Goal: Task Accomplishment & Management: Manage account settings

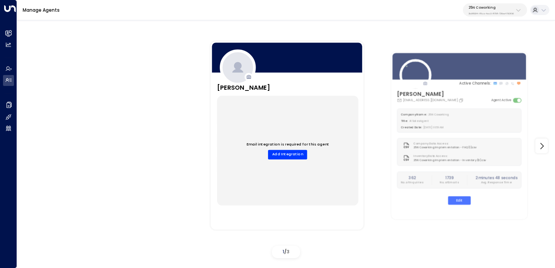
click at [488, 12] on p "3b9800f4-81ca-4ec0-8758-72fbe4763f36" at bounding box center [490, 13] width 45 height 3
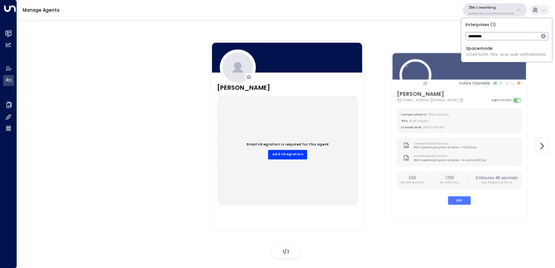
type input "*********"
click at [481, 53] on span "ID: 0d57b456-76f9-434b-bc82-bf954502d602" at bounding box center [506, 54] width 80 height 5
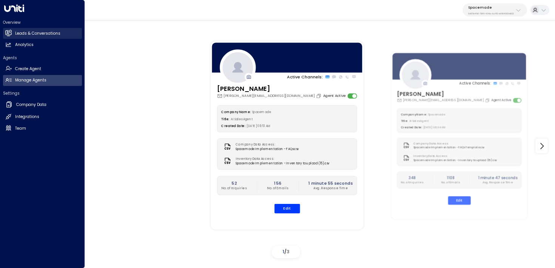
click at [13, 31] on link "Leads & Conversations Leads & Conversations" at bounding box center [42, 33] width 79 height 11
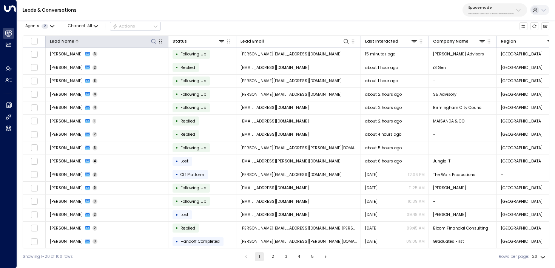
click at [153, 41] on icon at bounding box center [154, 41] width 6 height 6
type input "*****"
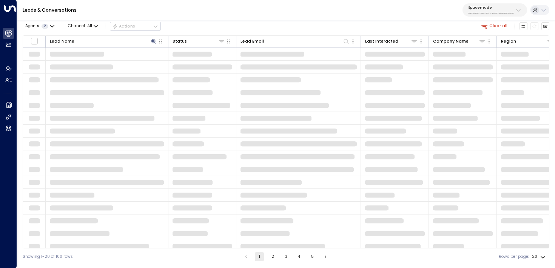
click at [227, 22] on div "Agents 2 Channel: All Actions Clear all" at bounding box center [286, 26] width 526 height 13
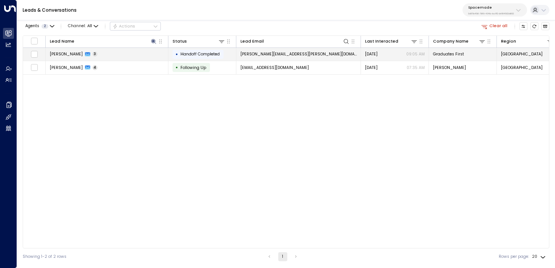
click at [119, 57] on td "Peter Thornton 3" at bounding box center [107, 54] width 123 height 13
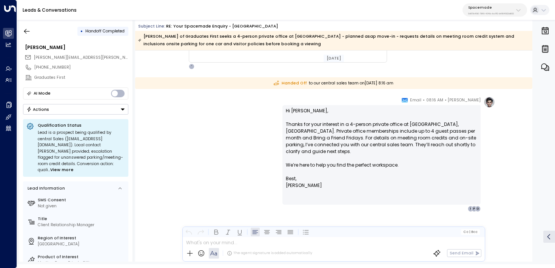
scroll to position [851, 0]
click at [383, 132] on p "Hi Peter, Thanks for your interest in a 4-person private office at Park House, …" at bounding box center [381, 142] width 191 height 68
click at [420, 138] on p "Hi Peter, Thanks for your interest in a 4-person private office at Park House, …" at bounding box center [381, 142] width 191 height 68
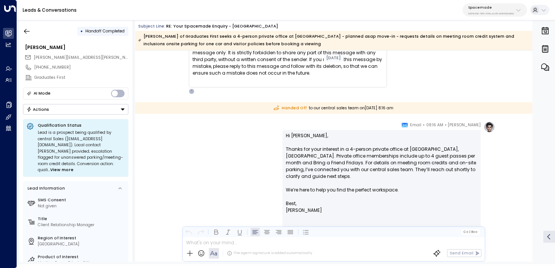
scroll to position [810, 0]
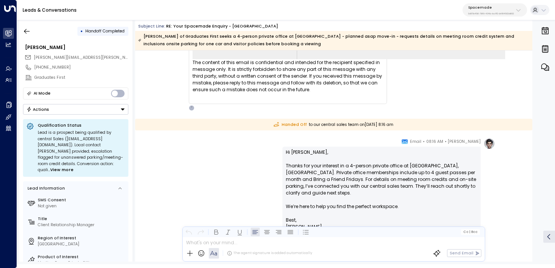
click at [479, 11] on div "Spacemade 0d57b456-76f9-434b-bc82-bf954502d602" at bounding box center [491, 10] width 46 height 10
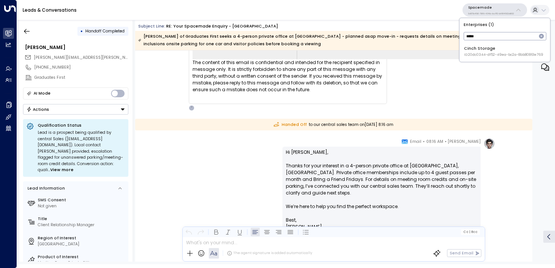
type input "*****"
click at [482, 55] on span "ID: 20dc0344-df52-49ea-bc2a-8bb80861e769" at bounding box center [503, 54] width 79 height 5
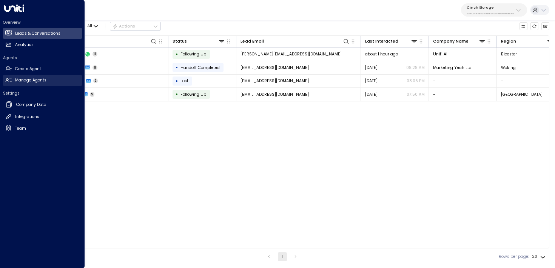
click at [11, 78] on link "Manage Agents Manage Agents" at bounding box center [42, 80] width 79 height 11
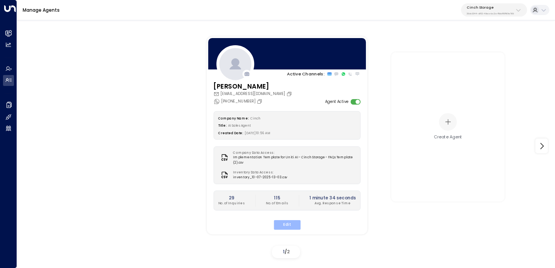
click at [284, 225] on button "Edit" at bounding box center [286, 225] width 27 height 10
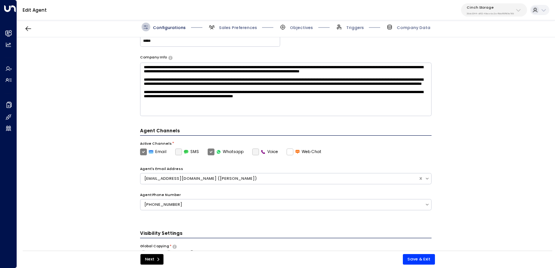
scroll to position [114, 0]
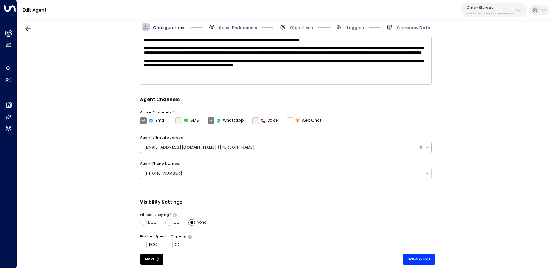
click at [223, 148] on div "customersupport@cinchstorage.co.uk (Ellie)" at bounding box center [279, 148] width 270 height 6
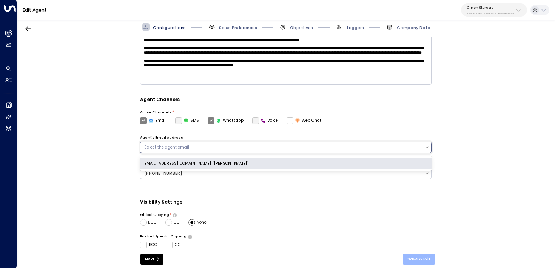
click at [424, 257] on button "Save & Exit" at bounding box center [419, 259] width 32 height 11
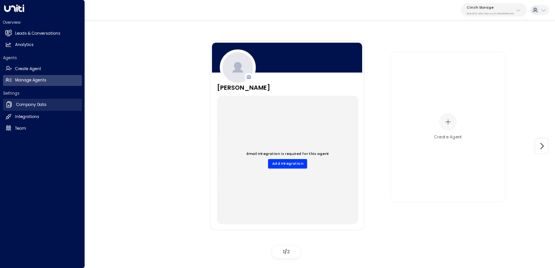
click at [9, 102] on icon at bounding box center [10, 104] width 4 height 5
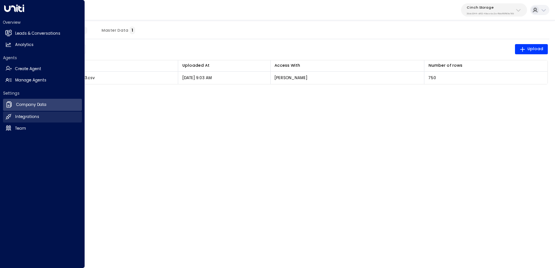
click at [31, 117] on h2 "Integrations" at bounding box center [27, 117] width 24 height 6
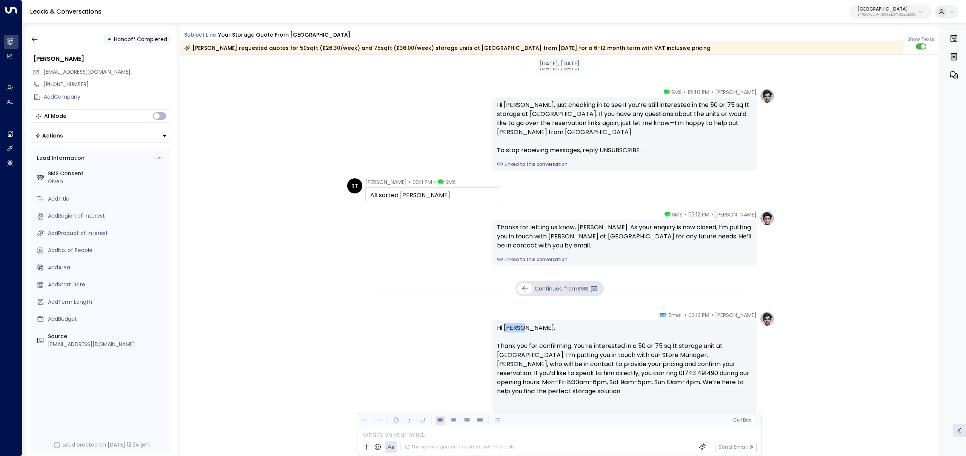
scroll to position [64, 0]
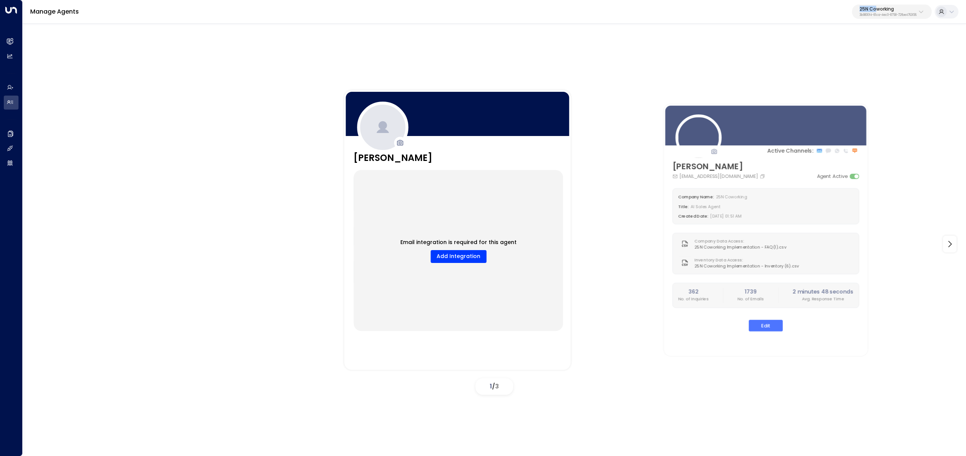
drag, startPoint x: 872, startPoint y: 4, endPoint x: 872, endPoint y: 8, distance: 3.8
click at [872, 8] on div "Manage Agents 25N Coworking 3b9800f4-81ca-4ec0-8758-72fbe4763f36" at bounding box center [494, 12] width 943 height 24
click at [871, 8] on p "25N Coworking" at bounding box center [888, 9] width 57 height 5
type input "****"
click at [833, 62] on span "ID: 24bbb2f3-cf28-4415-a26f-20e170838bf4" at bounding box center [867, 64] width 100 height 7
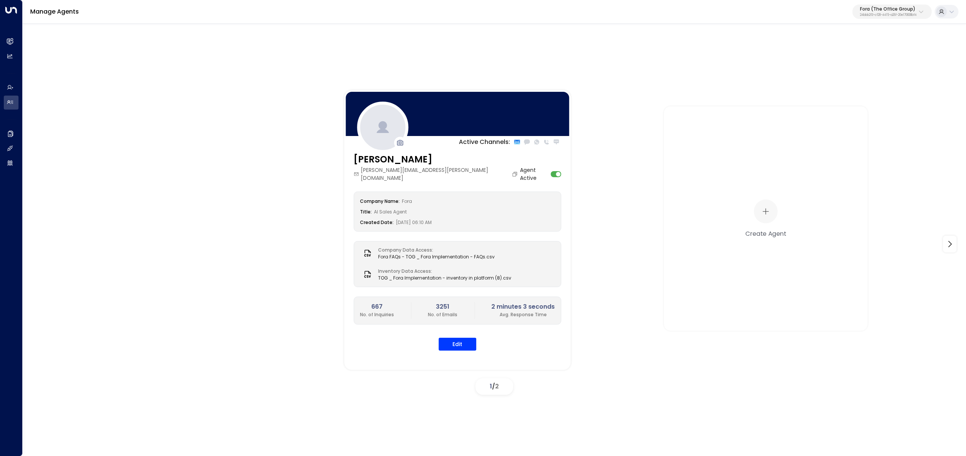
click at [901, 11] on p "Fora (The Office Group)" at bounding box center [888, 9] width 57 height 5
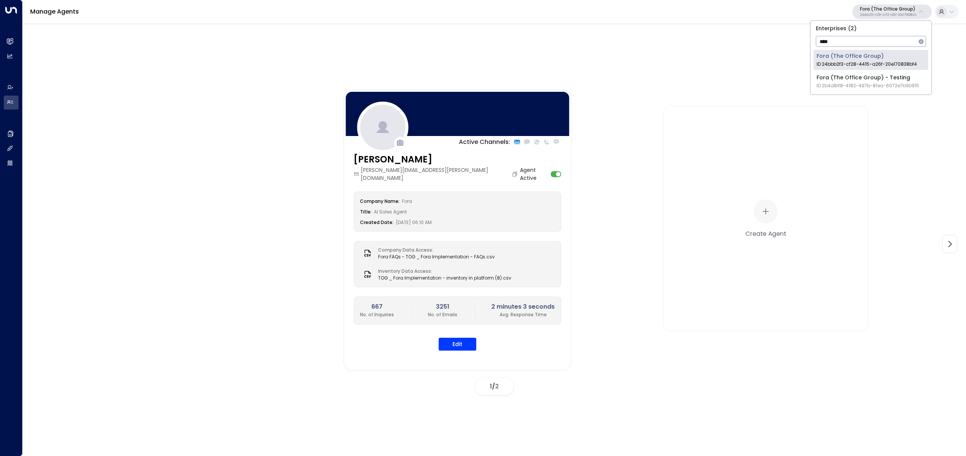
type input "****"
click at [895, 78] on div "Fora (The Office Group) - Testing ID: 2b4d81f8-4182-497b-81ea-6072e7b9b915" at bounding box center [868, 81] width 103 height 15
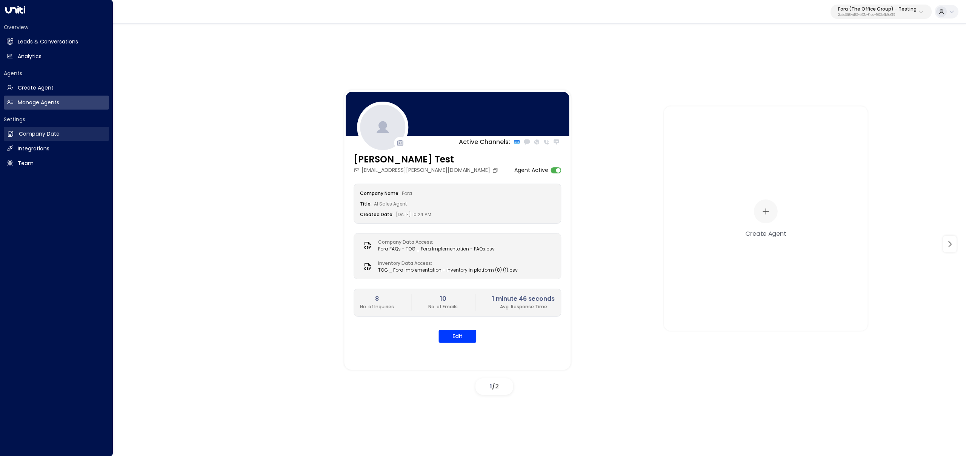
click at [15, 134] on link "Company Data Company Data" at bounding box center [56, 134] width 105 height 14
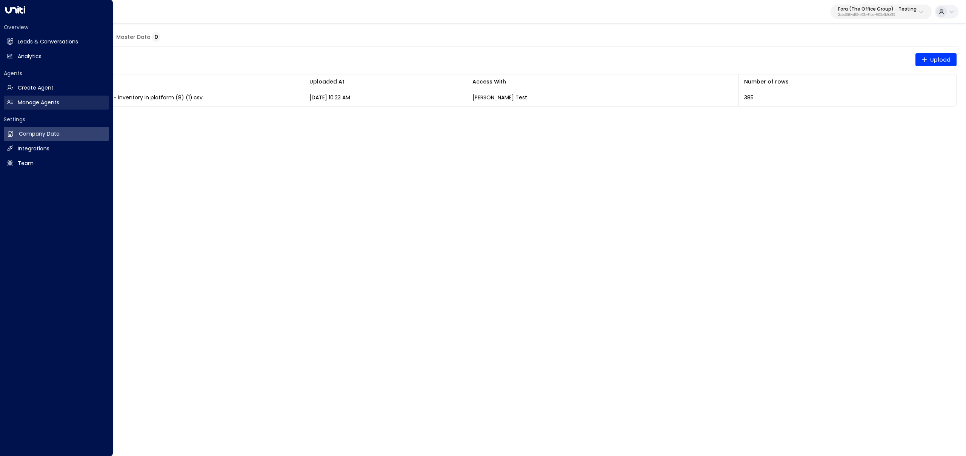
click at [42, 97] on link "Manage Agents Manage Agents" at bounding box center [56, 102] width 105 height 14
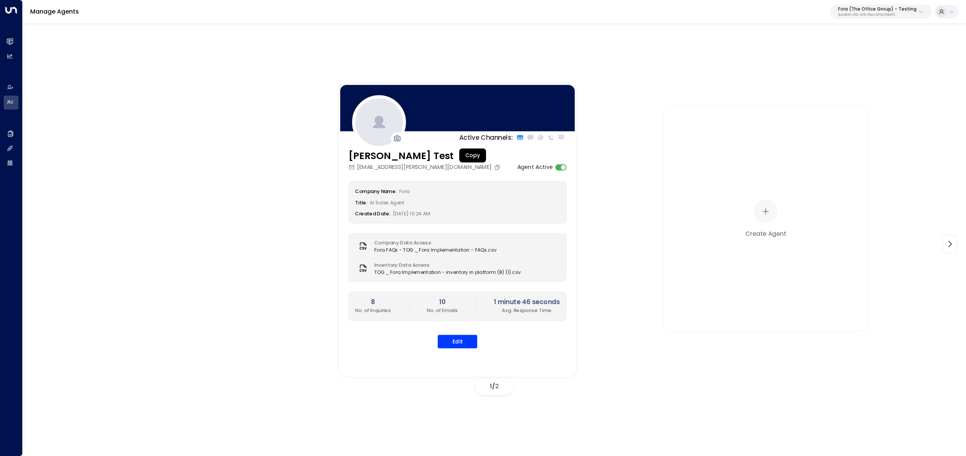
click at [494, 167] on button "Copy" at bounding box center [498, 167] width 8 height 6
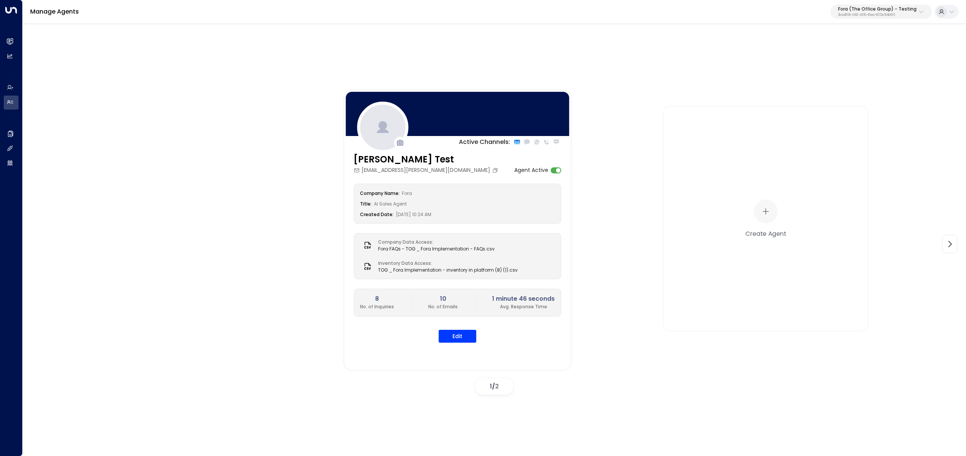
click at [878, 12] on div "Fora (The Office Group) - Testing 2b4d81f8-4182-497b-81ea-6072e7b9b915" at bounding box center [877, 12] width 78 height 10
type input "********"
click at [869, 55] on div "Space Station ID: 4f1736e9-ccb7-4332-bcb2-7b72aeab8734" at bounding box center [892, 59] width 105 height 15
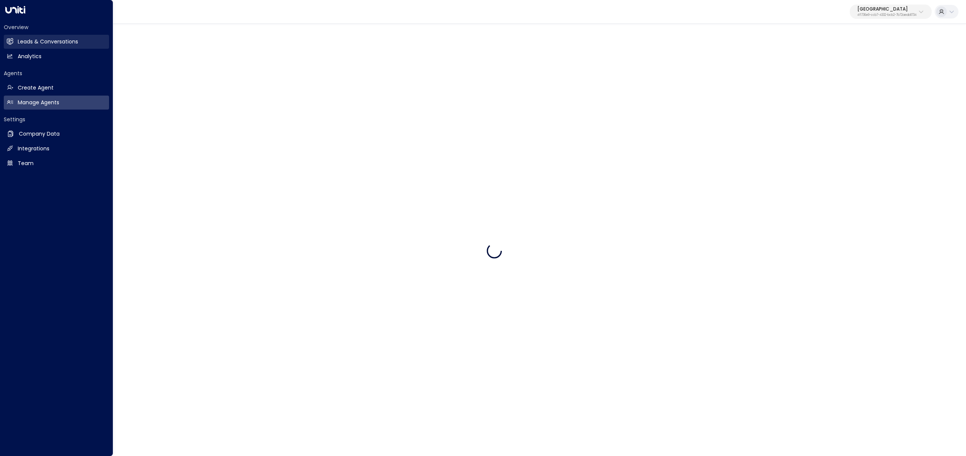
click at [15, 39] on link "Leads & Conversations Leads & Conversations" at bounding box center [56, 42] width 105 height 14
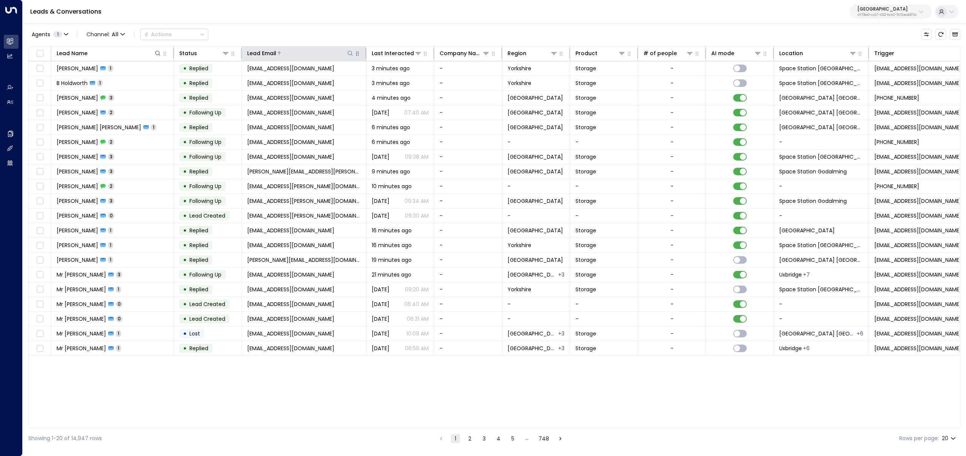
click at [346, 54] on button at bounding box center [350, 53] width 8 height 8
type input "**********"
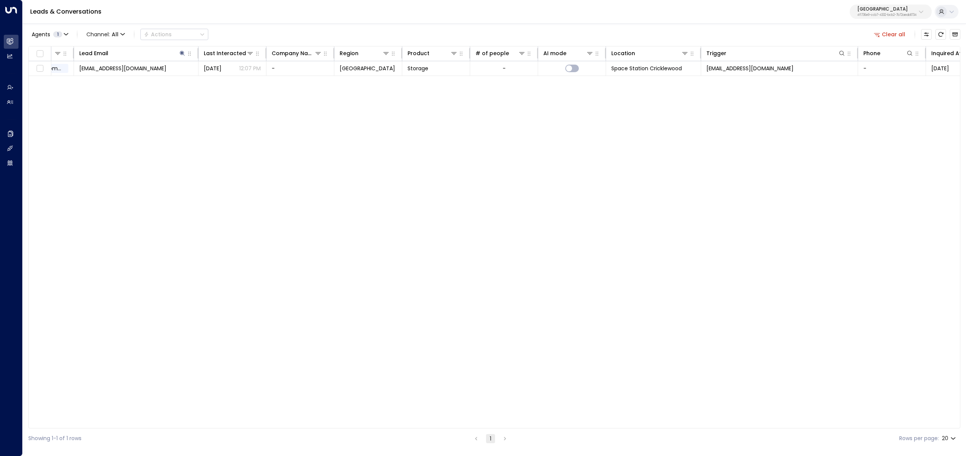
scroll to position [0, 203]
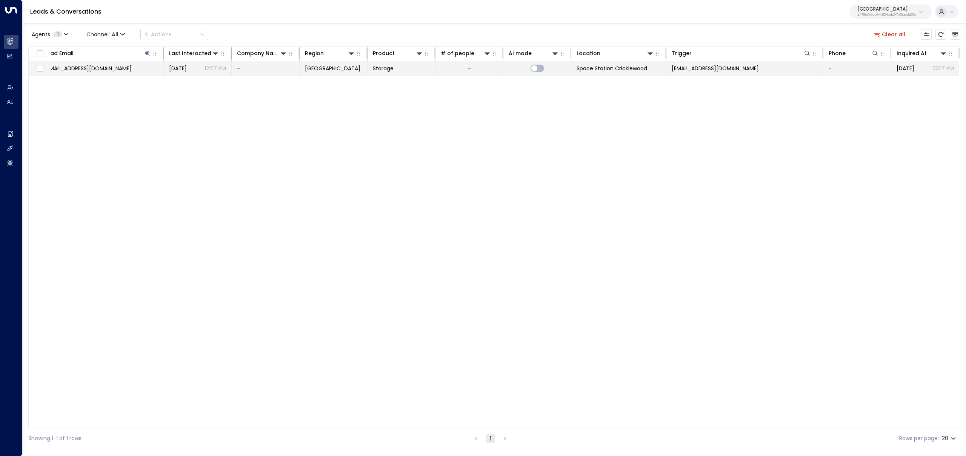
click at [113, 66] on td "sjtlondon1@yahoo.com" at bounding box center [101, 68] width 125 height 14
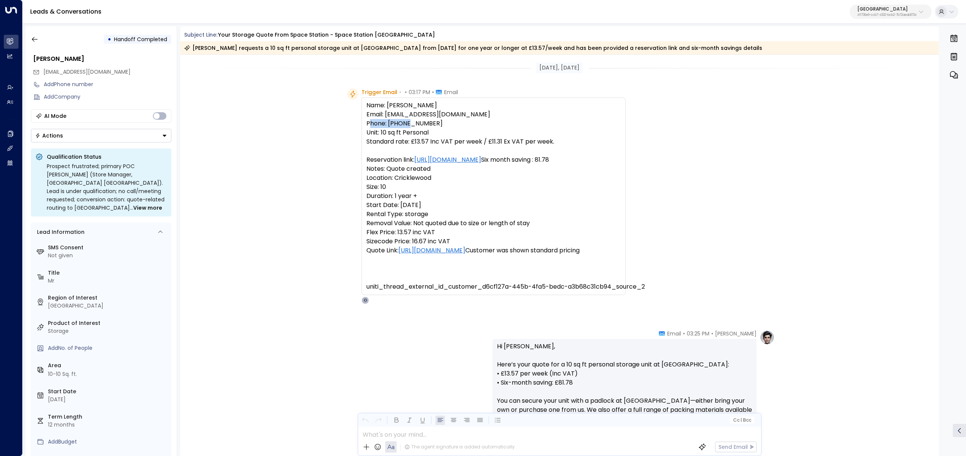
drag, startPoint x: 425, startPoint y: 124, endPoint x: 386, endPoint y: 125, distance: 39.3
click at [386, 125] on pre "Name: Mr Elliot Berwin Email: sjtlondon1@yahoo.com Phone: 07000000000 Unit: 10 …" at bounding box center [493, 196] width 254 height 190
click at [391, 125] on pre "Name: Mr Elliot Berwin Email: sjtlondon1@yahoo.com Phone: 07000000000 Unit: 10 …" at bounding box center [493, 196] width 254 height 190
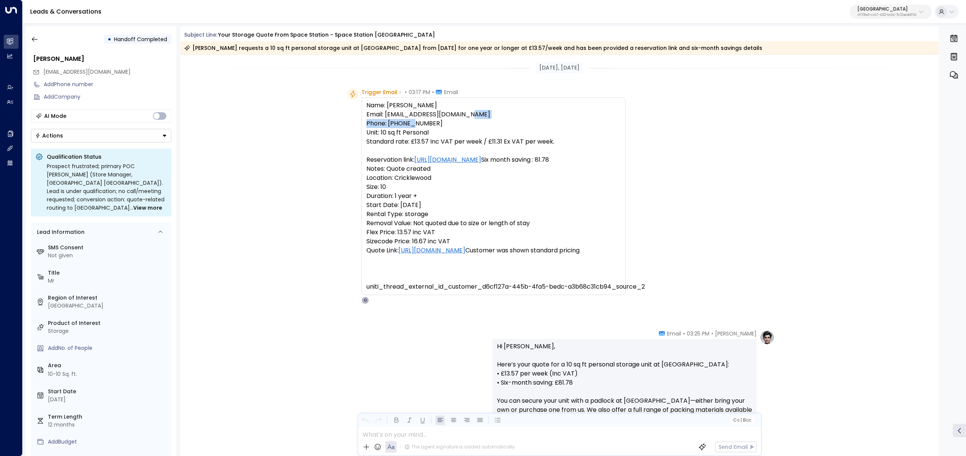
click at [391, 125] on pre "Name: Mr Elliot Berwin Email: sjtlondon1@yahoo.com Phone: 07000000000 Unit: 10 …" at bounding box center [493, 196] width 254 height 190
click at [401, 125] on pre "Name: Mr Elliot Berwin Email: sjtlondon1@yahoo.com Phone: 07000000000 Unit: 10 …" at bounding box center [493, 196] width 254 height 190
copy pre "07000000000"
drag, startPoint x: 250, startPoint y: 131, endPoint x: 243, endPoint y: 128, distance: 7.8
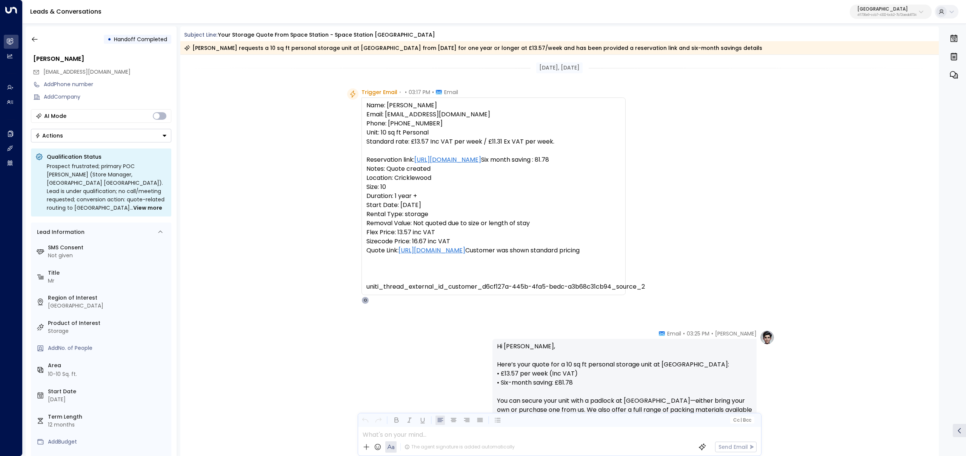
click at [249, 131] on div "Trigger Email • • 03:17 PM • Email Name: Mr Elliot Berwin Email: sjtlondon1@yah…" at bounding box center [559, 195] width 759 height 215
click at [37, 45] on button "button" at bounding box center [35, 39] width 14 height 14
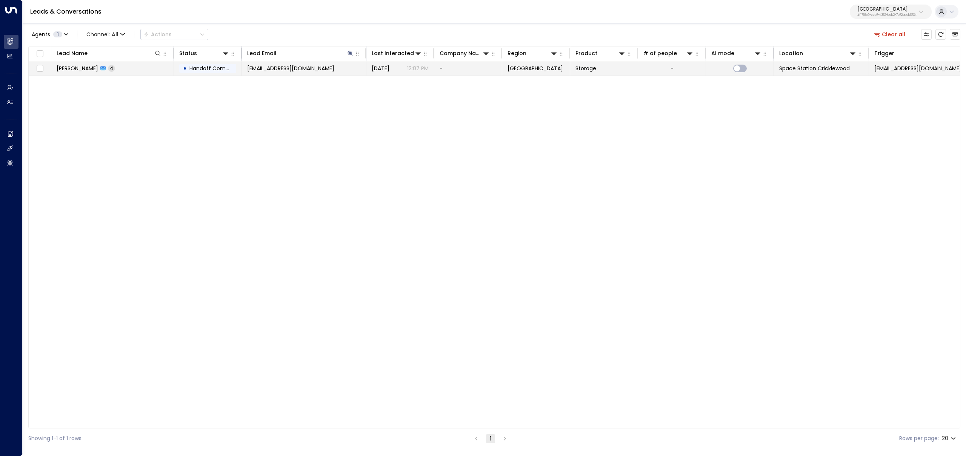
click at [436, 69] on td "-" at bounding box center [468, 68] width 68 height 14
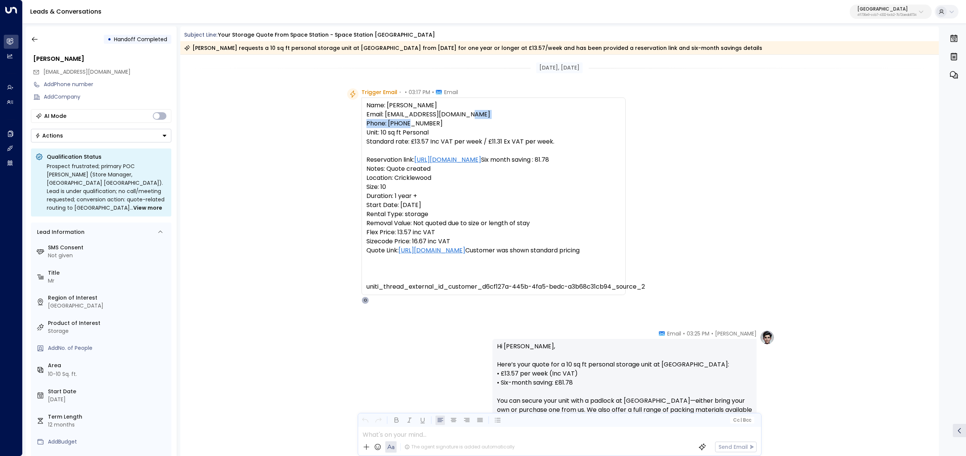
drag, startPoint x: 410, startPoint y: 120, endPoint x: 349, endPoint y: 120, distance: 61.1
click at [349, 120] on div "Trigger Email • • 03:17 PM • Email Name: Mr Elliot Berwin Email: sjtlondon1@yah…" at bounding box center [486, 195] width 279 height 215
copy pre "Phone: 07000000000"
click at [28, 34] on button "button" at bounding box center [35, 39] width 14 height 14
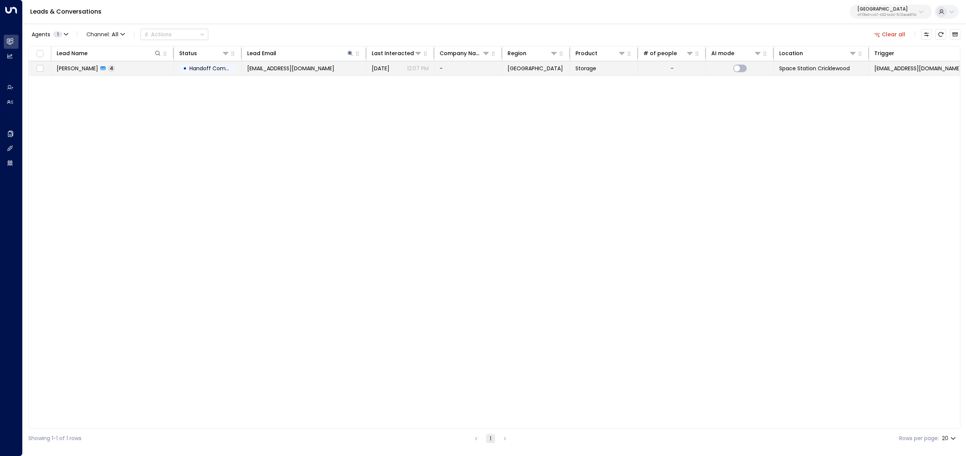
click at [654, 66] on td "-" at bounding box center [672, 68] width 68 height 14
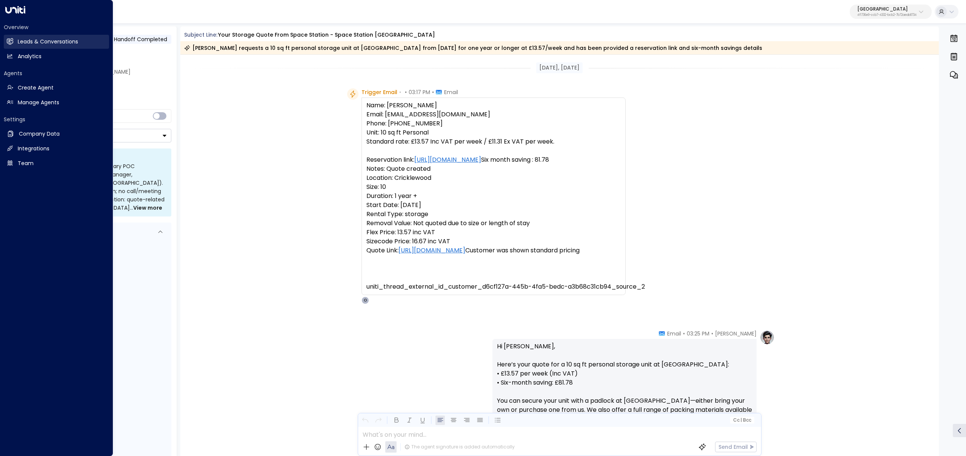
click at [23, 39] on h2 "Leads & Conversations" at bounding box center [48, 42] width 60 height 8
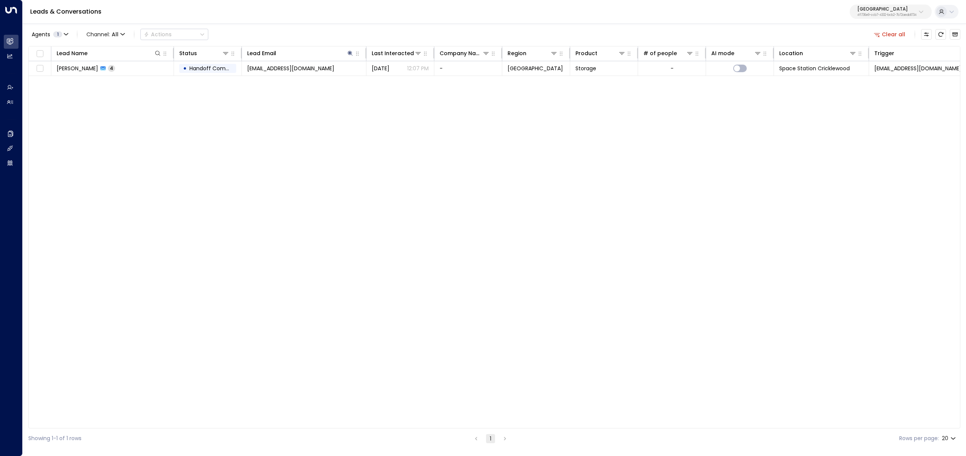
click at [893, 37] on button "Clear all" at bounding box center [890, 34] width 38 height 11
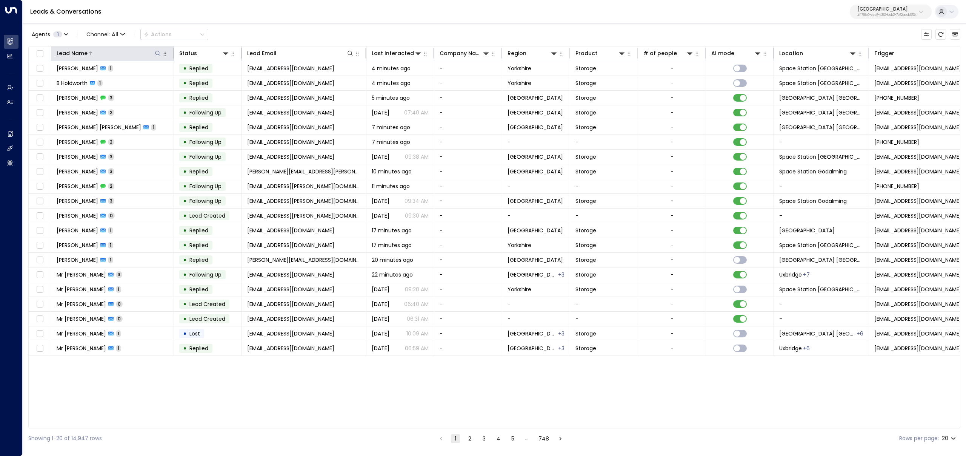
click at [159, 52] on icon at bounding box center [157, 53] width 5 height 5
type input "******"
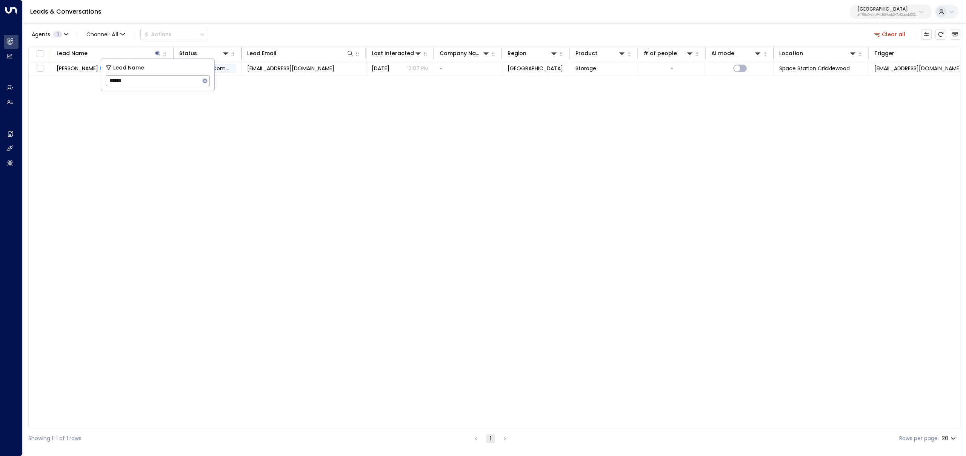
click at [280, 160] on div "Lead Name Status Lead Email Last Interacted Company Name Region Product # of pe…" at bounding box center [494, 237] width 932 height 382
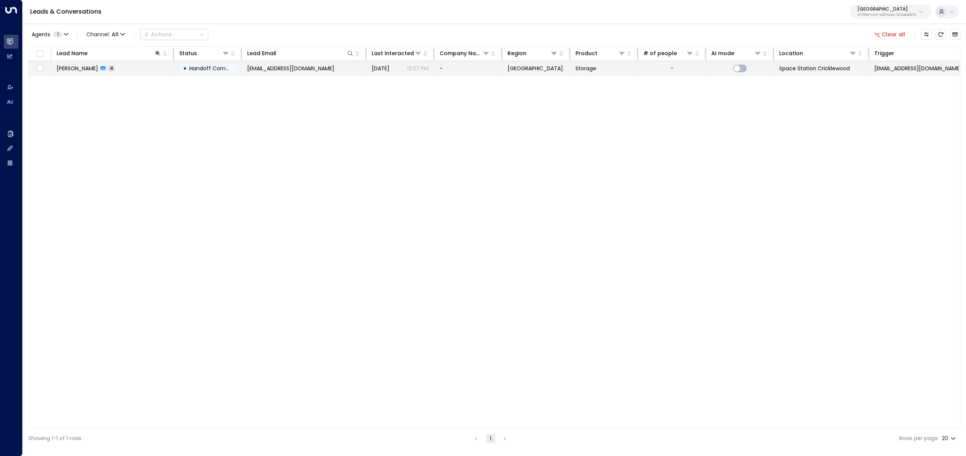
click at [303, 73] on td "sjtlondon1@yahoo.com" at bounding box center [304, 68] width 125 height 14
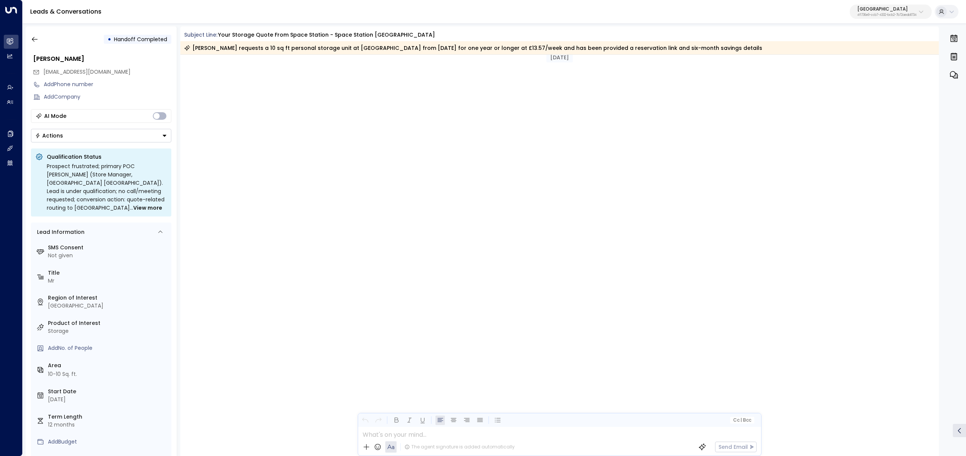
scroll to position [633, 0]
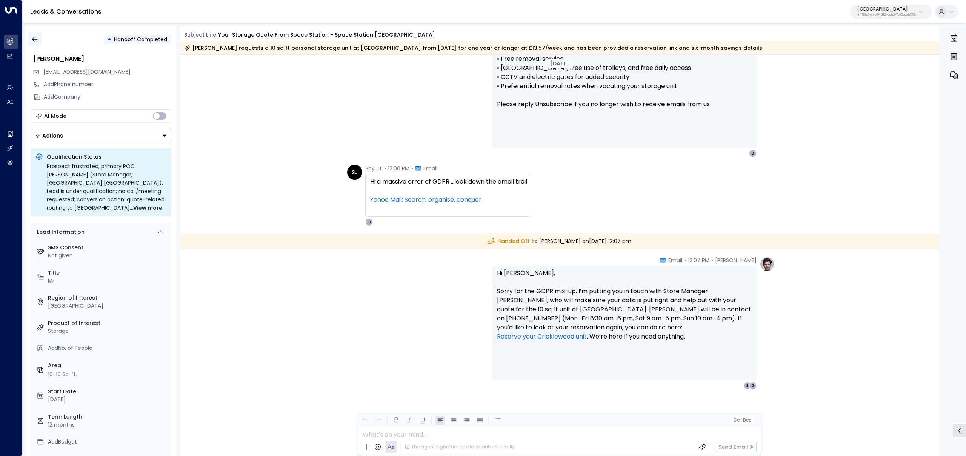
click at [31, 37] on icon "button" at bounding box center [35, 39] width 8 height 8
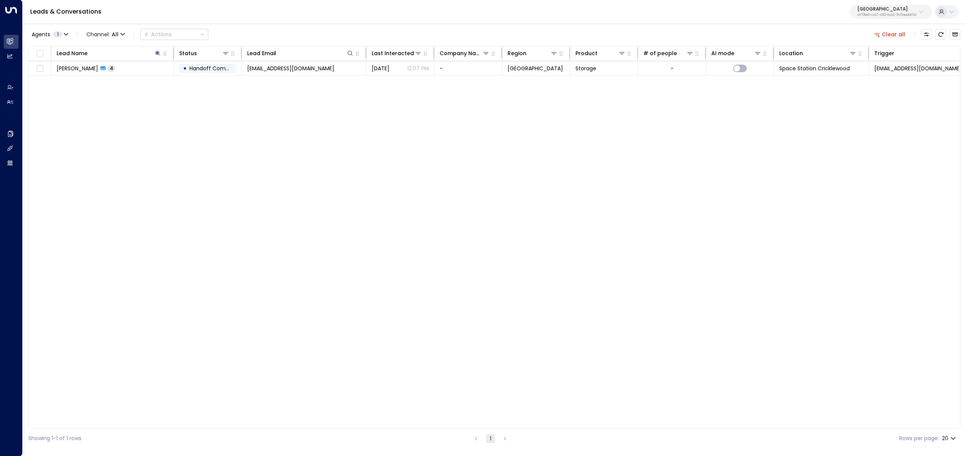
click at [898, 37] on button "Clear all" at bounding box center [890, 34] width 38 height 11
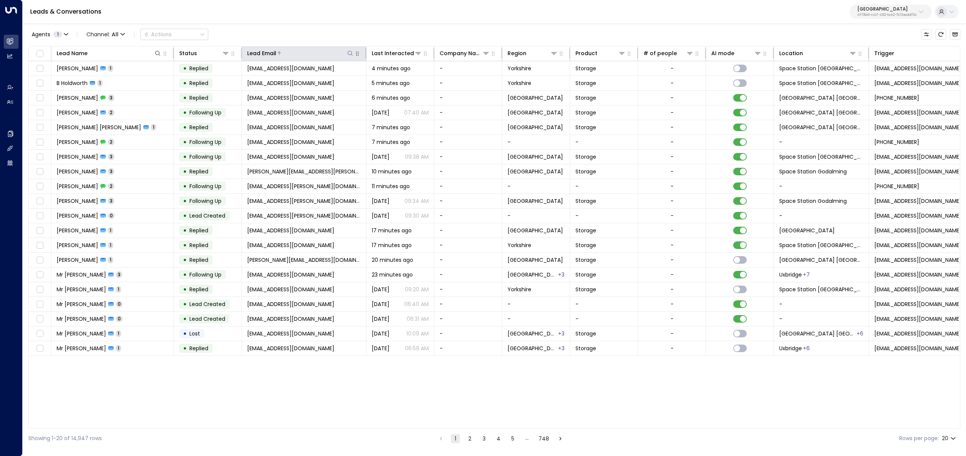
click at [351, 55] on icon at bounding box center [350, 53] width 6 height 6
type input "**********"
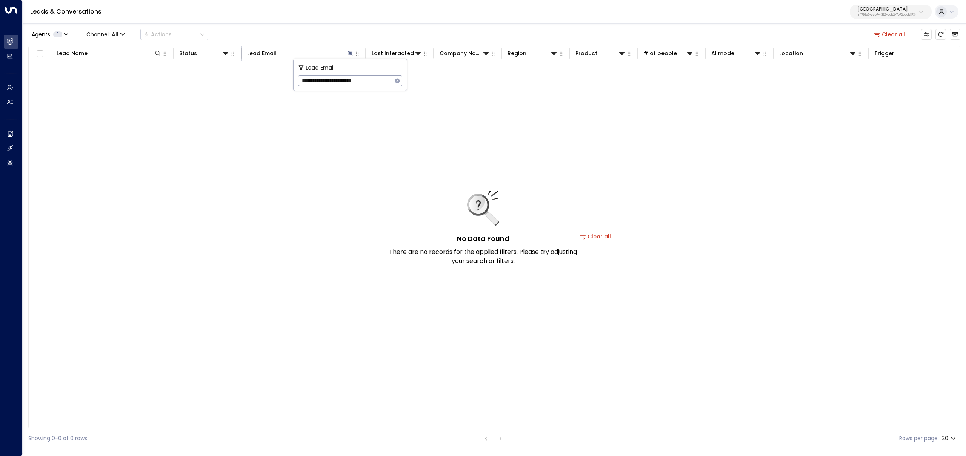
click at [321, 30] on div "Agents 1 Channel: All Actions Clear all" at bounding box center [494, 34] width 932 height 16
click at [348, 51] on icon at bounding box center [350, 53] width 5 height 5
click at [954, 33] on icon "Archived Leads" at bounding box center [956, 34] width 6 height 4
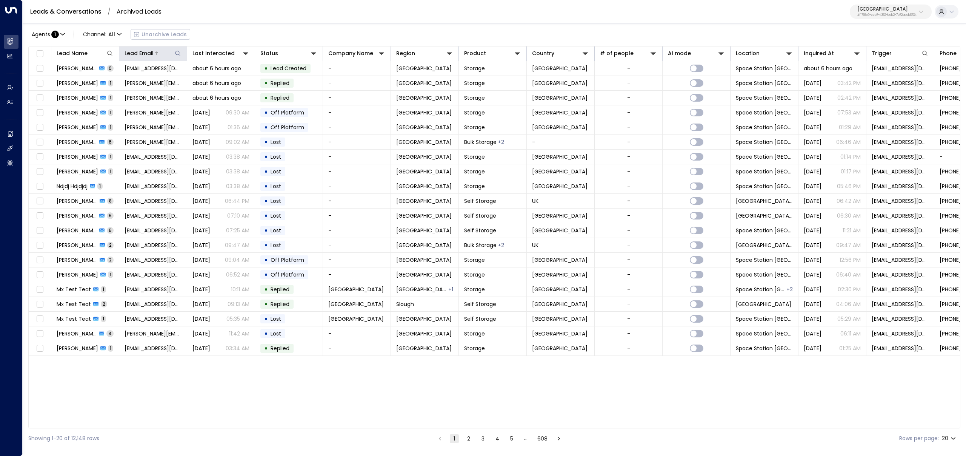
click at [180, 55] on icon at bounding box center [178, 53] width 6 height 6
type input "**********"
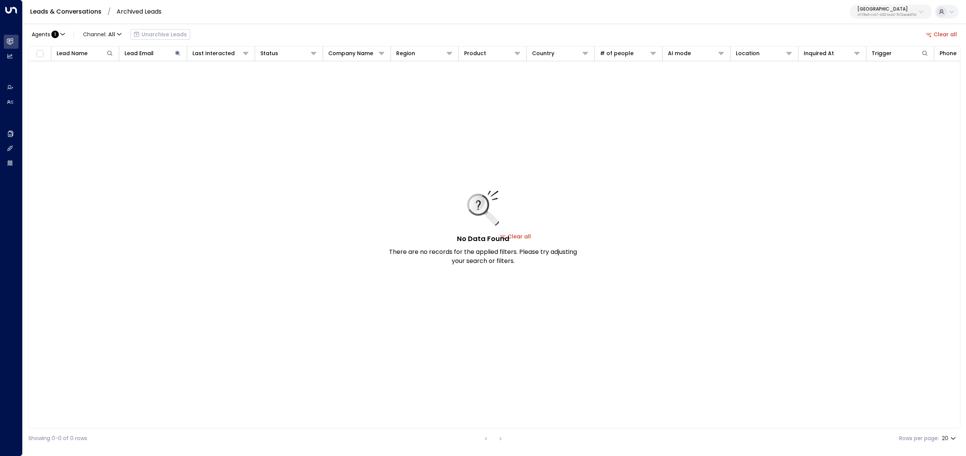
click at [260, 29] on div "Agents : 1 Channel: All Unarchive Leads Clear all" at bounding box center [494, 34] width 932 height 16
click at [943, 34] on button "Clear all" at bounding box center [942, 34] width 38 height 11
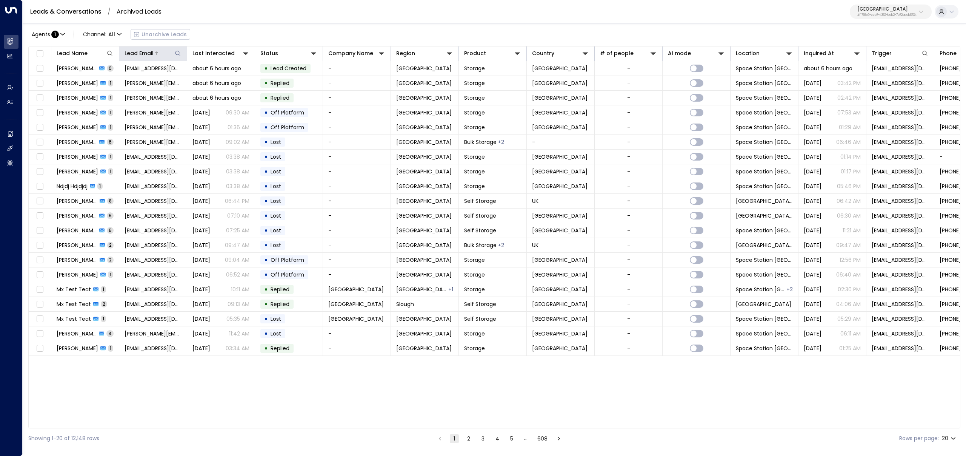
click at [173, 51] on div at bounding box center [168, 53] width 28 height 8
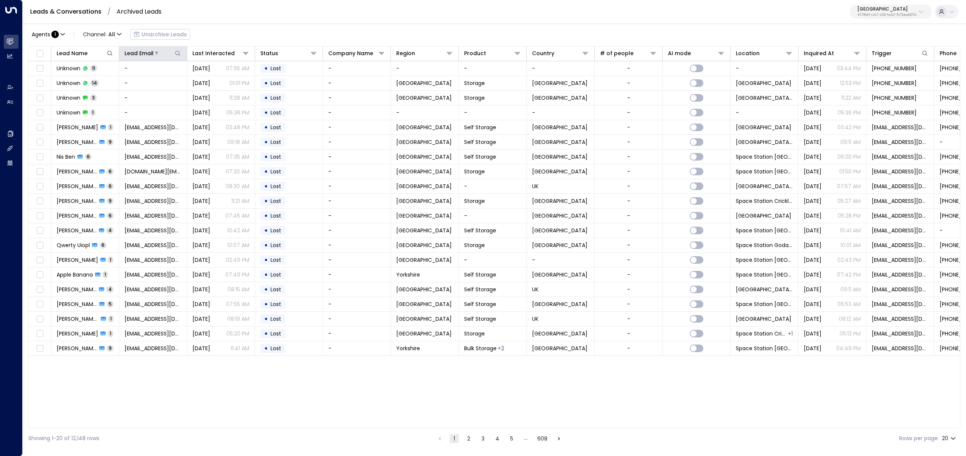
click at [176, 52] on icon at bounding box center [178, 53] width 6 height 6
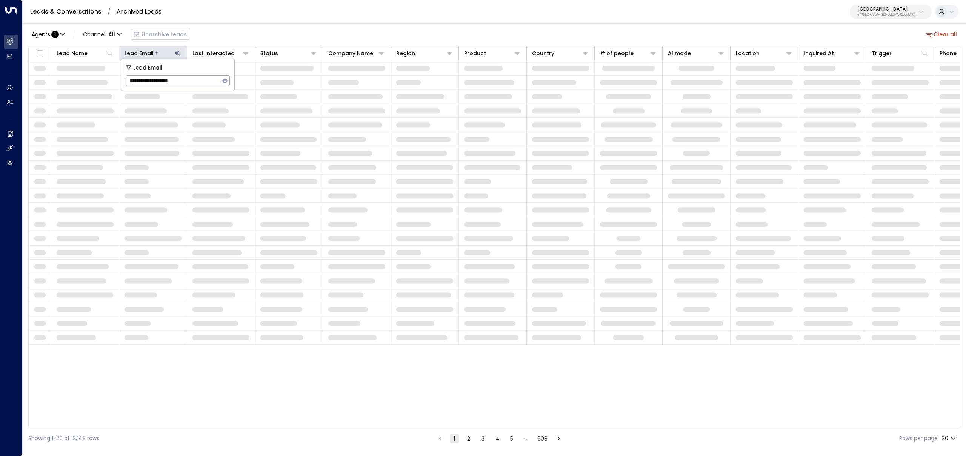
type input "**********"
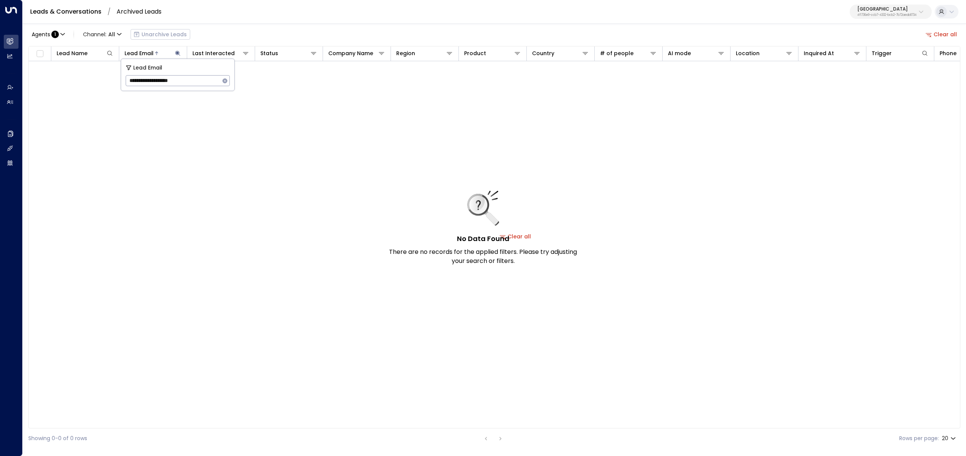
click at [329, 209] on div "No Data Found There are no records for the applied filters. Please try adjustin…" at bounding box center [516, 236] width 974 height 350
click at [64, 10] on link "Leads & Conversations" at bounding box center [65, 11] width 71 height 9
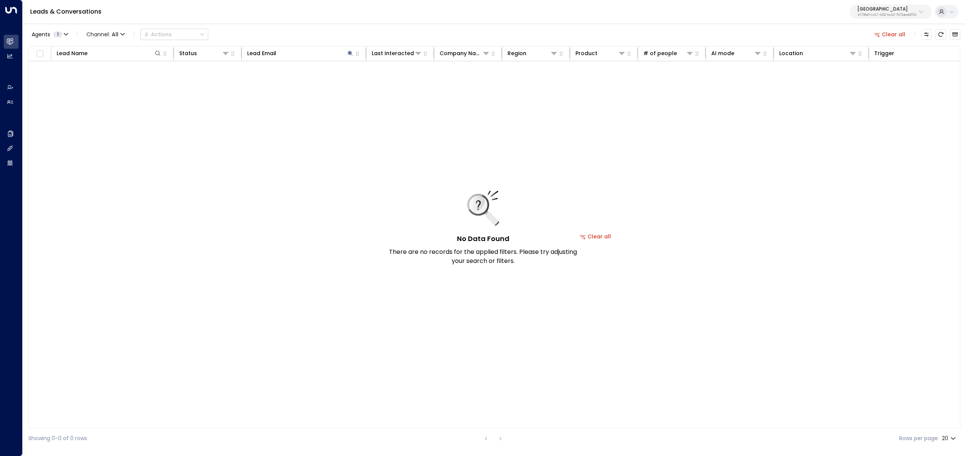
click at [893, 34] on button "Clear all" at bounding box center [890, 34] width 38 height 11
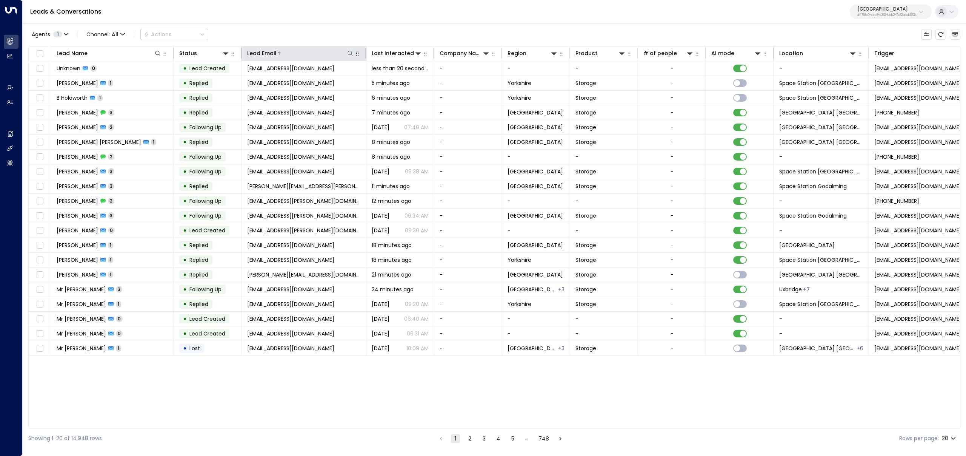
click at [352, 53] on icon at bounding box center [350, 53] width 6 height 6
type input "**********"
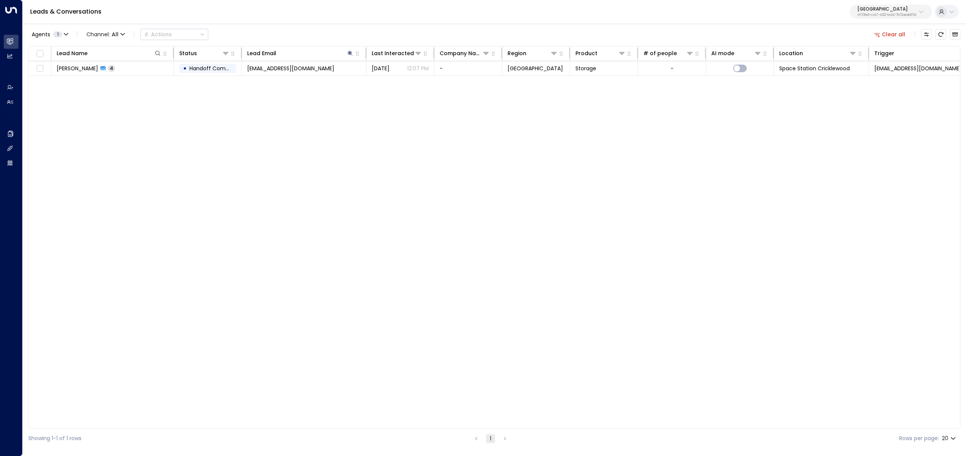
click at [890, 31] on button "Clear all" at bounding box center [890, 34] width 38 height 11
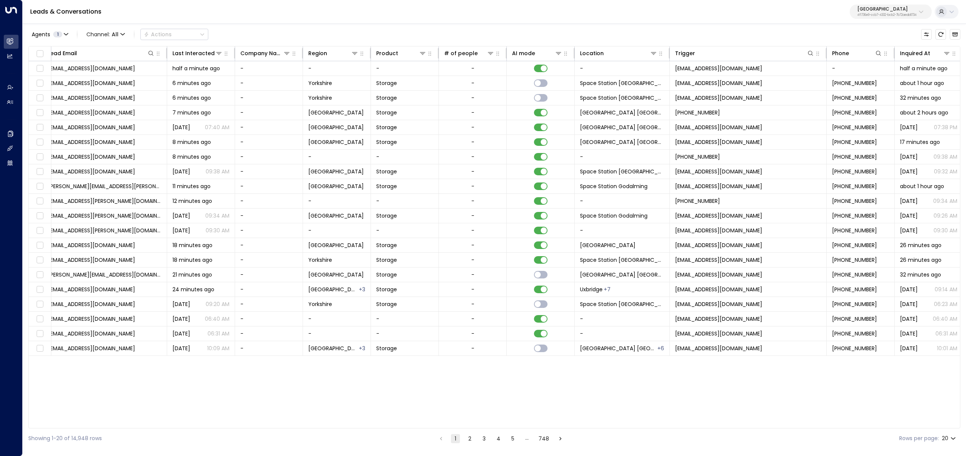
scroll to position [0, 203]
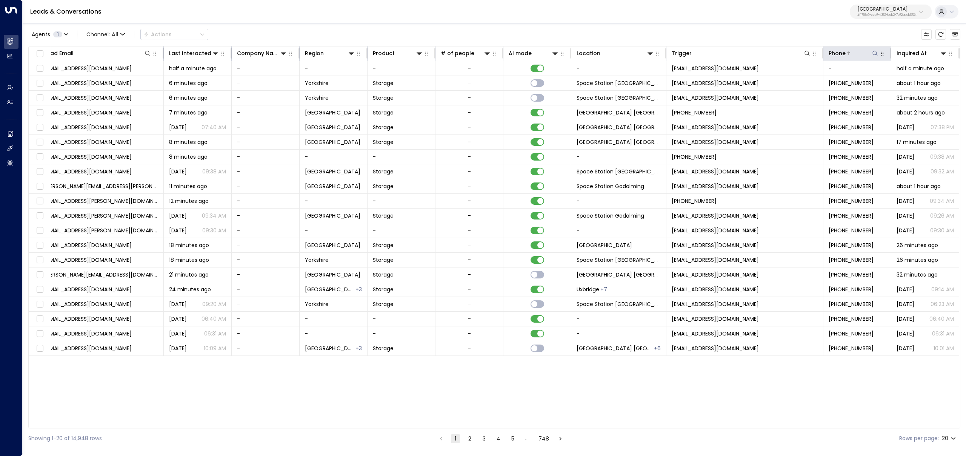
drag, startPoint x: 865, startPoint y: 54, endPoint x: 871, endPoint y: 54, distance: 6.1
click at [865, 54] on div at bounding box center [862, 53] width 33 height 8
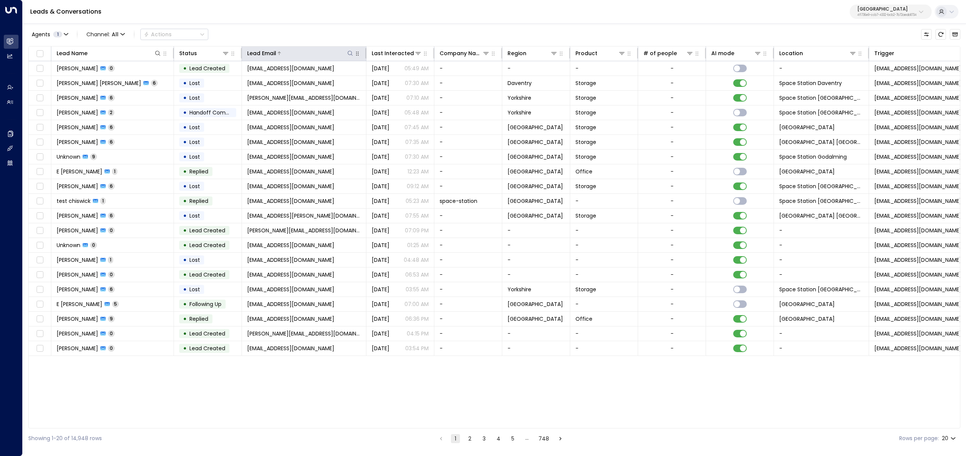
click at [348, 53] on icon at bounding box center [350, 53] width 6 height 6
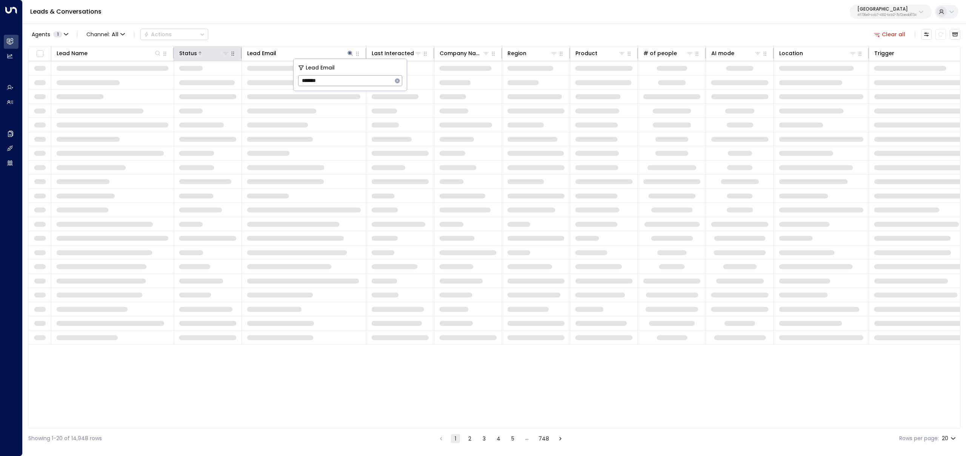
type input "*******"
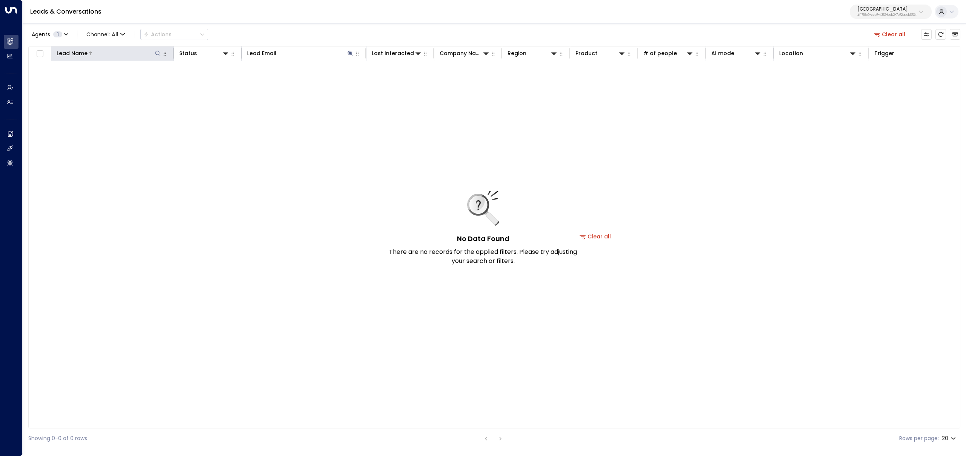
click at [159, 53] on icon at bounding box center [158, 53] width 6 height 6
type input "*******"
click at [890, 33] on button "Clear all" at bounding box center [890, 34] width 38 height 11
click at [890, 33] on div "Agents 1 Channel: All Actions Clear all" at bounding box center [494, 34] width 932 height 16
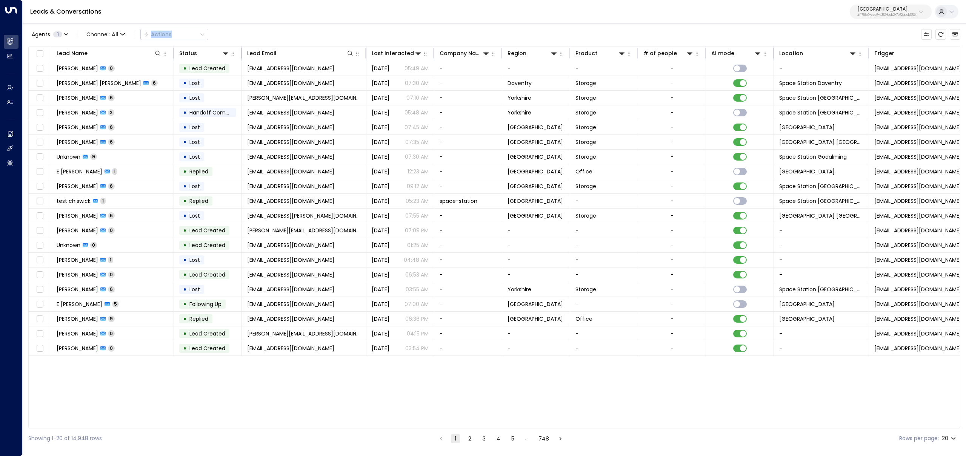
click at [890, 33] on div "Agents 1 Channel: All Actions" at bounding box center [494, 34] width 932 height 16
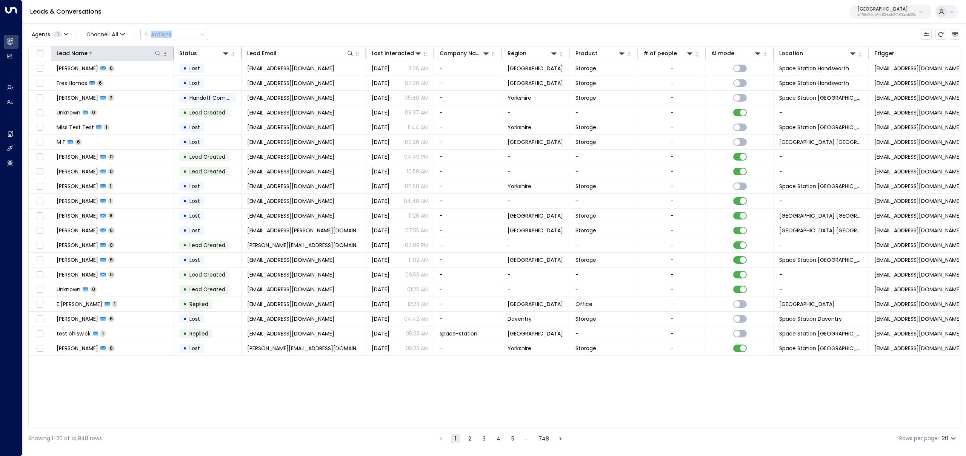
click at [157, 54] on icon at bounding box center [158, 53] width 6 height 6
type input "*******"
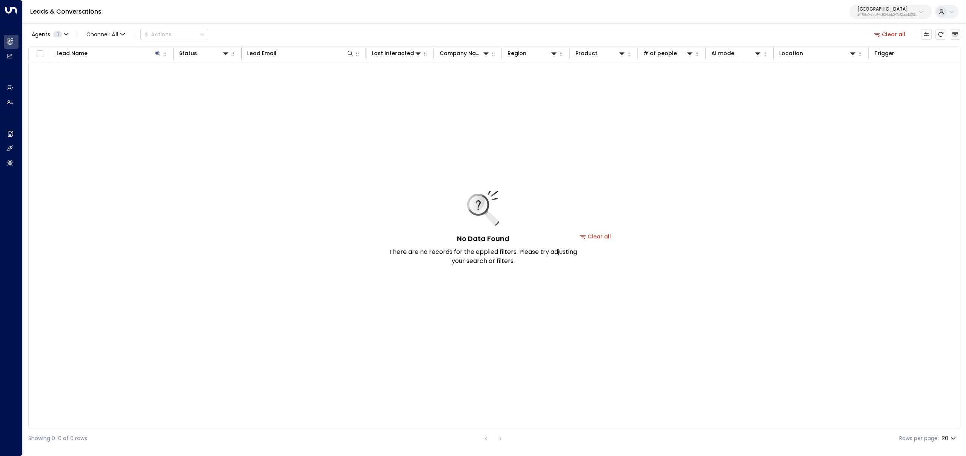
click at [252, 18] on div "Leads & Conversations Space Station 4f1736e9-ccb7-4332-bcb2-7b72aeab8734" at bounding box center [494, 12] width 943 height 24
click at [897, 32] on button "Clear all" at bounding box center [890, 34] width 38 height 11
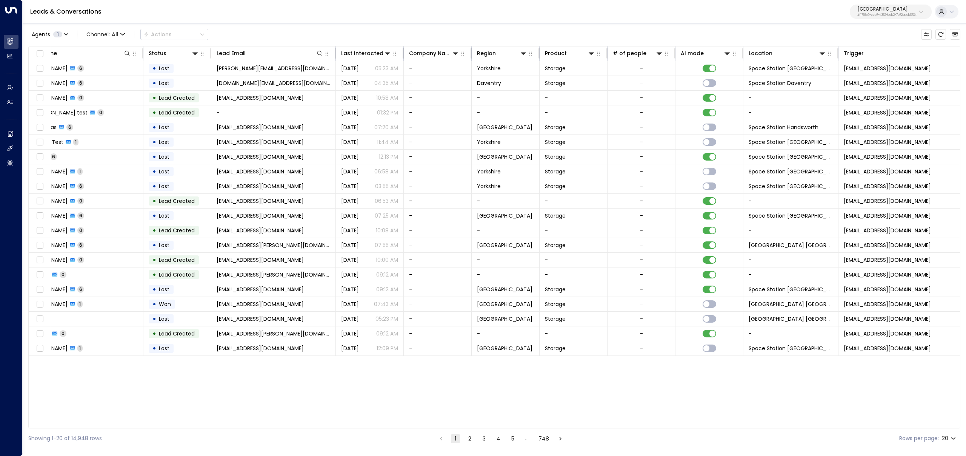
scroll to position [0, 203]
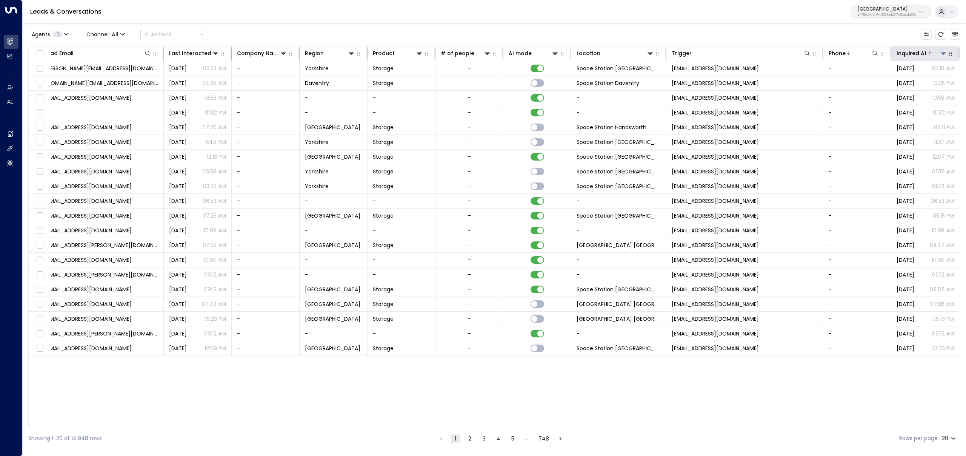
click at [908, 56] on div "Inquired At" at bounding box center [912, 53] width 30 height 9
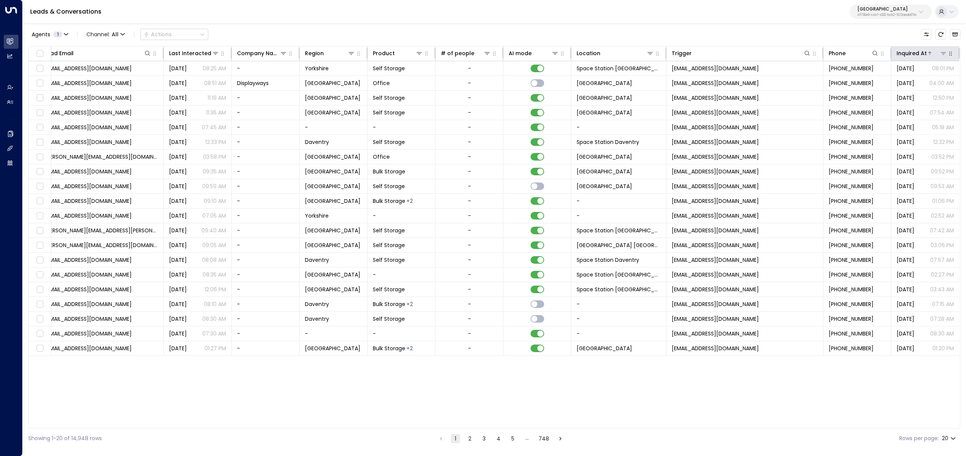
click at [925, 55] on div "Inquired At" at bounding box center [912, 53] width 30 height 9
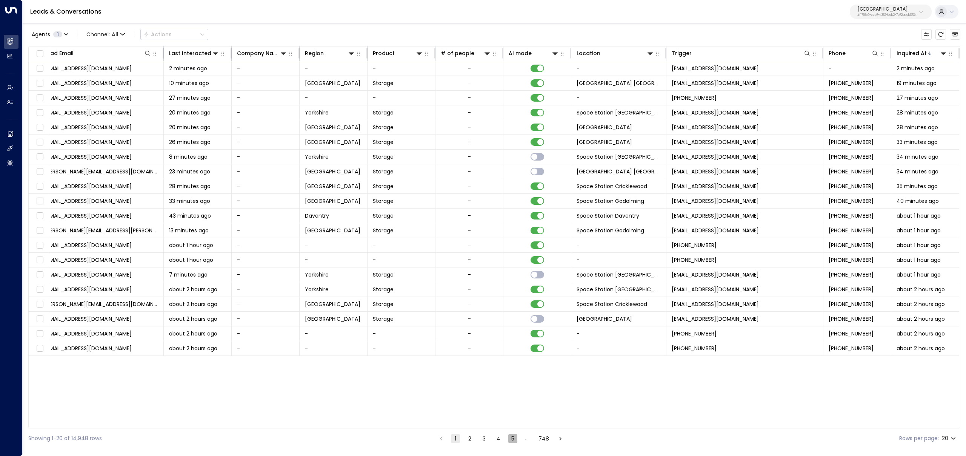
click at [511, 438] on button "5" at bounding box center [512, 438] width 9 height 9
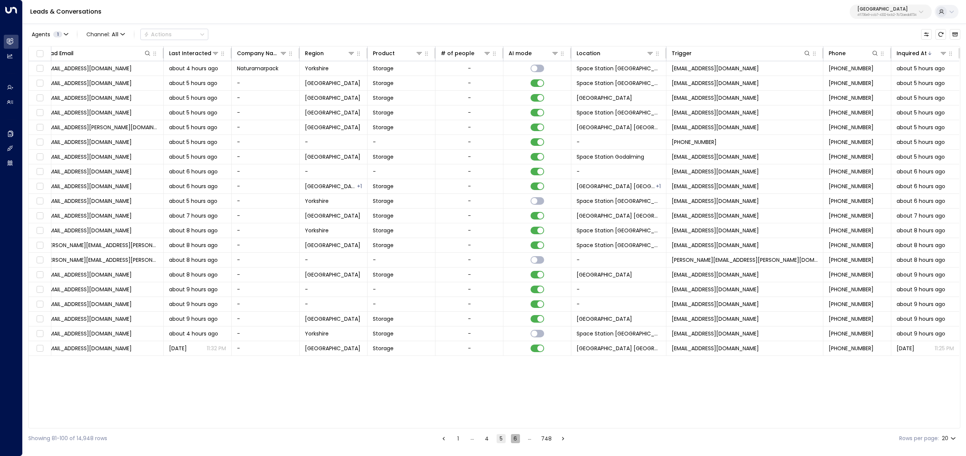
click at [513, 441] on button "6" at bounding box center [515, 438] width 9 height 9
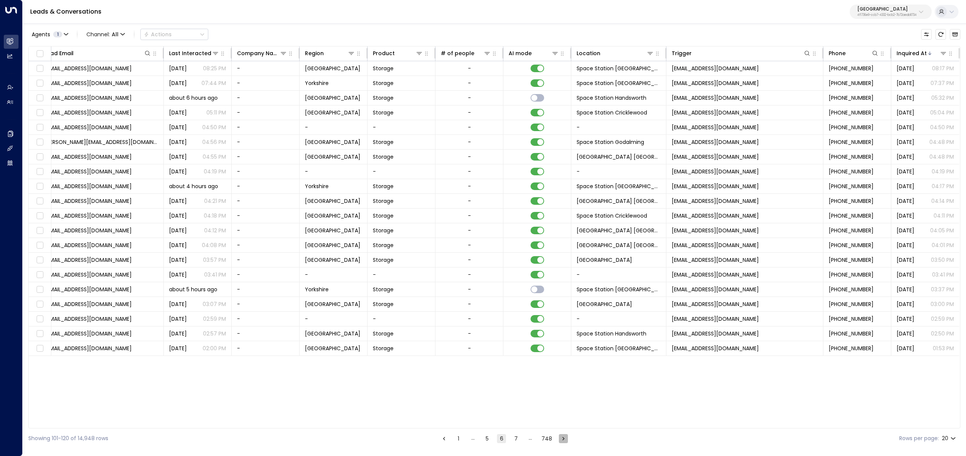
click at [563, 439] on icon "Go to next page" at bounding box center [563, 438] width 7 height 7
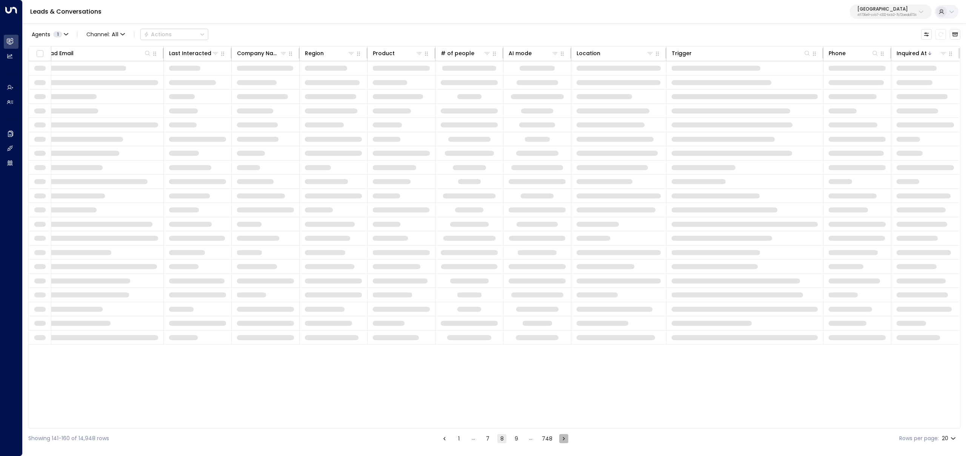
click at [563, 439] on icon "Go to next page" at bounding box center [563, 438] width 7 height 7
click at [563, 439] on icon "Go to next page" at bounding box center [564, 438] width 7 height 7
click at [563, 439] on icon "Go to next page" at bounding box center [564, 437] width 2 height 3
click at [564, 439] on icon "Go to next page" at bounding box center [565, 437] width 2 height 3
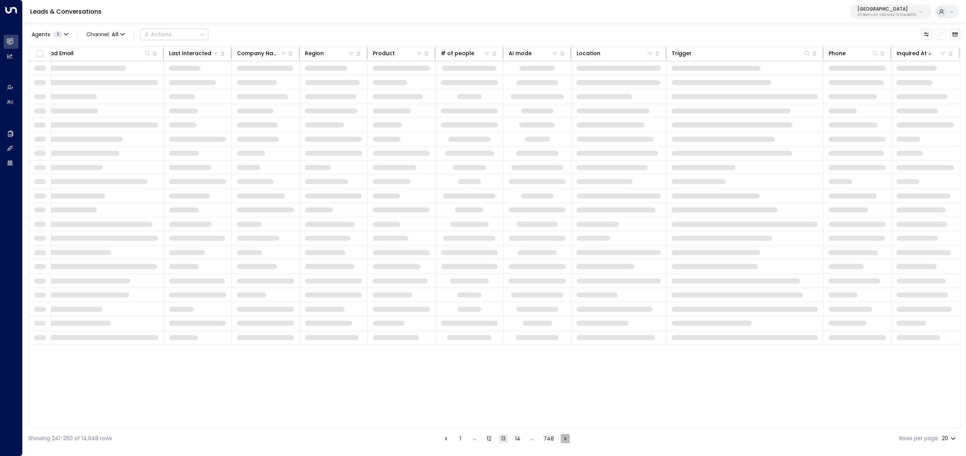
click at [564, 439] on icon "Go to next page" at bounding box center [565, 437] width 2 height 3
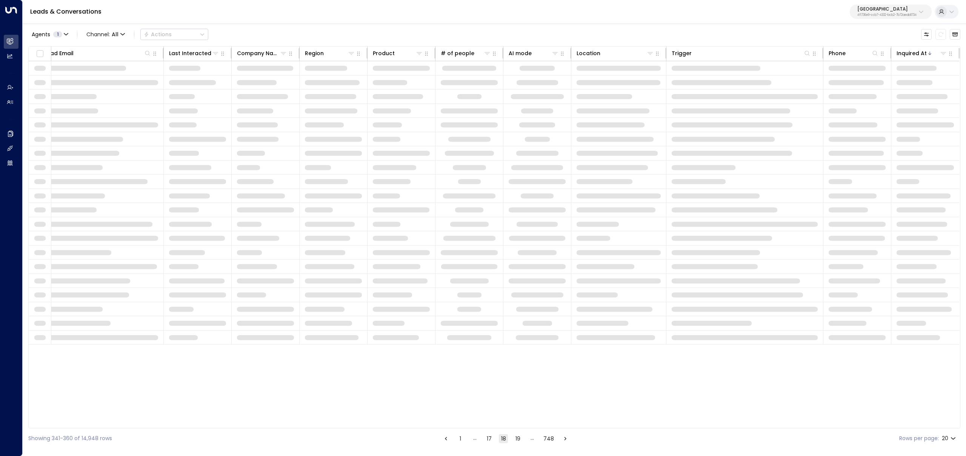
click at [564, 439] on icon "Go to next page" at bounding box center [565, 437] width 2 height 3
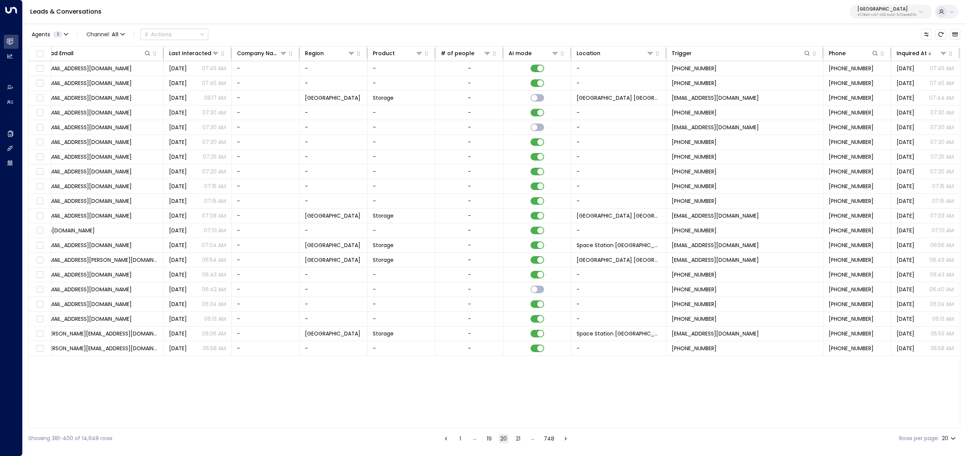
click at [563, 439] on icon "Go to next page" at bounding box center [565, 438] width 7 height 7
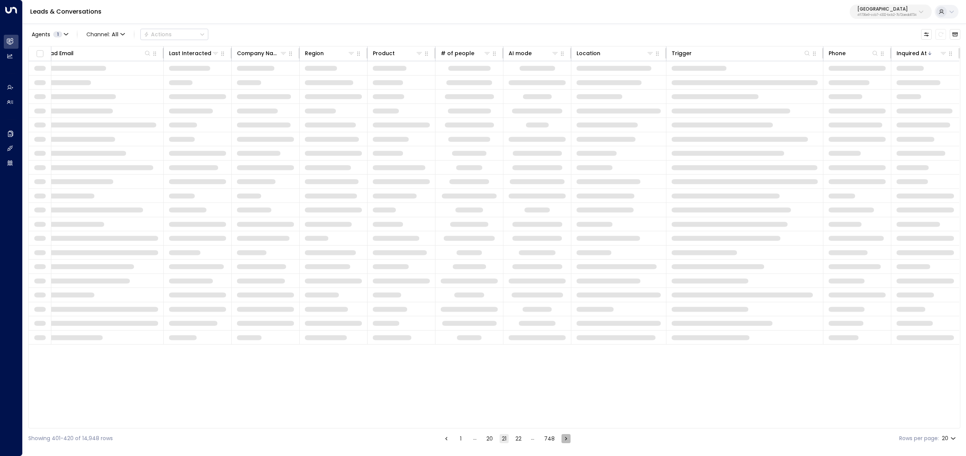
click at [563, 439] on icon "Go to next page" at bounding box center [566, 438] width 7 height 7
click at [565, 439] on icon "Go to next page" at bounding box center [566, 437] width 2 height 3
click at [563, 439] on icon "Go to next page" at bounding box center [566, 438] width 7 height 7
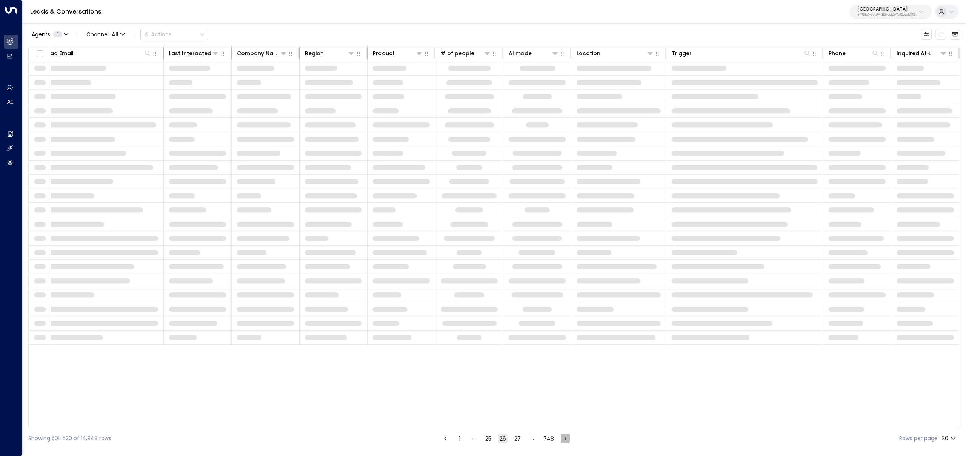
click at [563, 439] on icon "Go to next page" at bounding box center [565, 438] width 7 height 7
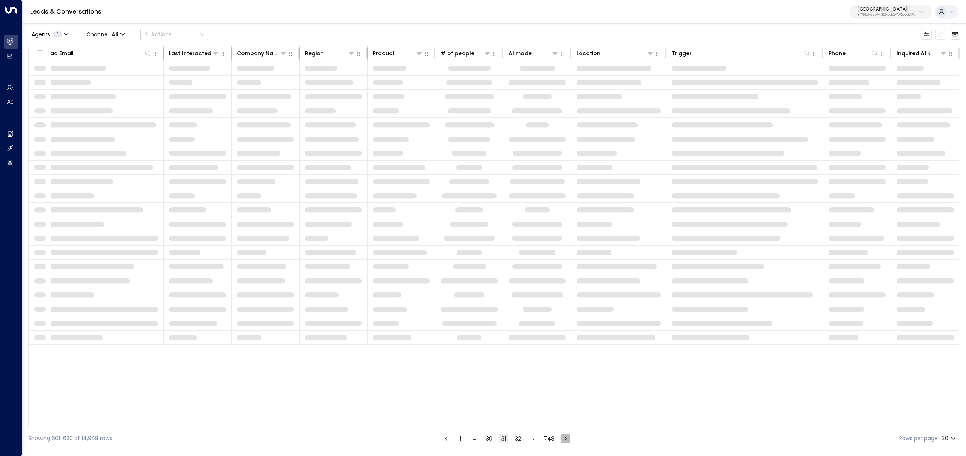
click at [563, 439] on icon "Go to next page" at bounding box center [565, 438] width 7 height 7
click at [563, 439] on icon "Go to next page" at bounding box center [566, 438] width 7 height 7
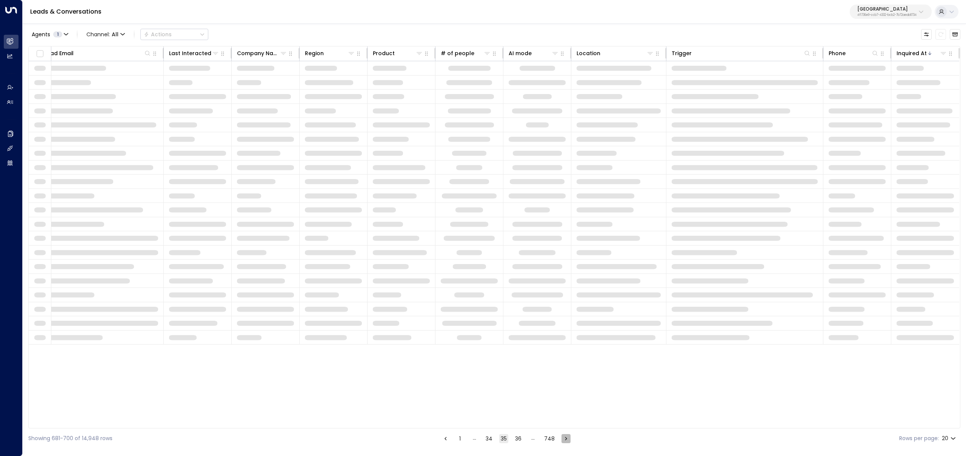
click at [565, 439] on icon "Go to next page" at bounding box center [566, 437] width 2 height 3
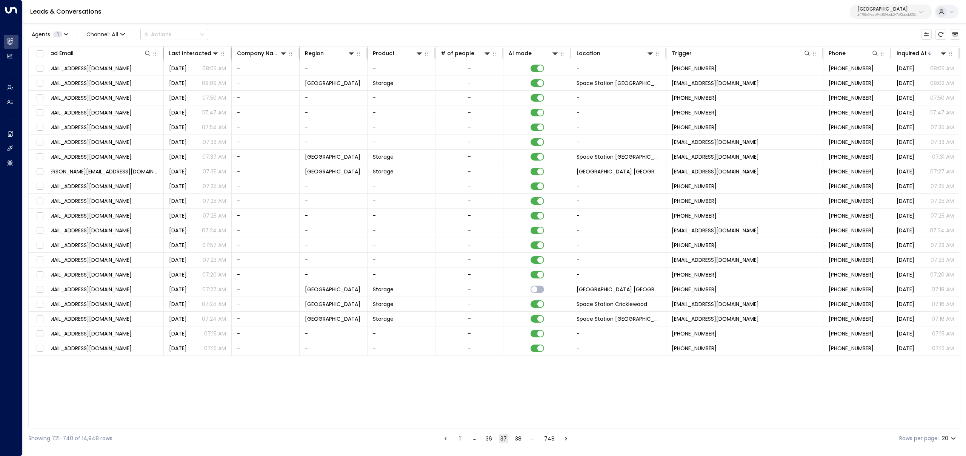
click at [565, 439] on icon "Go to next page" at bounding box center [566, 437] width 2 height 3
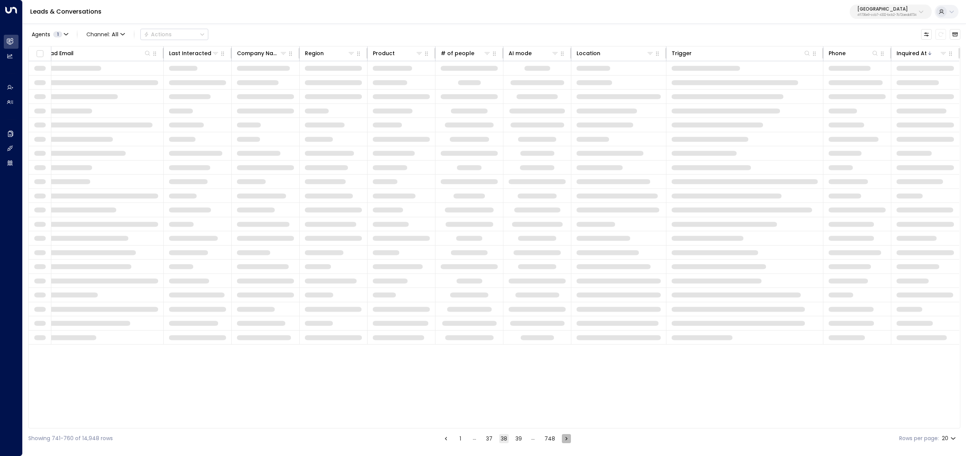
click at [565, 439] on icon "Go to next page" at bounding box center [566, 437] width 2 height 3
click at [563, 439] on icon "Go to next page" at bounding box center [566, 438] width 7 height 7
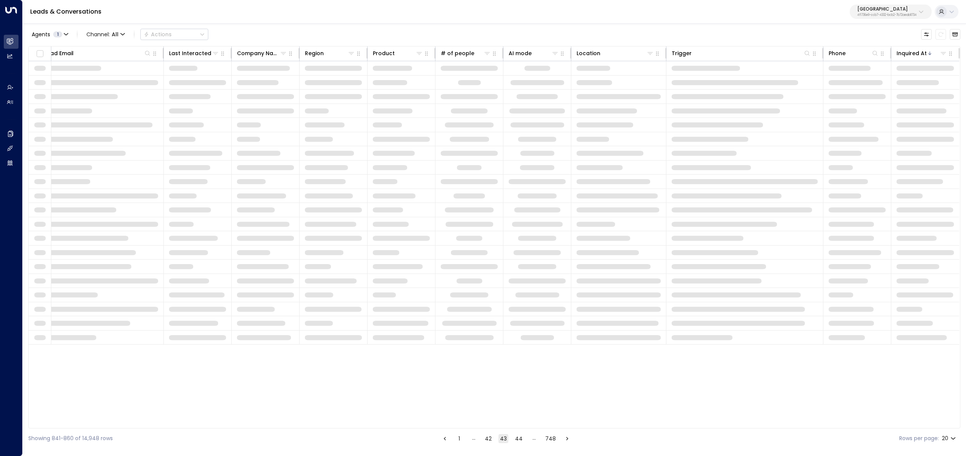
click at [564, 439] on icon "Go to next page" at bounding box center [567, 438] width 7 height 7
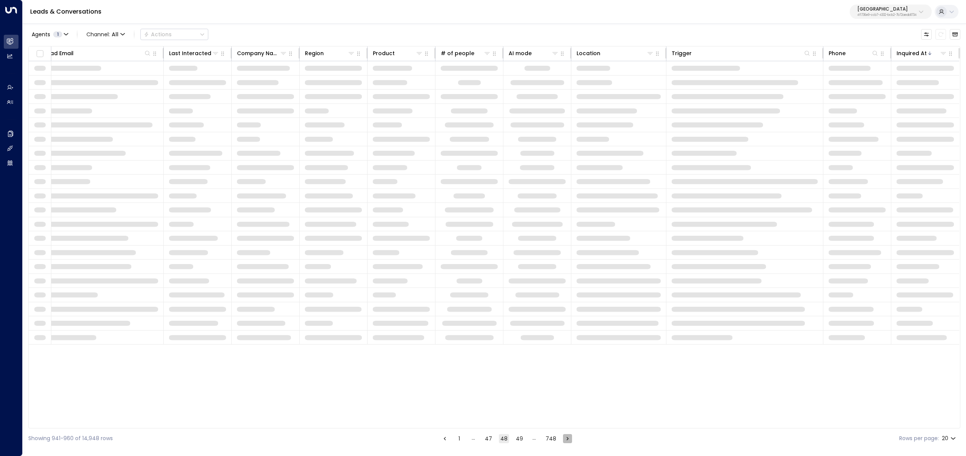
click at [564, 439] on icon "Go to next page" at bounding box center [567, 438] width 7 height 7
click at [563, 439] on icon "Go to next page" at bounding box center [566, 438] width 7 height 7
click at [564, 439] on button "Go to next page" at bounding box center [568, 438] width 9 height 9
click at [565, 439] on icon "Go to next page" at bounding box center [568, 438] width 7 height 7
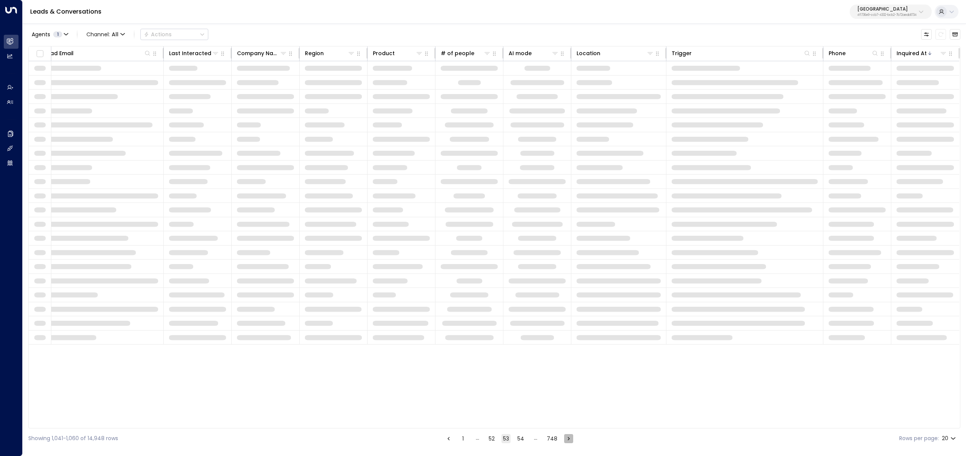
click at [564, 439] on button "Go to next page" at bounding box center [568, 438] width 9 height 9
click at [565, 439] on icon "Go to next page" at bounding box center [568, 438] width 7 height 7
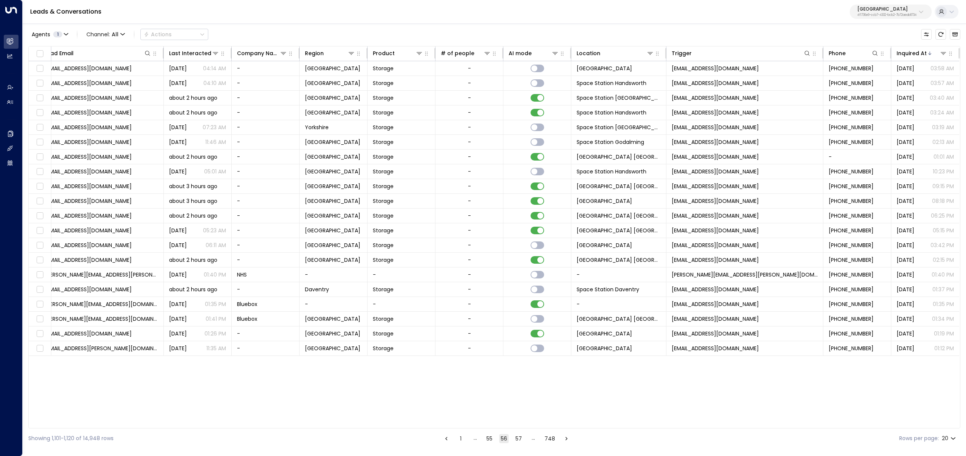
click at [567, 439] on icon "Go to next page" at bounding box center [566, 438] width 7 height 7
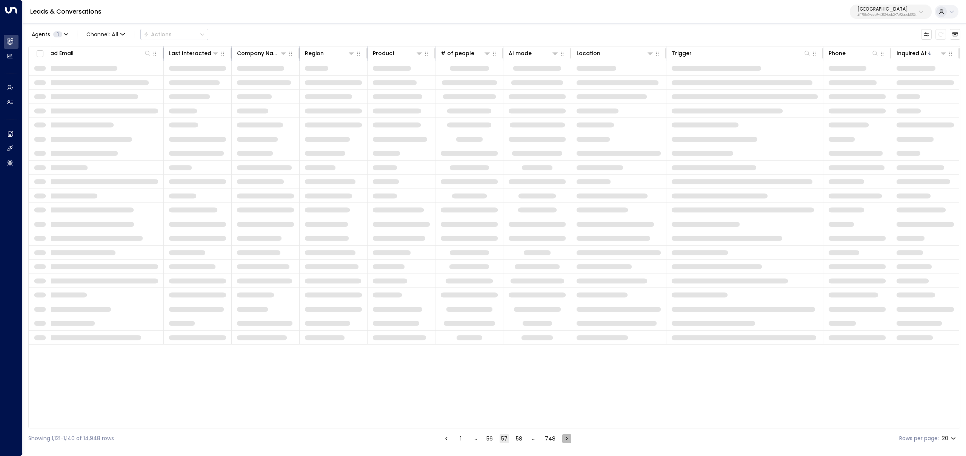
click at [567, 439] on icon "Go to next page" at bounding box center [566, 438] width 7 height 7
click at [568, 439] on icon "Go to next page" at bounding box center [567, 438] width 7 height 7
click at [568, 439] on icon "Go to next page" at bounding box center [568, 438] width 7 height 7
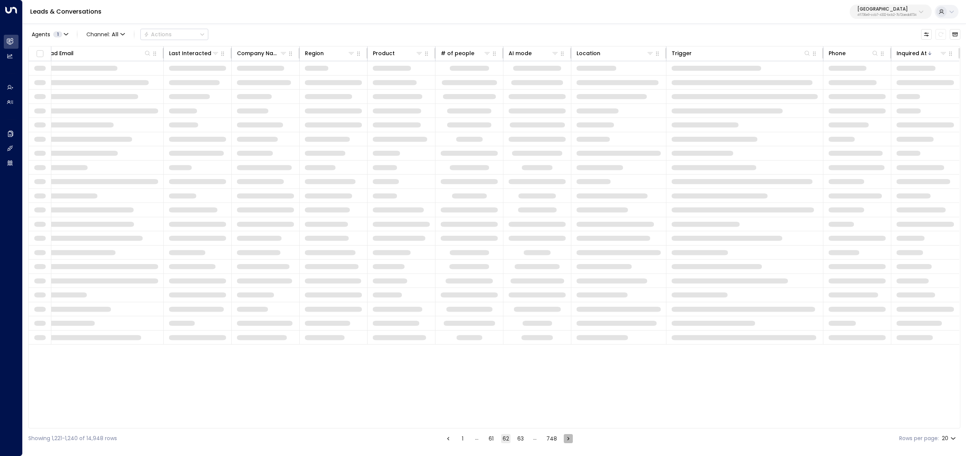
click at [568, 439] on icon "Go to next page" at bounding box center [568, 438] width 7 height 7
click at [567, 439] on icon "Go to next page" at bounding box center [569, 438] width 7 height 7
click at [567, 440] on icon "Go to next page" at bounding box center [568, 438] width 7 height 7
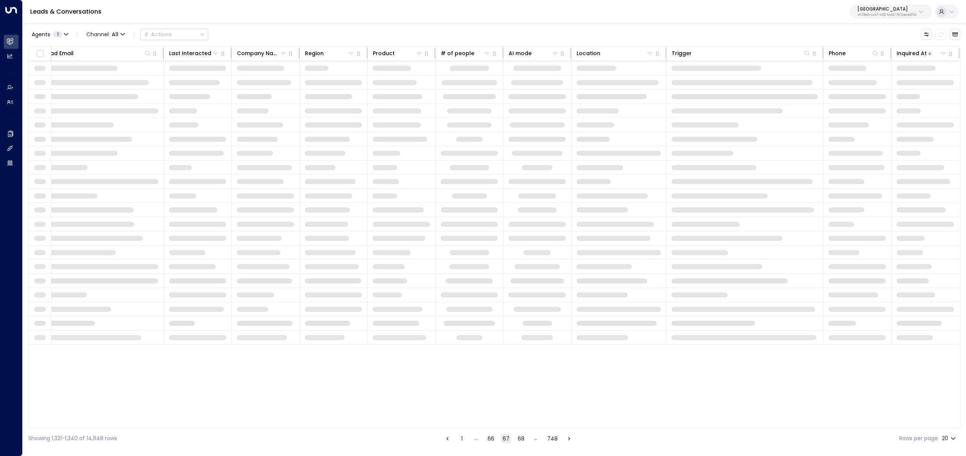
click at [567, 440] on icon "Go to next page" at bounding box center [569, 438] width 7 height 7
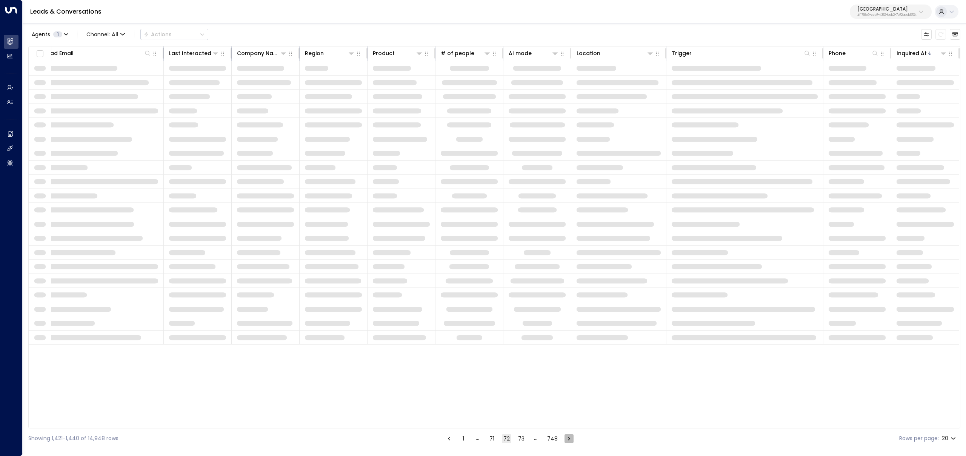
click at [567, 440] on icon "Go to next page" at bounding box center [569, 438] width 7 height 7
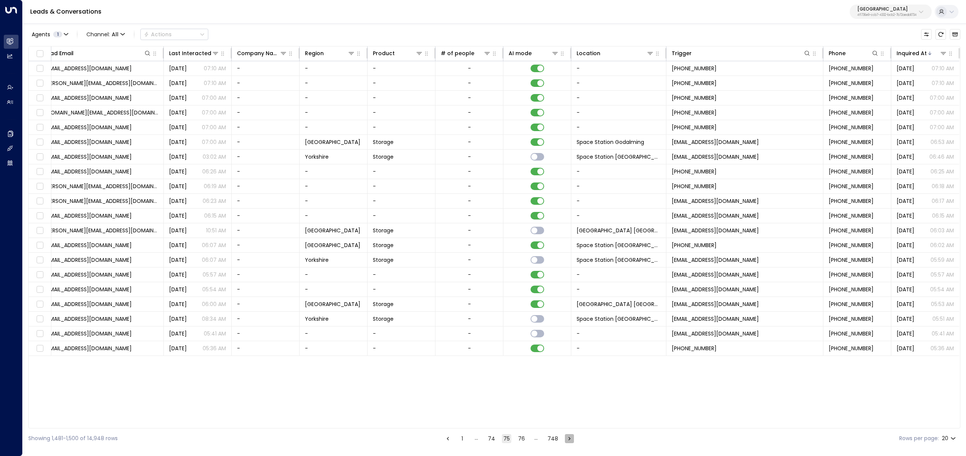
click at [567, 440] on icon "Go to next page" at bounding box center [569, 438] width 7 height 7
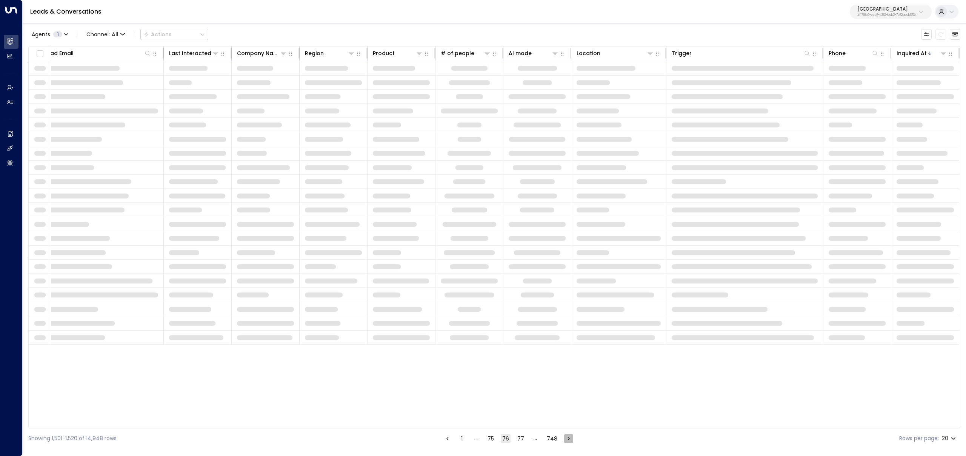
click at [567, 440] on icon "Go to next page" at bounding box center [568, 438] width 7 height 7
click at [567, 440] on icon "Go to next page" at bounding box center [569, 438] width 7 height 7
click at [567, 440] on icon "Go to next page" at bounding box center [568, 438] width 7 height 7
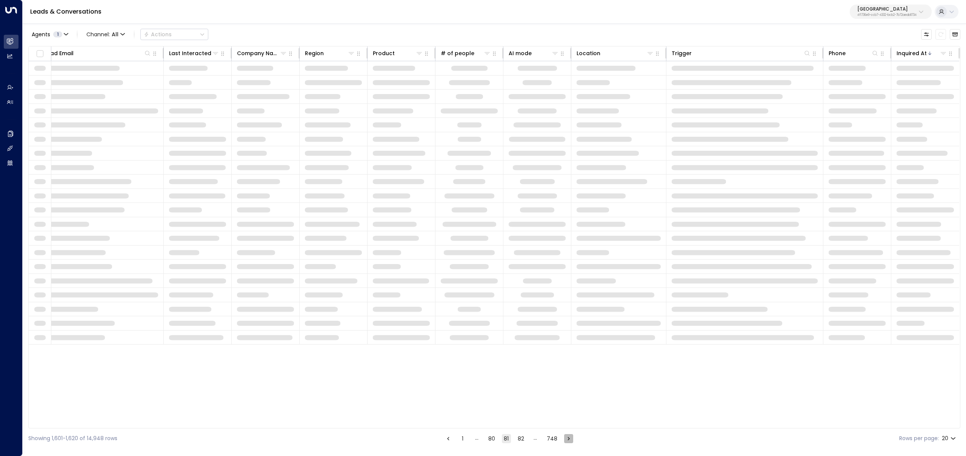
click at [567, 440] on icon "Go to next page" at bounding box center [568, 438] width 7 height 7
click at [567, 440] on icon "Go to next page" at bounding box center [569, 438] width 7 height 7
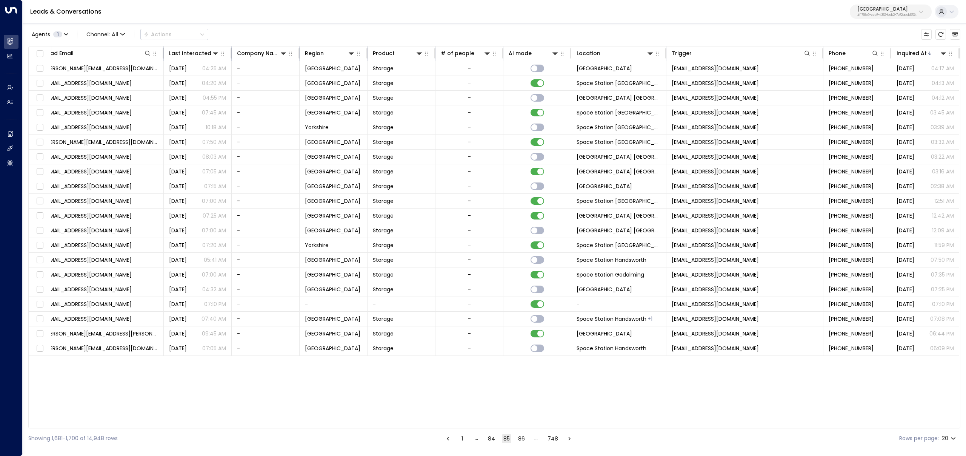
click at [567, 440] on icon "Go to next page" at bounding box center [569, 438] width 7 height 7
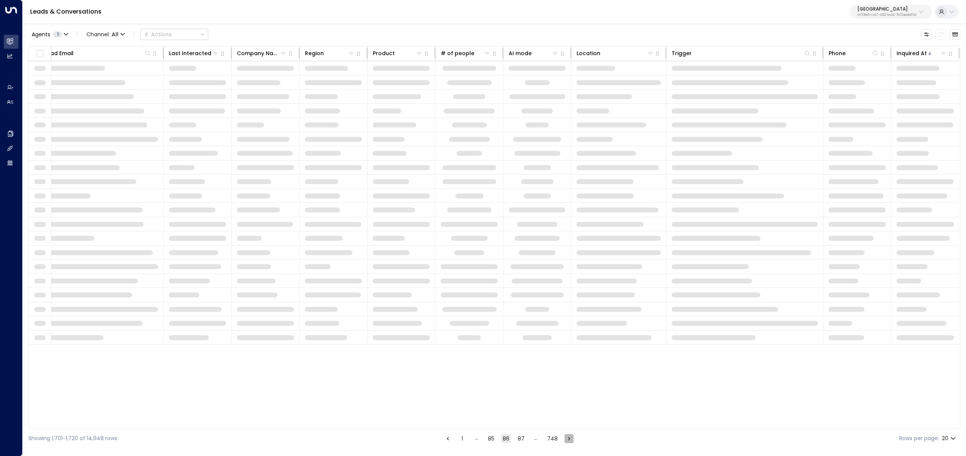
click at [567, 440] on icon "Go to next page" at bounding box center [569, 438] width 7 height 7
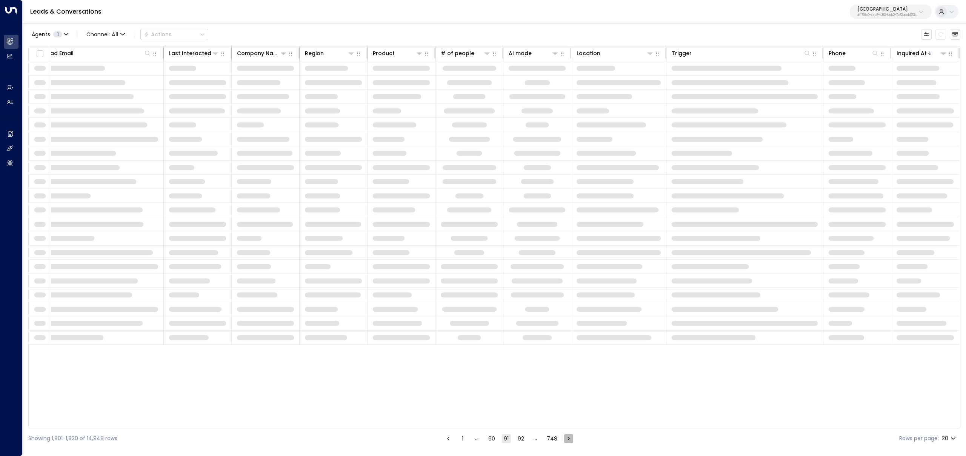
click at [567, 440] on icon "Go to next page" at bounding box center [568, 438] width 7 height 7
click at [567, 440] on icon "Go to next page" at bounding box center [569, 438] width 7 height 7
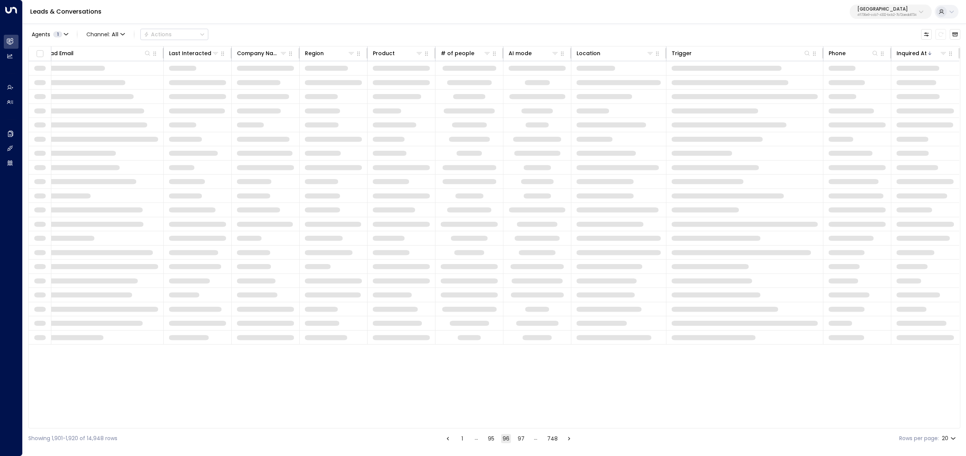
click at [567, 440] on icon "Go to next page" at bounding box center [569, 438] width 7 height 7
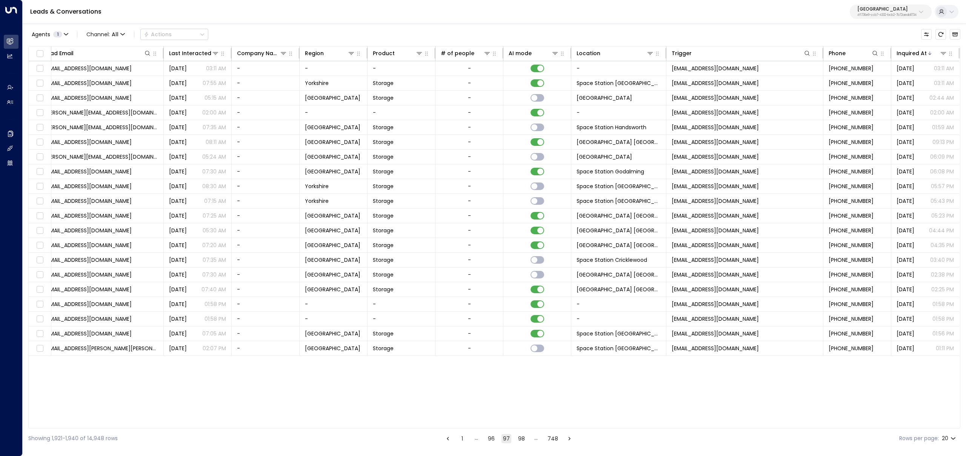
click at [567, 440] on icon "Go to next page" at bounding box center [569, 438] width 7 height 7
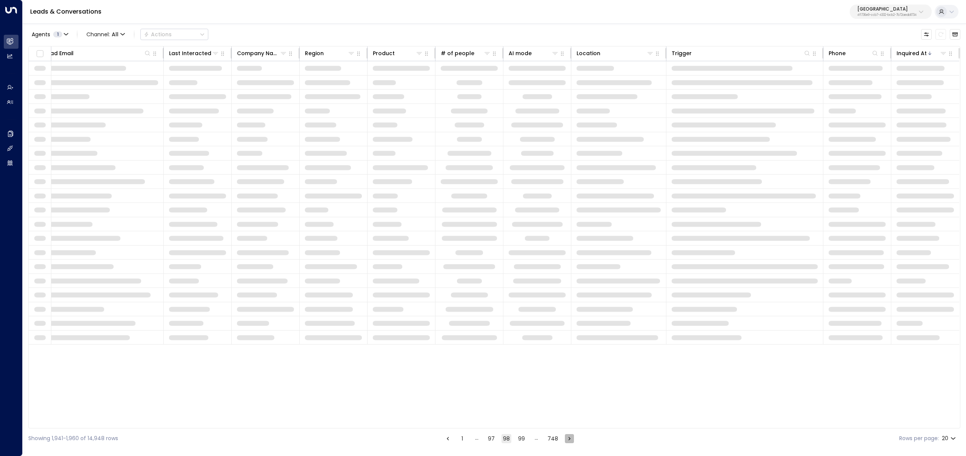
click at [566, 440] on icon "Go to next page" at bounding box center [569, 438] width 7 height 7
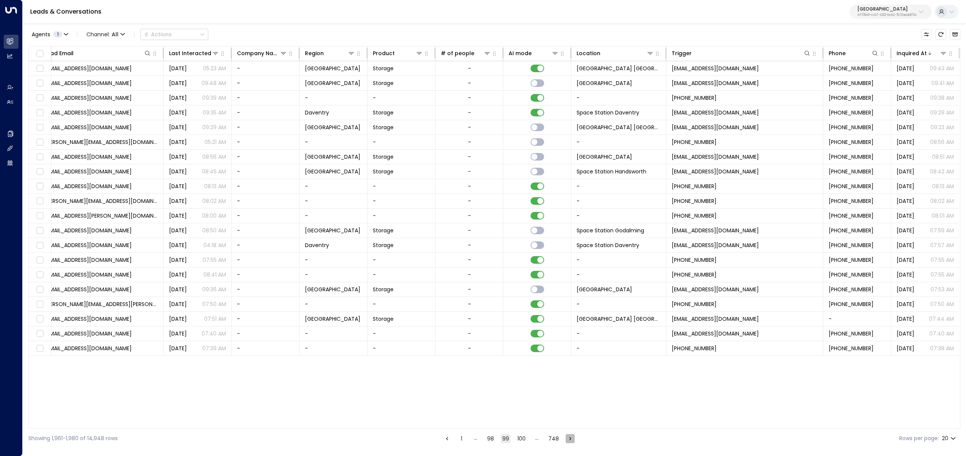
click at [567, 440] on icon "Go to next page" at bounding box center [570, 438] width 7 height 7
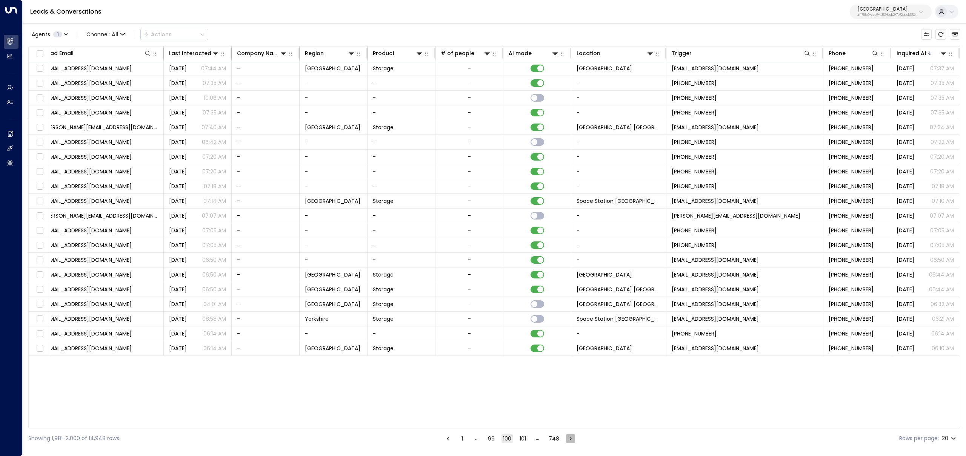
click at [567, 440] on icon "Go to next page" at bounding box center [570, 438] width 7 height 7
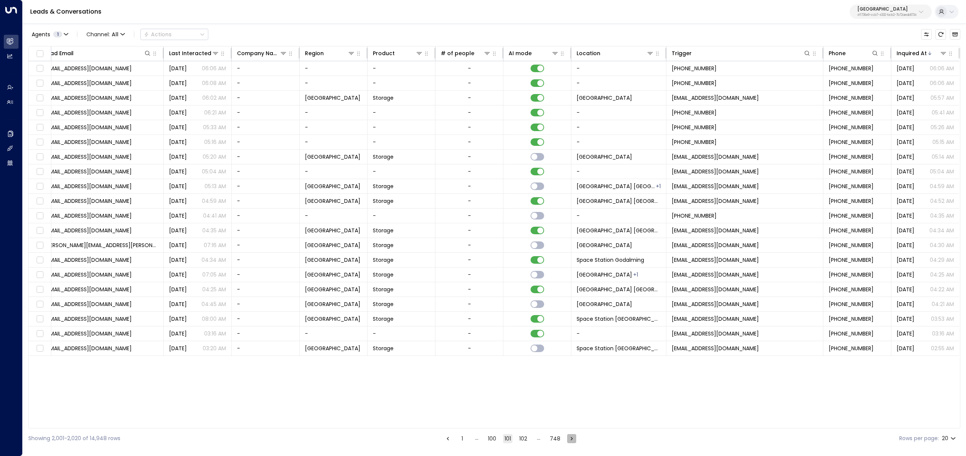
click at [567, 440] on button "Go to next page" at bounding box center [571, 438] width 9 height 9
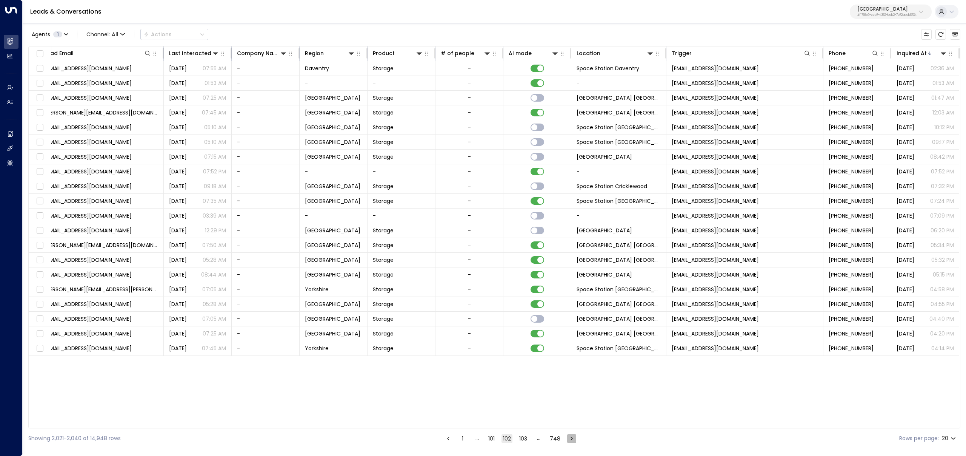
click at [567, 440] on button "Go to next page" at bounding box center [571, 438] width 9 height 9
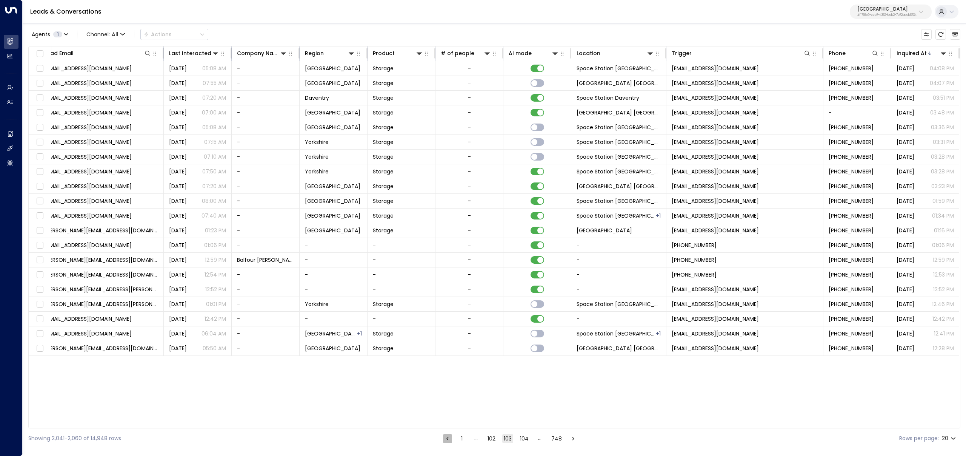
click at [445, 439] on icon "Go to previous page" at bounding box center [447, 438] width 7 height 7
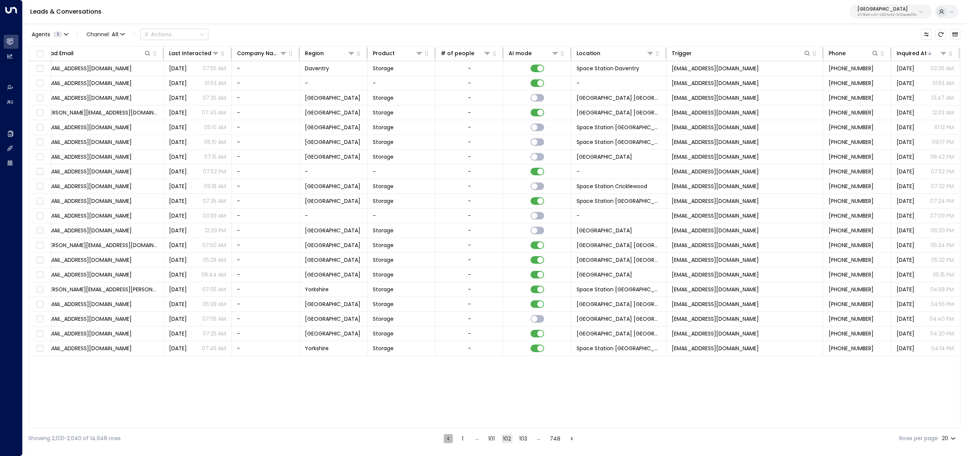
click at [448, 439] on icon "Go to previous page" at bounding box center [448, 438] width 7 height 7
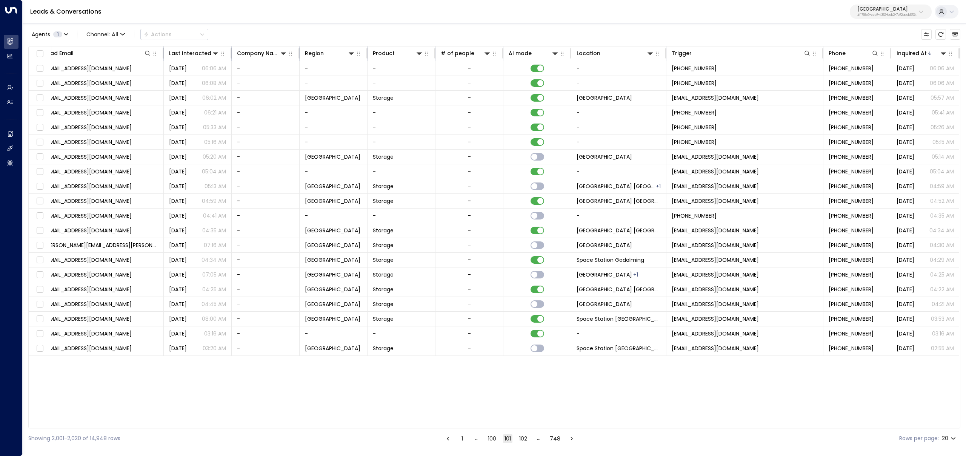
click at [569, 438] on icon "Go to next page" at bounding box center [571, 438] width 7 height 7
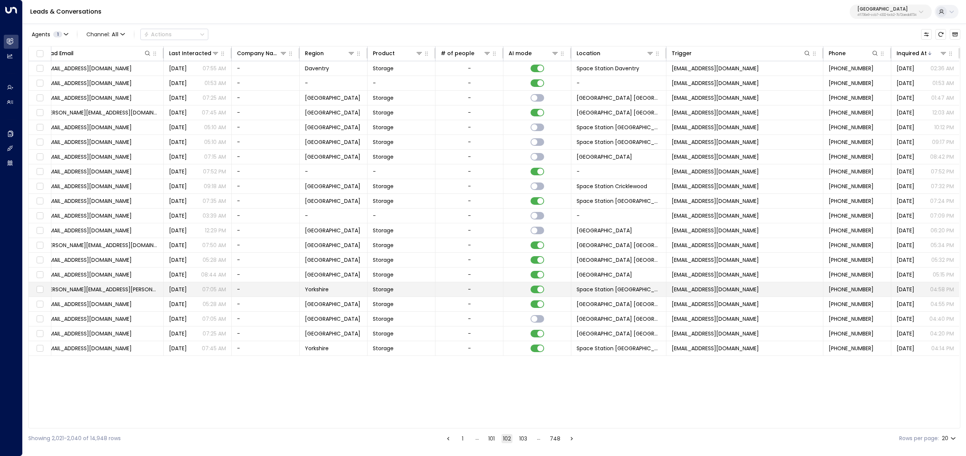
click at [153, 290] on td "caitlin.burnell@hotmail.co.uk" at bounding box center [101, 289] width 125 height 14
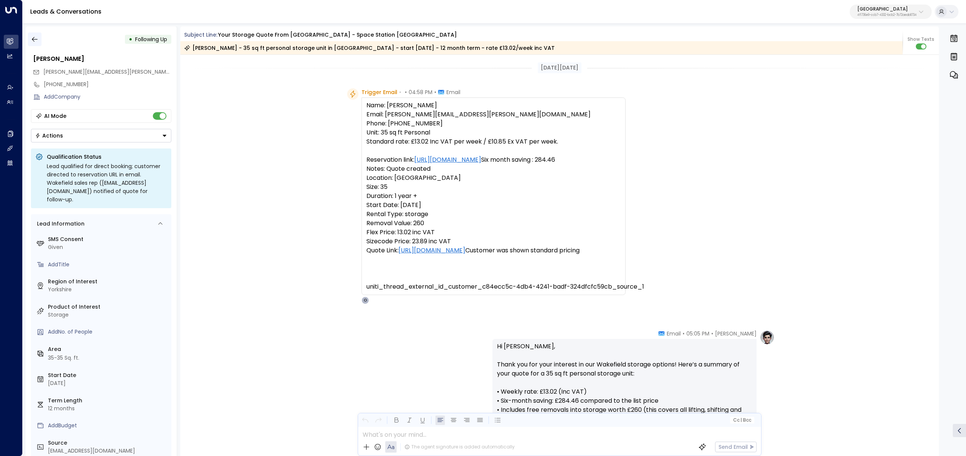
click at [34, 40] on icon "button" at bounding box center [35, 39] width 8 height 8
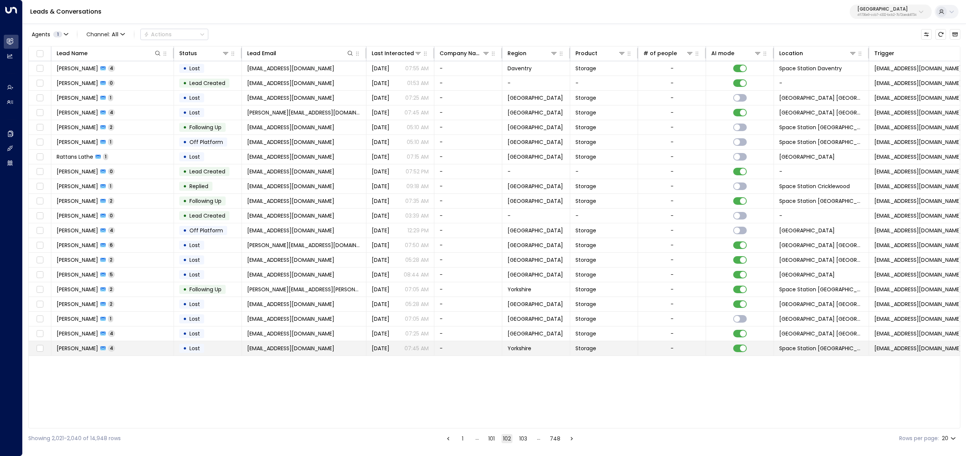
click at [693, 347] on td "-" at bounding box center [672, 348] width 68 height 14
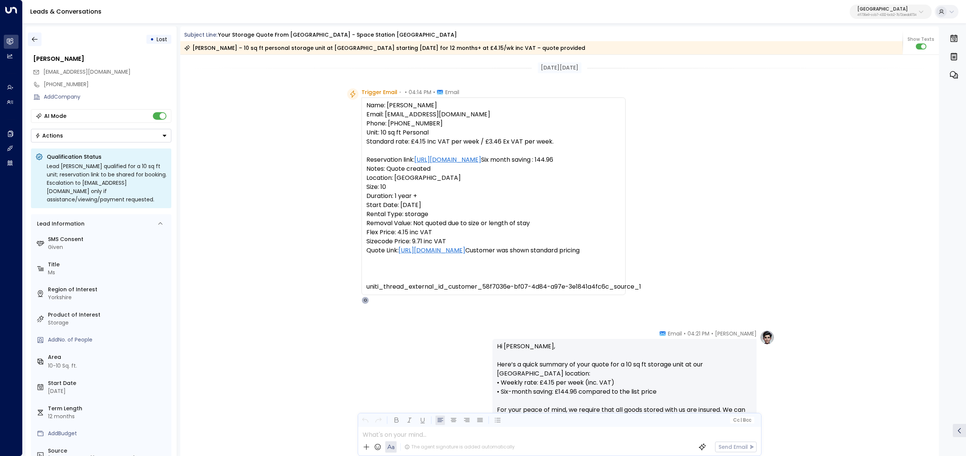
click at [33, 40] on icon "button" at bounding box center [35, 39] width 8 height 8
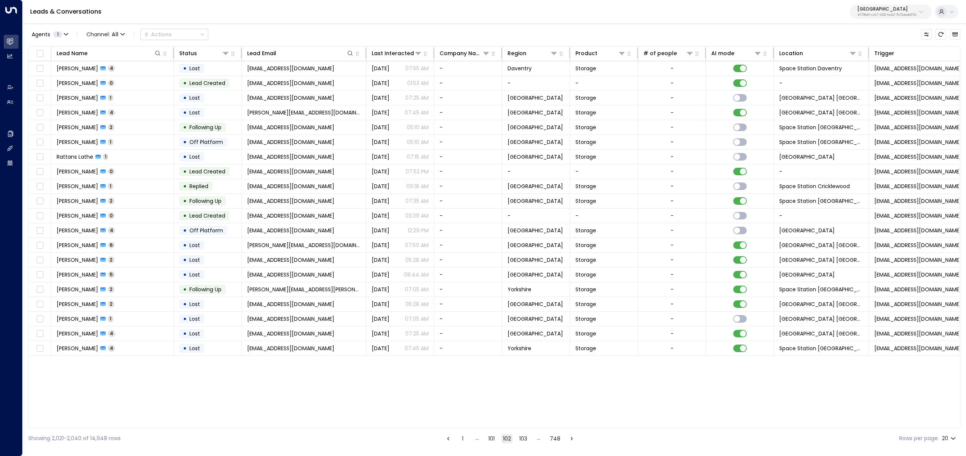
drag, startPoint x: 521, startPoint y: 434, endPoint x: 556, endPoint y: 431, distance: 34.9
click at [521, 435] on button "103" at bounding box center [523, 438] width 11 height 9
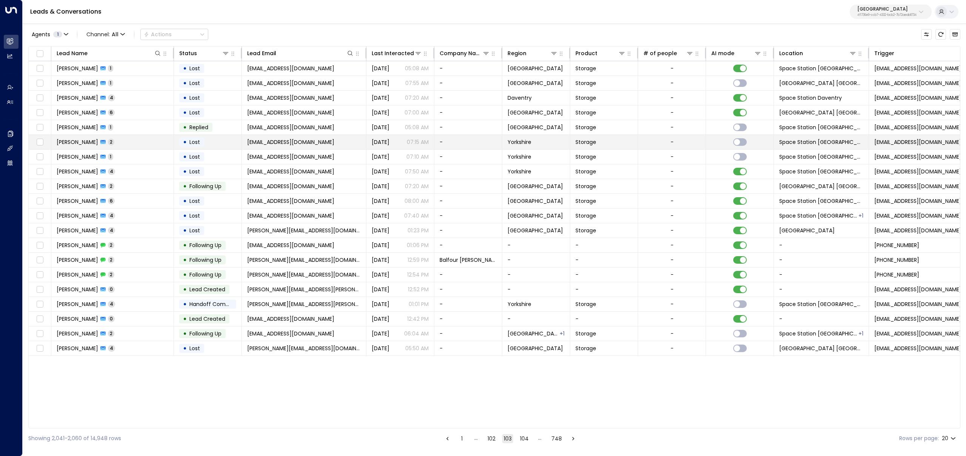
click at [808, 139] on span "Space Station Wakefield" at bounding box center [821, 142] width 84 height 8
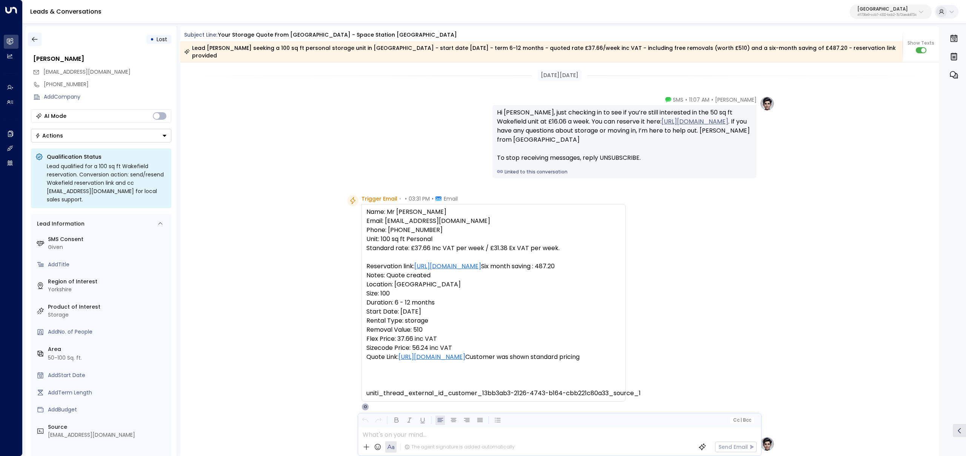
click at [32, 38] on icon "button" at bounding box center [35, 39] width 8 height 8
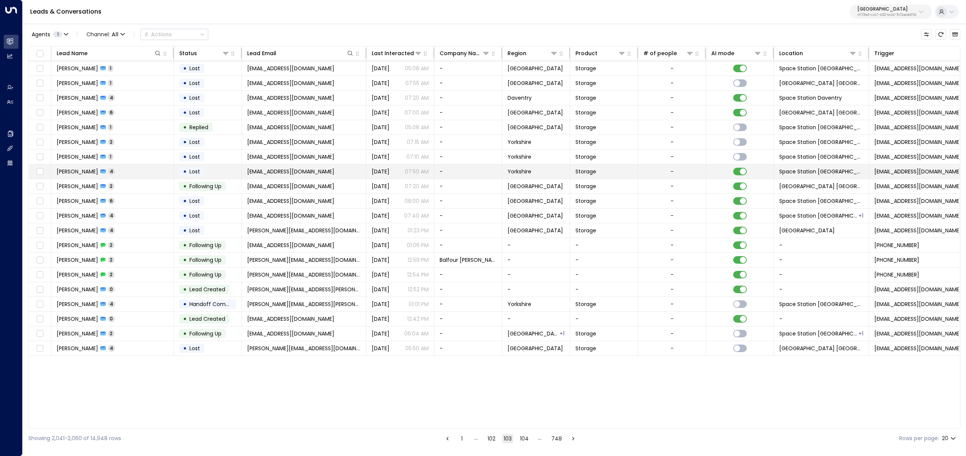
click at [825, 175] on td "Space Station Wakefield" at bounding box center [821, 171] width 95 height 14
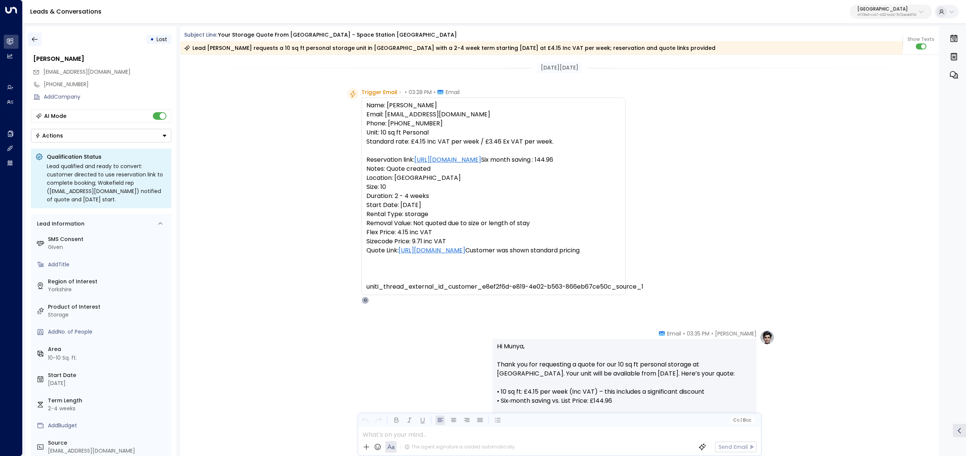
click at [34, 38] on icon "button" at bounding box center [35, 39] width 8 height 8
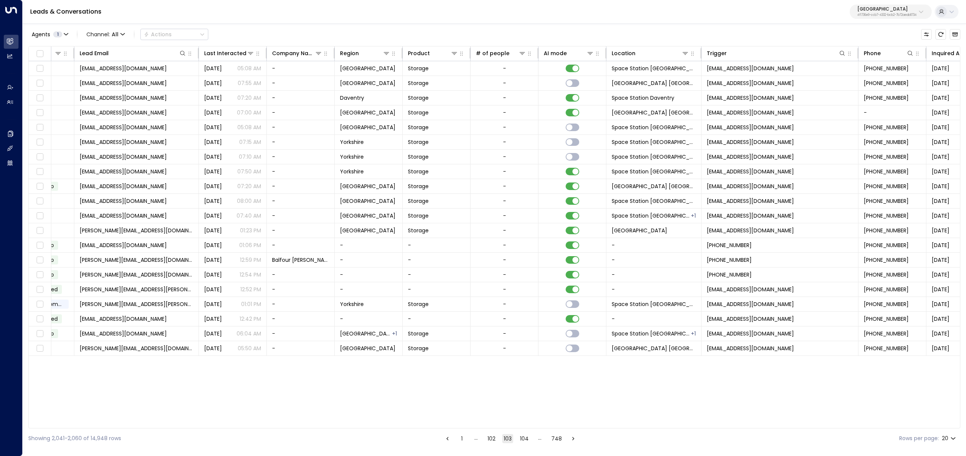
scroll to position [0, 203]
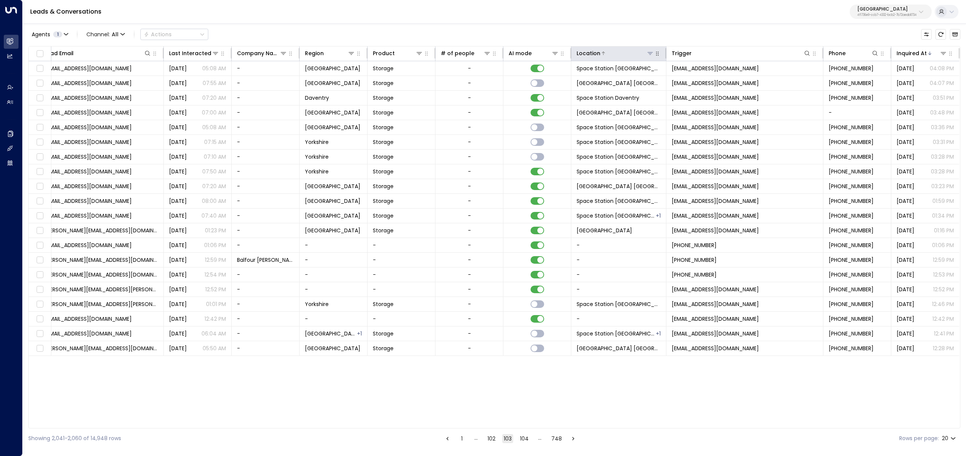
click at [649, 52] on icon at bounding box center [650, 53] width 6 height 6
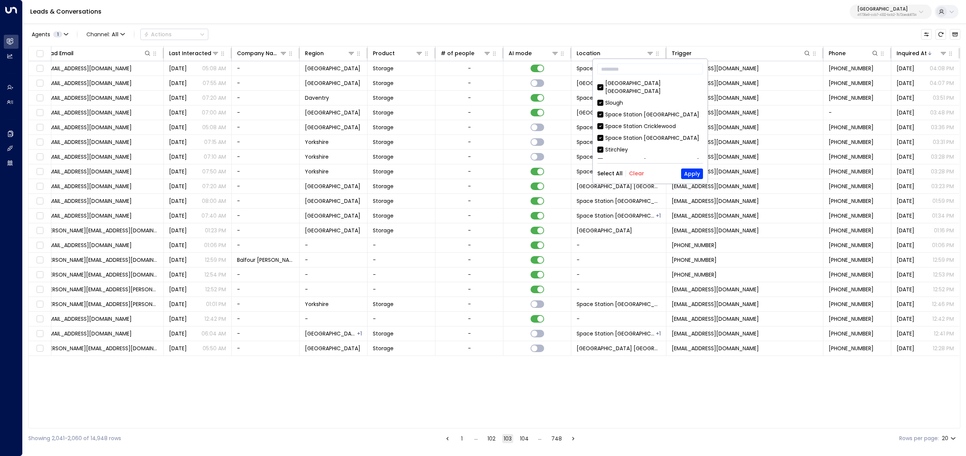
click at [637, 177] on div "Select All Clear Apply" at bounding box center [650, 173] width 106 height 11
click at [636, 178] on div "Select All Clear Apply" at bounding box center [650, 173] width 106 height 11
click at [631, 172] on button "Clear" at bounding box center [636, 173] width 15 height 6
click at [631, 65] on input "text" at bounding box center [650, 69] width 106 height 14
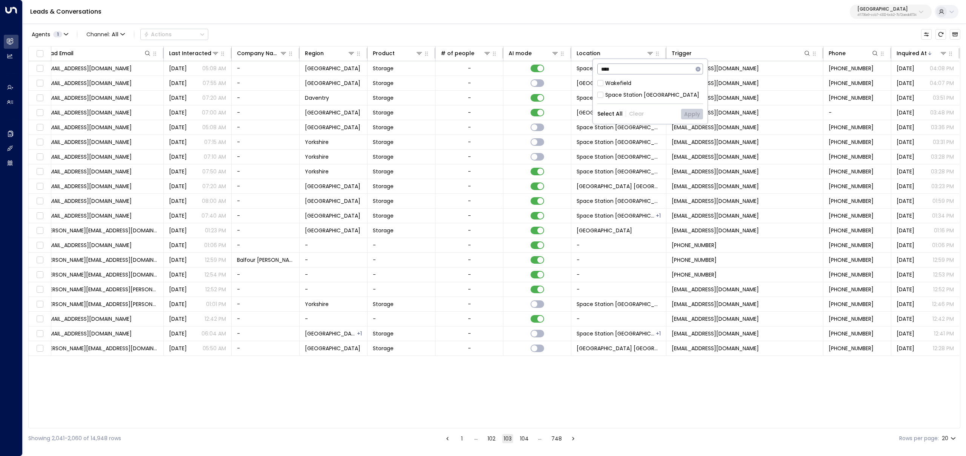
type input "****"
click at [627, 88] on div "Wakefield Space Station Wakefield" at bounding box center [650, 89] width 106 height 20
click at [625, 82] on div "Wakefield" at bounding box center [618, 83] width 26 height 8
click at [626, 93] on div "Space Station Wakefield" at bounding box center [652, 95] width 94 height 8
click at [697, 112] on button "Apply" at bounding box center [692, 114] width 22 height 11
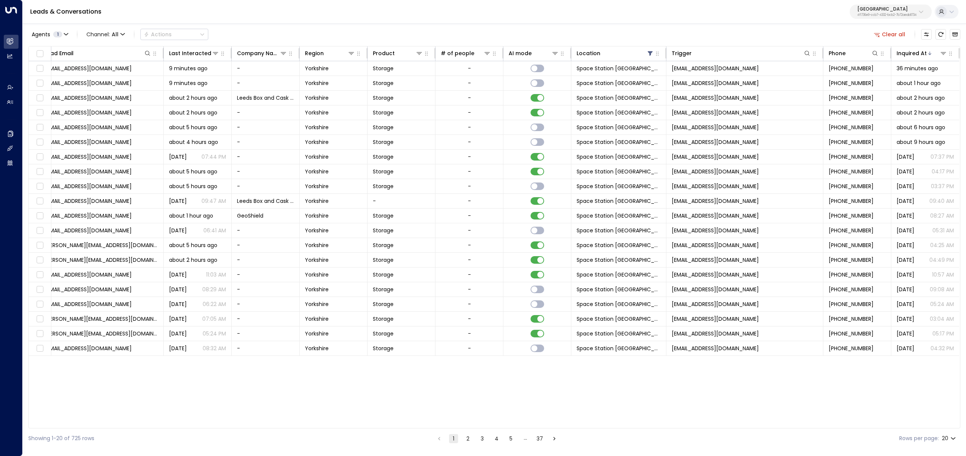
click at [512, 438] on button "5" at bounding box center [510, 438] width 9 height 9
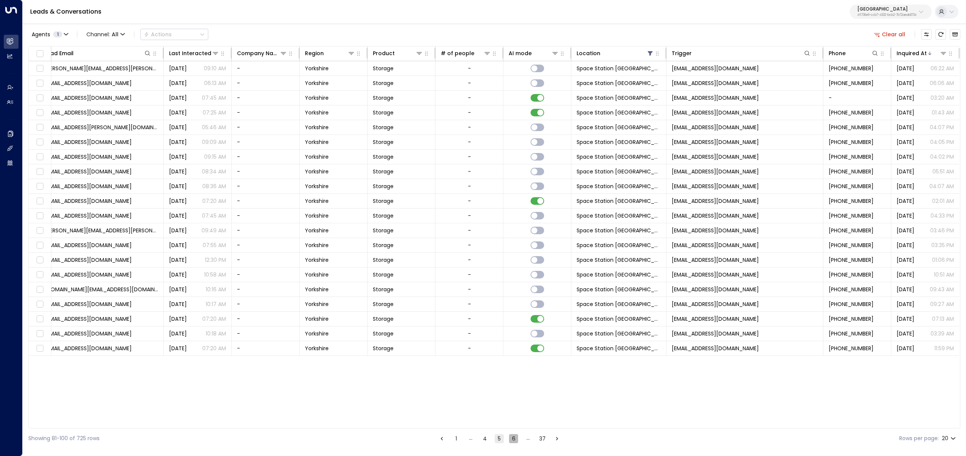
click at [510, 438] on button "6" at bounding box center [513, 438] width 9 height 9
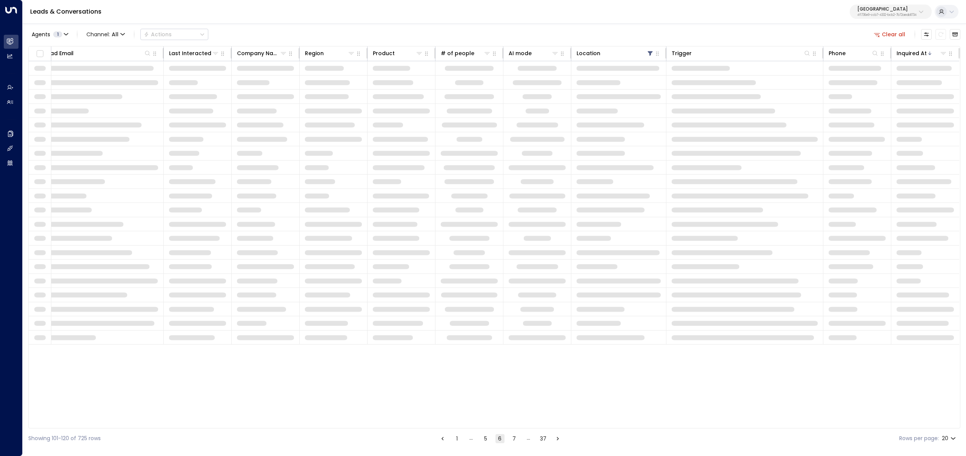
click at [512, 438] on button "7" at bounding box center [514, 438] width 9 height 9
click at [512, 438] on button "8" at bounding box center [514, 438] width 9 height 9
click at [512, 438] on button "9" at bounding box center [514, 438] width 9 height 9
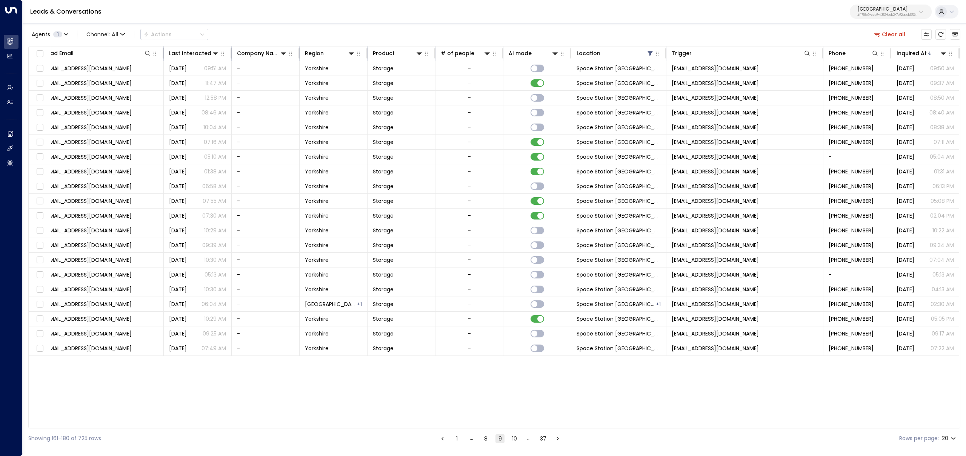
click at [503, 437] on button "9" at bounding box center [500, 438] width 9 height 9
click at [488, 437] on button "8" at bounding box center [485, 438] width 9 height 9
click at [440, 437] on icon "Go to previous page" at bounding box center [443, 438] width 7 height 7
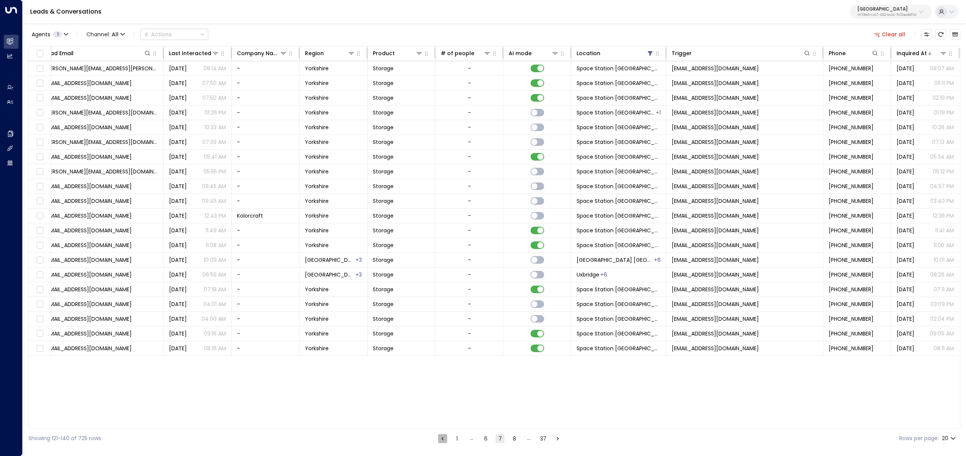
click at [439, 437] on icon "Go to previous page" at bounding box center [442, 438] width 7 height 7
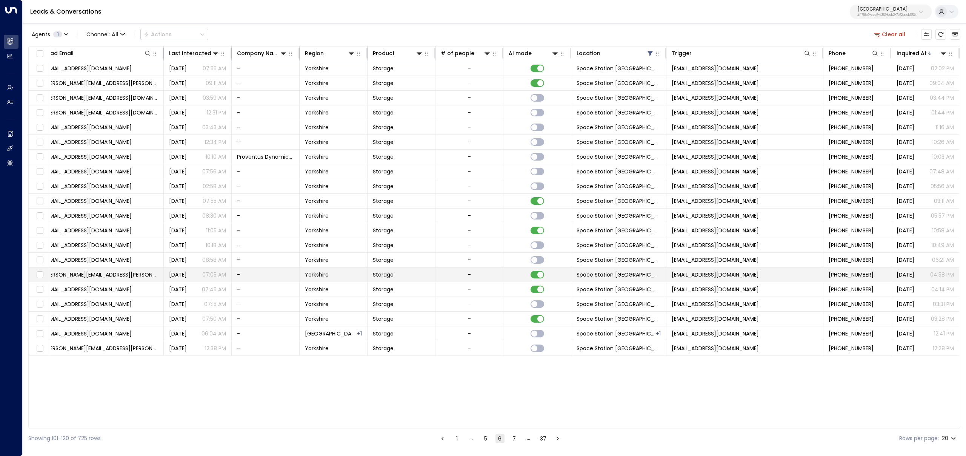
click at [380, 274] on span "Storage" at bounding box center [383, 275] width 21 height 8
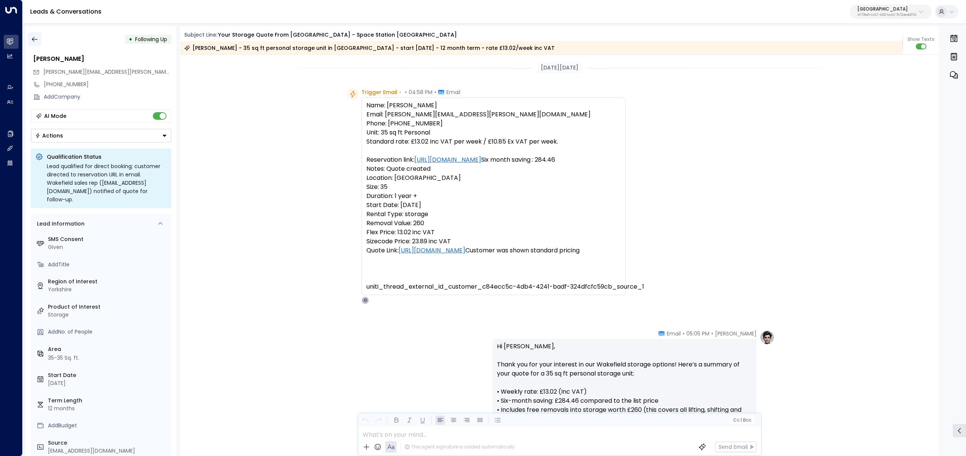
click at [35, 37] on icon "button" at bounding box center [35, 39] width 8 height 8
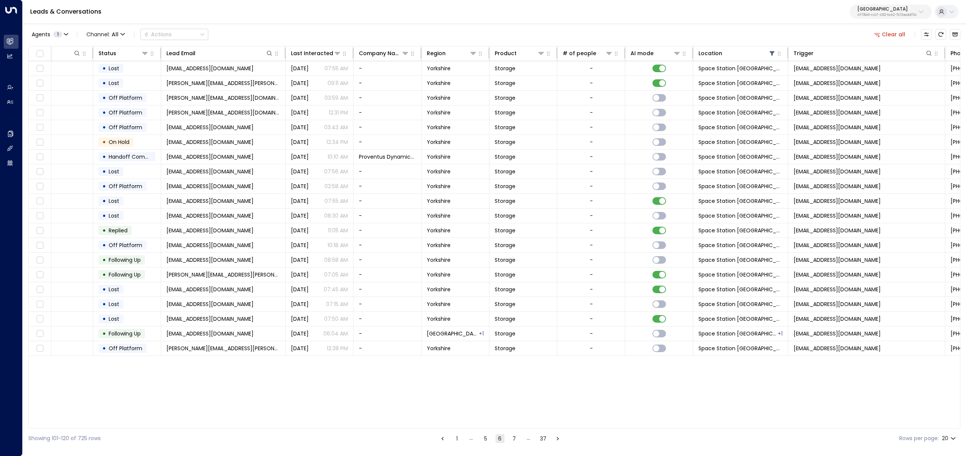
scroll to position [0, 203]
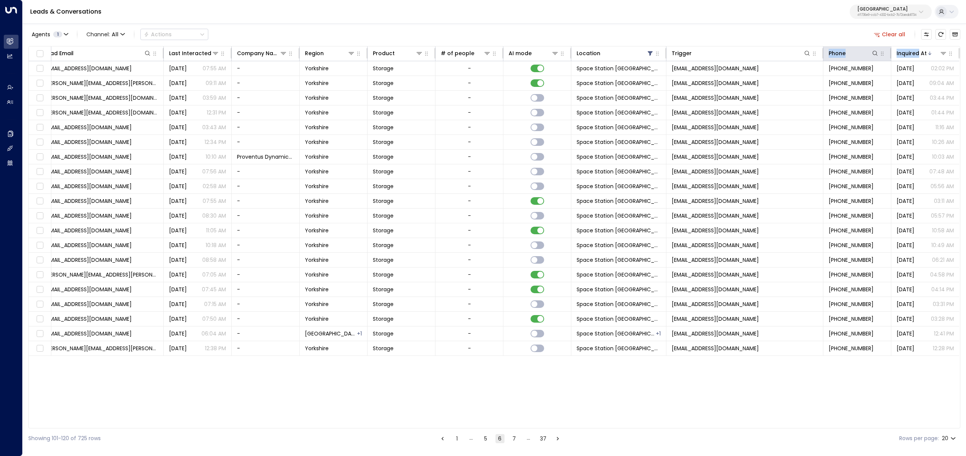
drag, startPoint x: 917, startPoint y: 52, endPoint x: 870, endPoint y: 48, distance: 47.4
click at [827, 51] on tr "Lead Name Status Lead Email Last Interacted Company Name Region Product # of pe…" at bounding box center [392, 53] width 1133 height 15
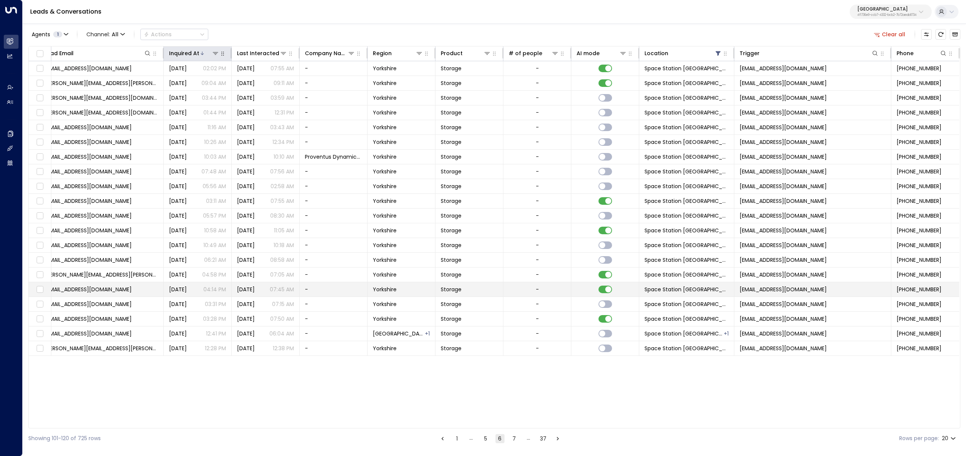
click at [131, 290] on td "hrmloxley@outlook.com" at bounding box center [101, 289] width 125 height 14
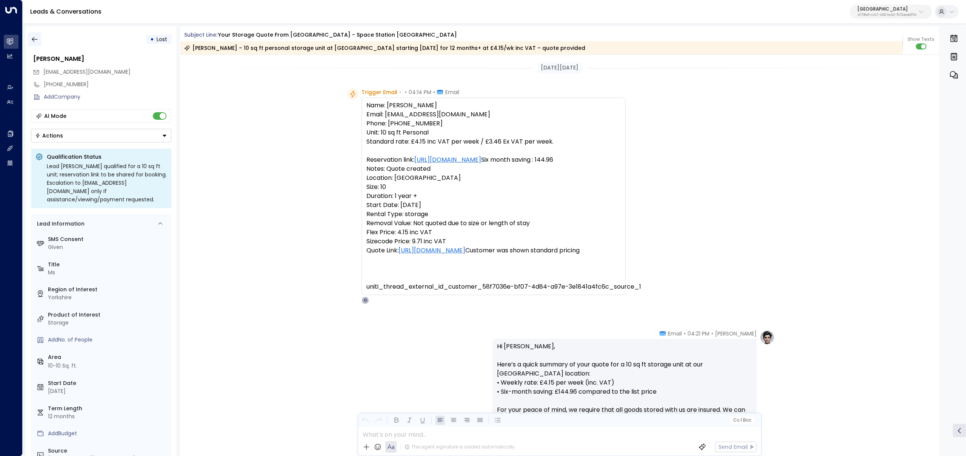
click at [30, 35] on button "button" at bounding box center [35, 39] width 14 height 14
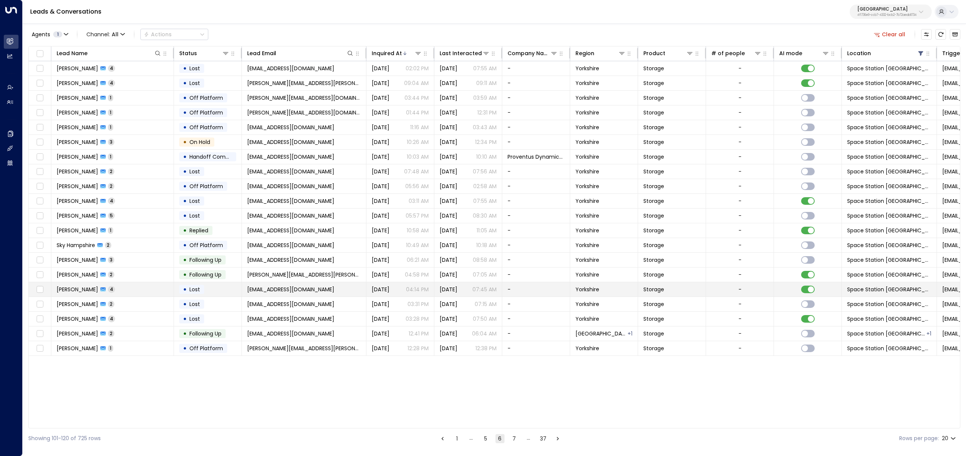
click at [128, 294] on td "Heidi Loxley 4" at bounding box center [112, 289] width 123 height 14
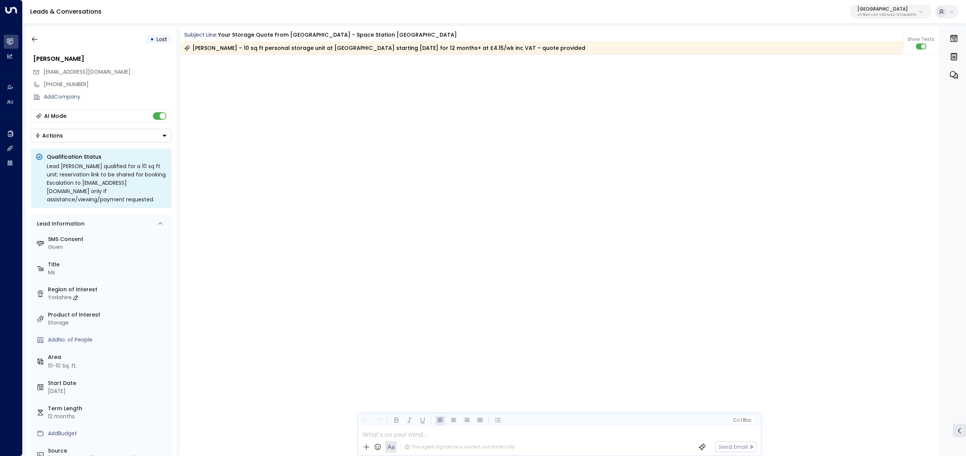
scroll to position [1230, 0]
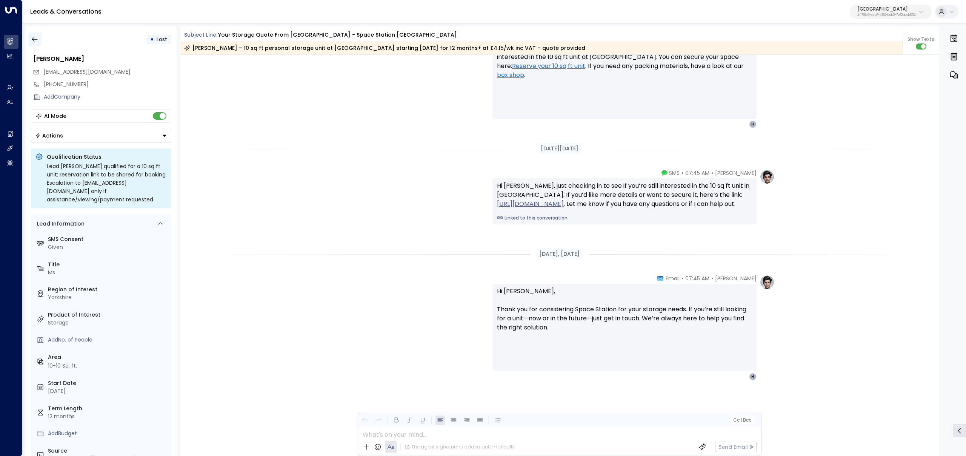
click at [36, 39] on icon "button" at bounding box center [35, 39] width 8 height 8
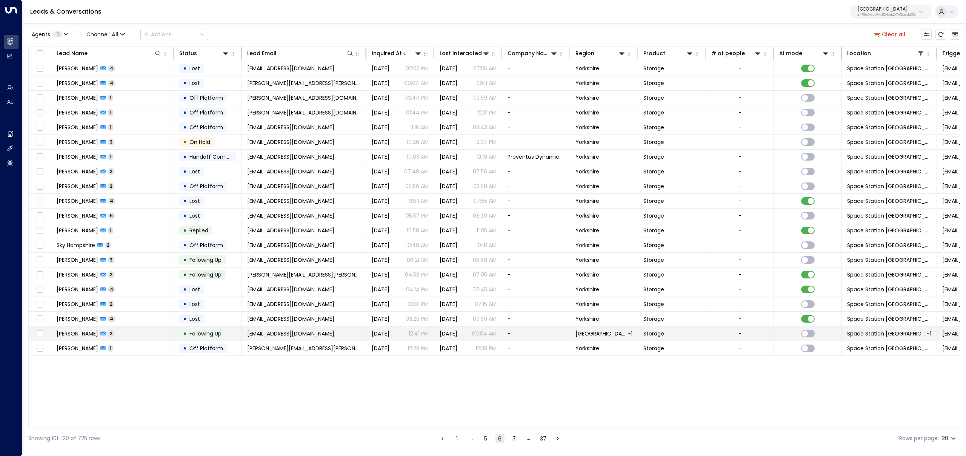
click at [137, 338] on td "Peter Smith 2" at bounding box center [112, 333] width 123 height 14
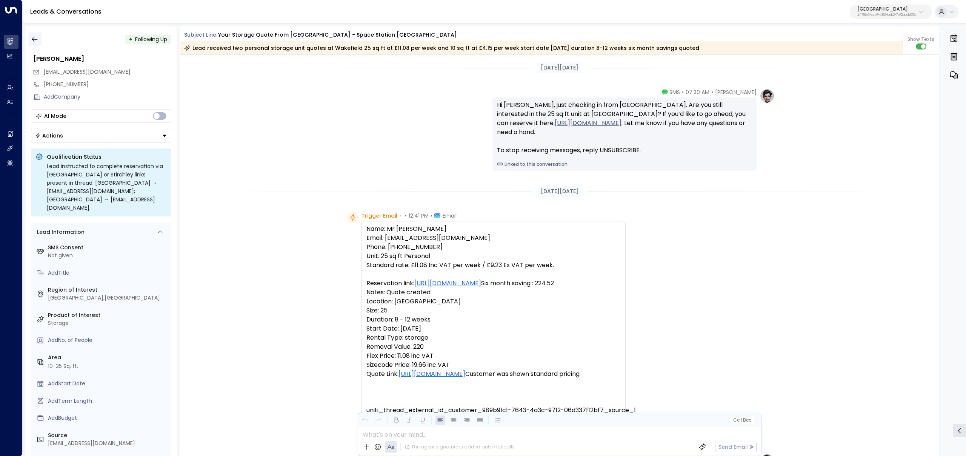
click at [37, 41] on icon "button" at bounding box center [35, 39] width 8 height 8
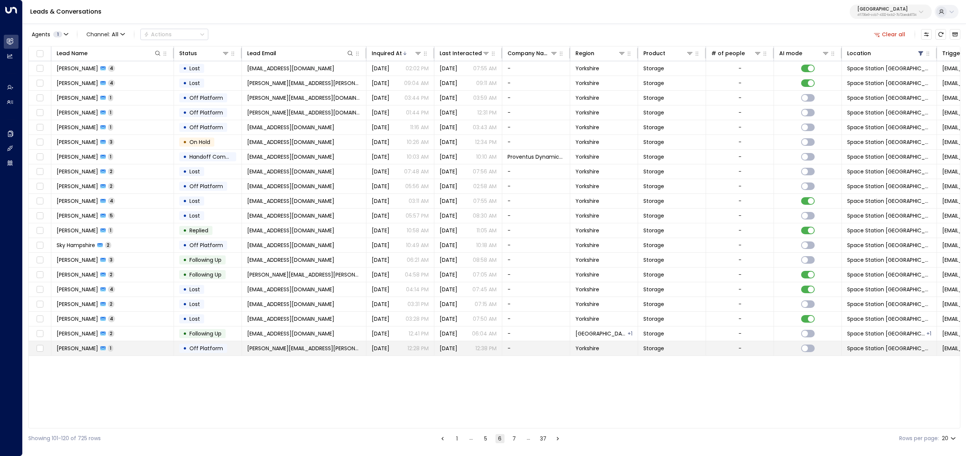
click at [155, 346] on td "Jess Vasey 1" at bounding box center [112, 348] width 123 height 14
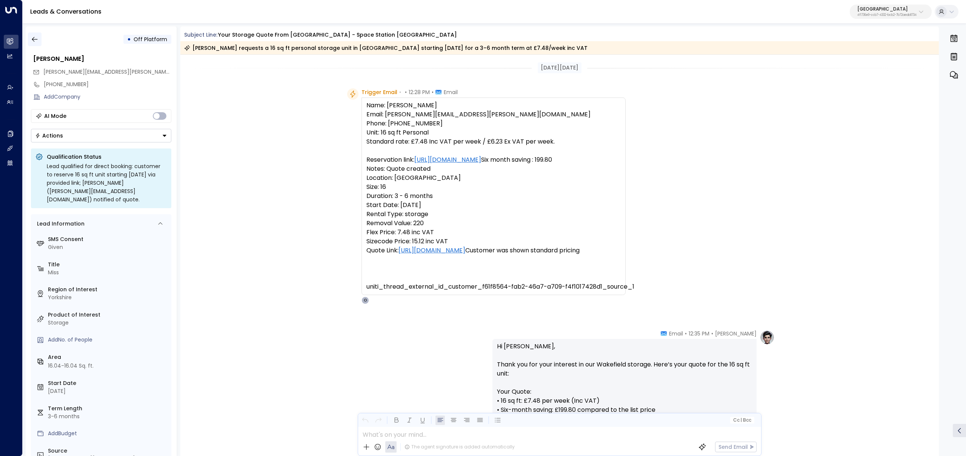
click at [39, 38] on button "button" at bounding box center [35, 39] width 14 height 14
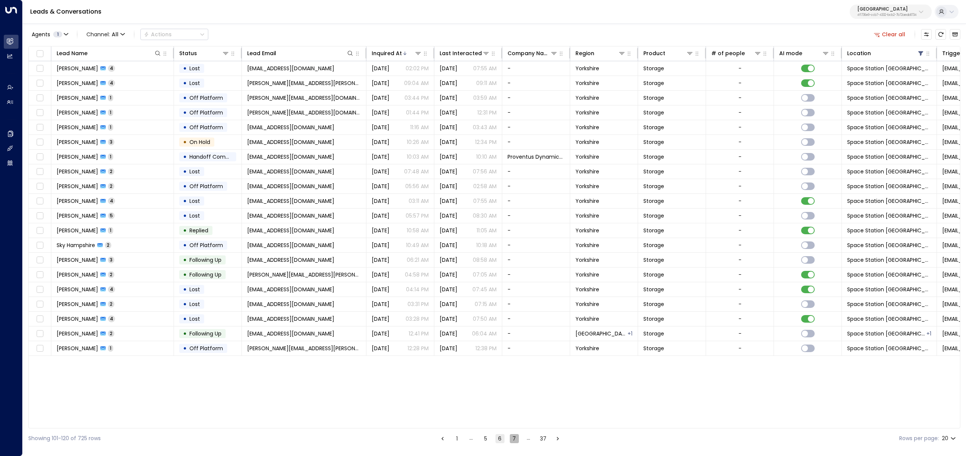
click at [516, 437] on button "7" at bounding box center [514, 438] width 9 height 9
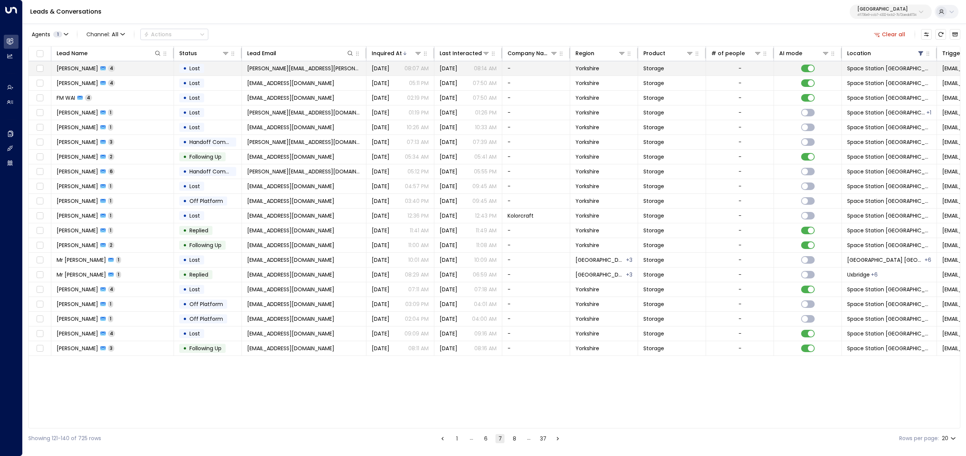
click at [389, 71] on span "Sep 19, 2025" at bounding box center [381, 69] width 18 height 8
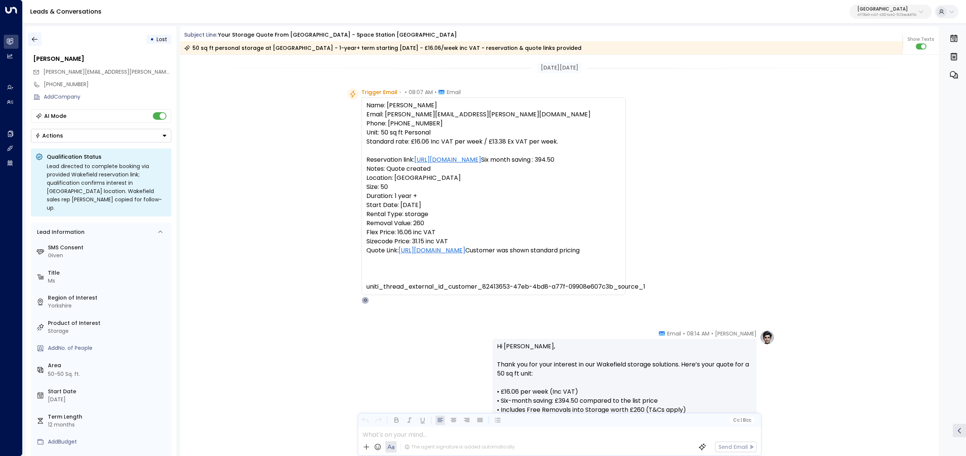
click at [34, 43] on button "button" at bounding box center [35, 39] width 14 height 14
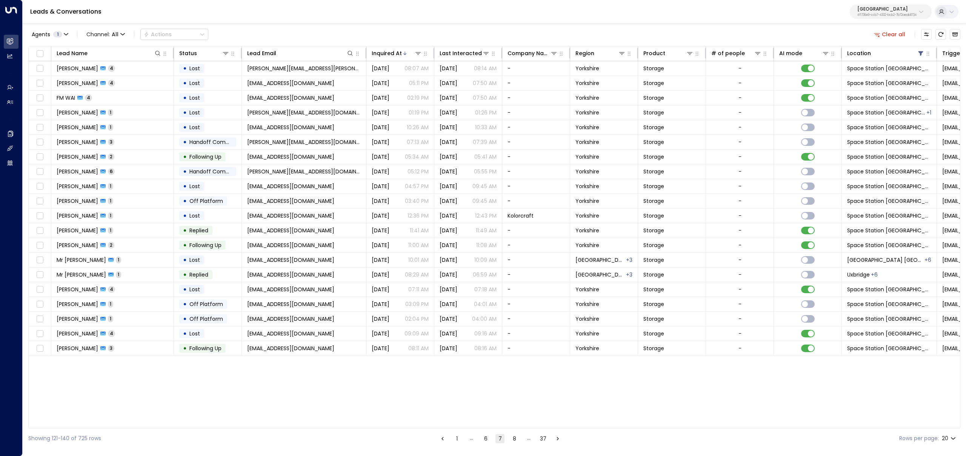
click at [888, 31] on button "Clear all" at bounding box center [890, 34] width 38 height 11
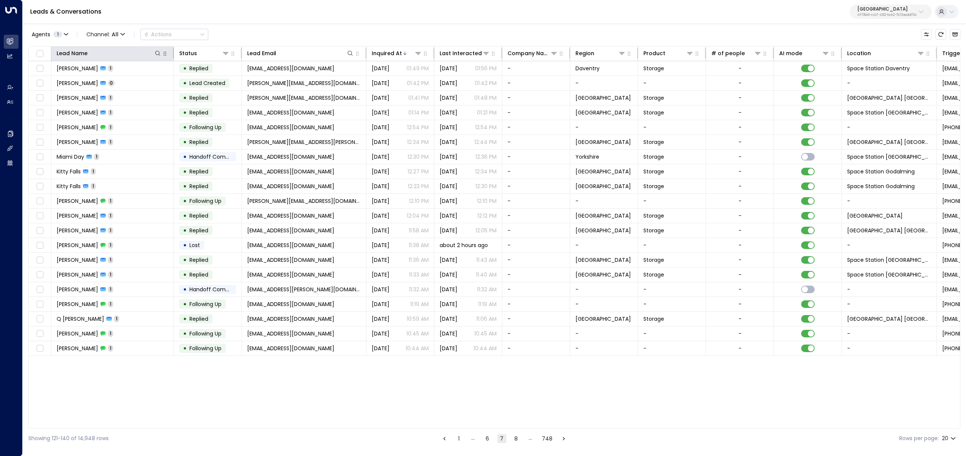
click at [165, 51] on icon "button" at bounding box center [165, 54] width 6 height 6
click at [158, 52] on icon at bounding box center [158, 53] width 6 height 6
type input "******"
click at [273, 19] on div "Leads & Conversations Space Station 4f1736e9-ccb7-4332-bcb2-7b72aeab8734" at bounding box center [494, 12] width 943 height 24
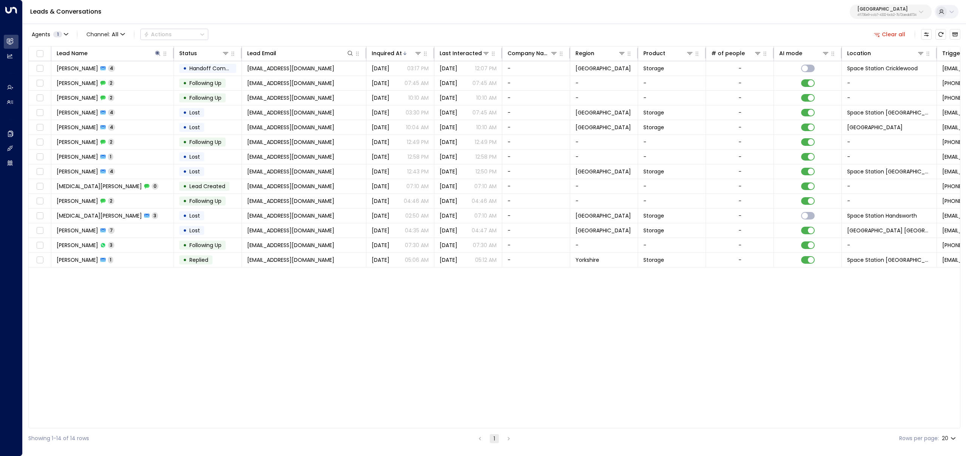
click at [119, 65] on td "Elliot Berwin 4" at bounding box center [112, 68] width 123 height 14
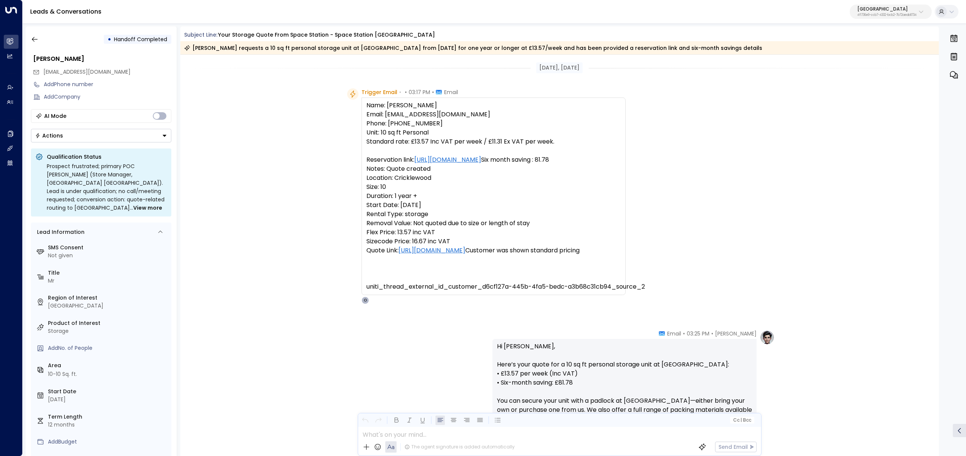
click at [418, 122] on pre "Name: Mr Elliot Berwin Email: sjtlondon1@yahoo.com Phone: 07000000000 Unit: 10 …" at bounding box center [493, 196] width 254 height 190
copy pre "07000000000"
click at [443, 166] on pre "Name: Mr Elliot Berwin Email: sjtlondon1@yahoo.com Phone: 07000000000 Unit: 10 …" at bounding box center [493, 196] width 254 height 190
click at [420, 124] on pre "Name: Mr Elliot Berwin Email: sjtlondon1@yahoo.com Phone: 07000000000 Unit: 10 …" at bounding box center [493, 196] width 254 height 190
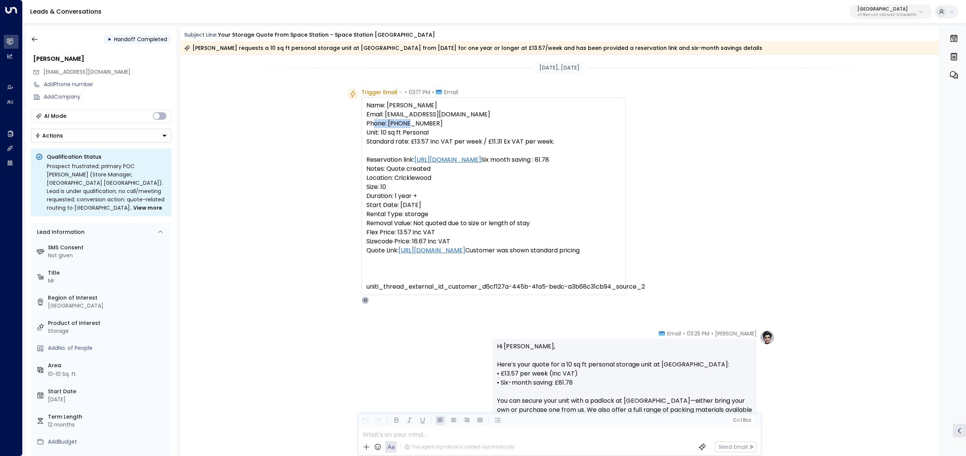
click at [420, 124] on pre "Name: Mr Elliot Berwin Email: sjtlondon1@yahoo.com Phone: 07000000000 Unit: 10 …" at bounding box center [493, 196] width 254 height 190
copy pre "07000000000"
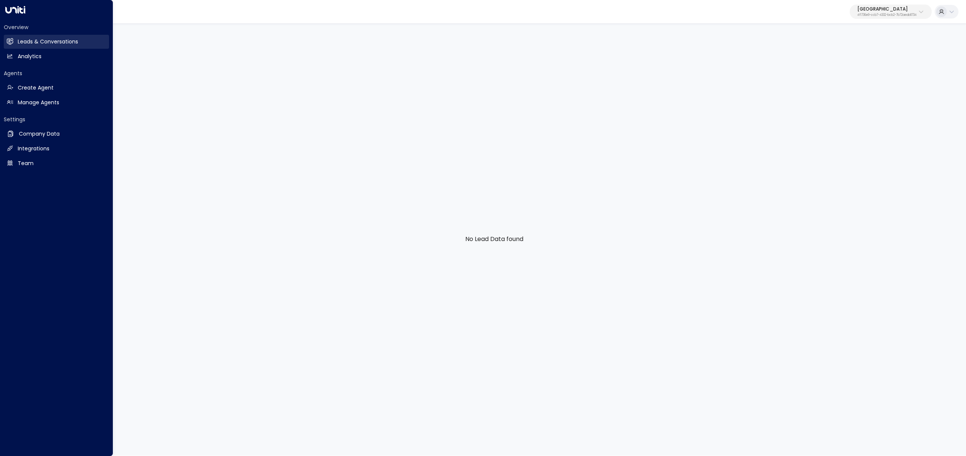
click at [17, 37] on link "Leads & Conversations Leads & Conversations" at bounding box center [56, 42] width 105 height 14
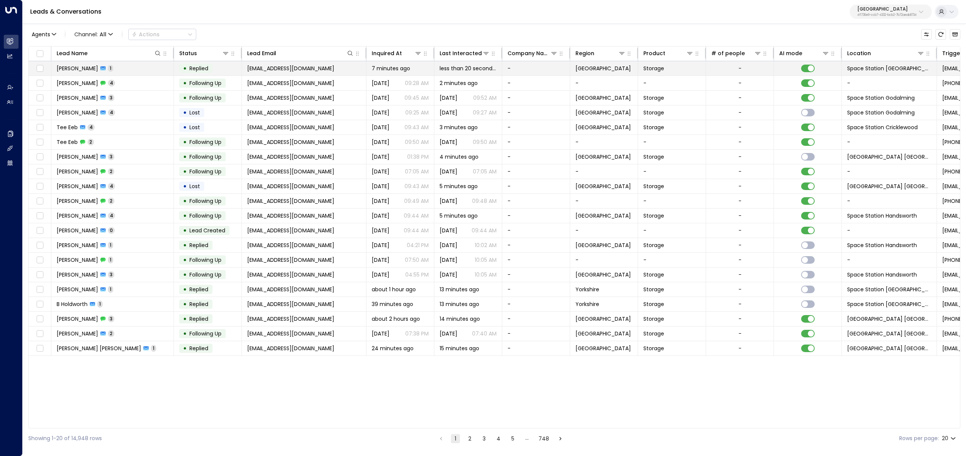
click at [271, 71] on span "[EMAIL_ADDRESS][DOMAIN_NAME]" at bounding box center [290, 69] width 87 height 8
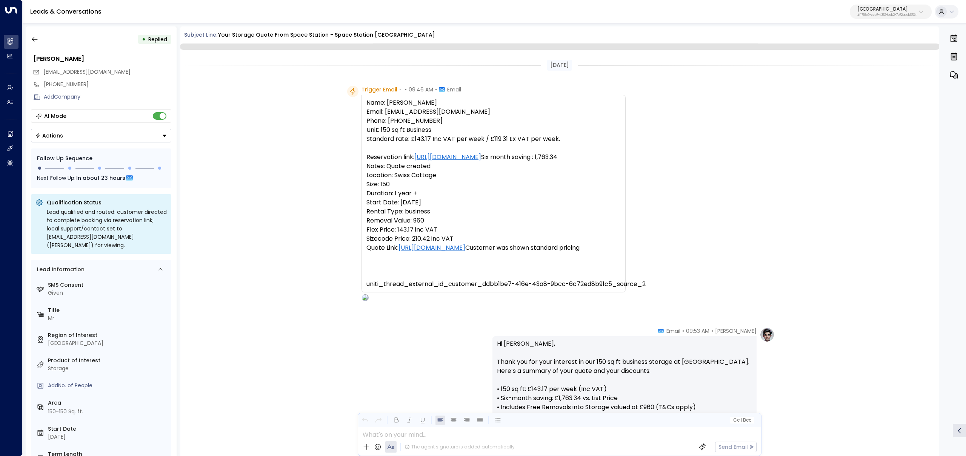
scroll to position [178, 0]
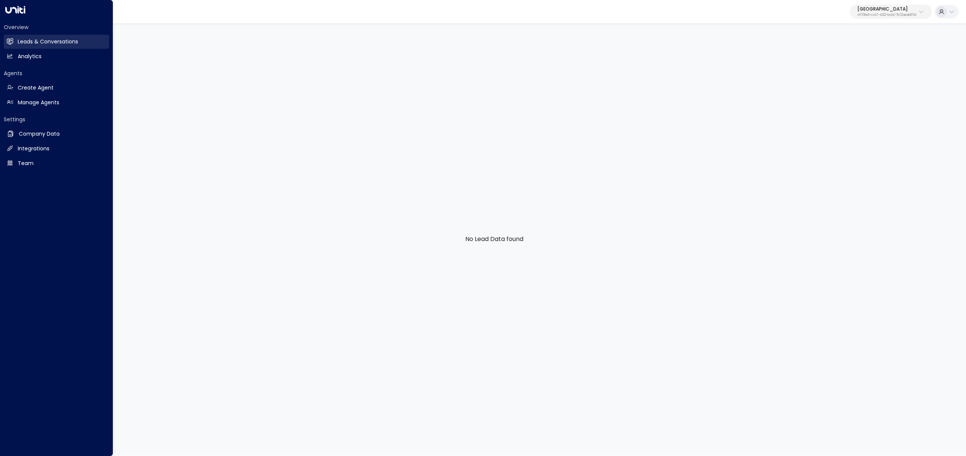
click at [15, 41] on link "Leads & Conversations Leads & Conversations" at bounding box center [56, 42] width 105 height 14
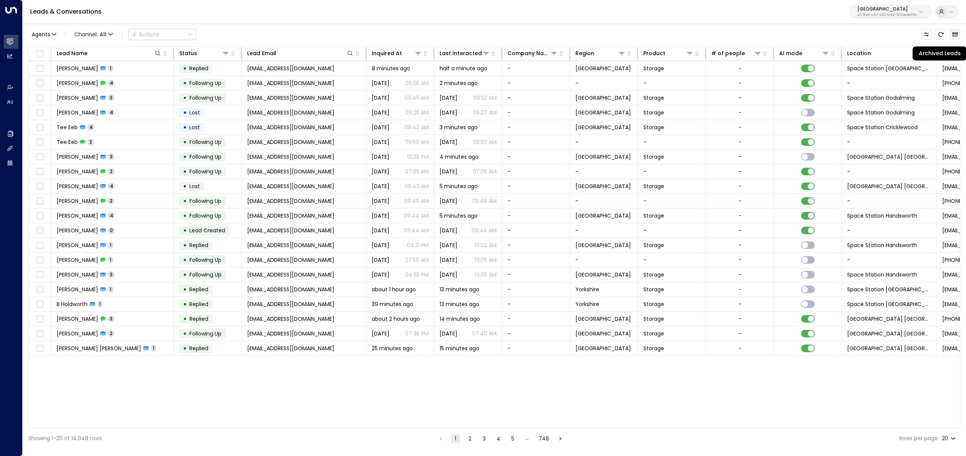
click at [957, 33] on icon "Archived Leads" at bounding box center [956, 34] width 6 height 4
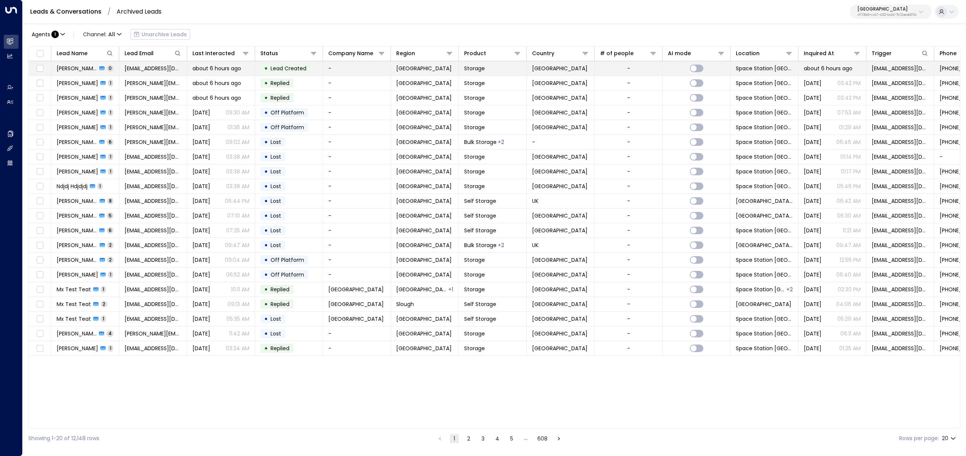
click at [156, 70] on span "abhinav0727@gmail.com" at bounding box center [153, 69] width 57 height 8
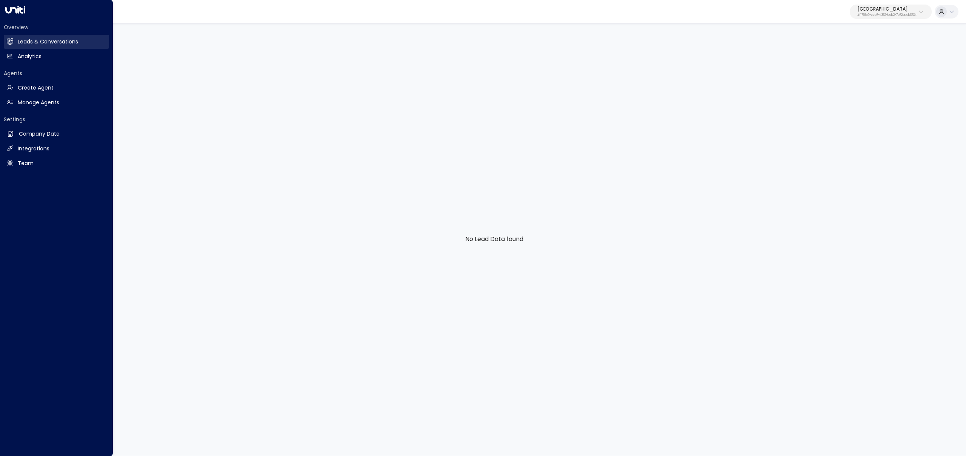
click at [11, 40] on icon at bounding box center [10, 41] width 6 height 6
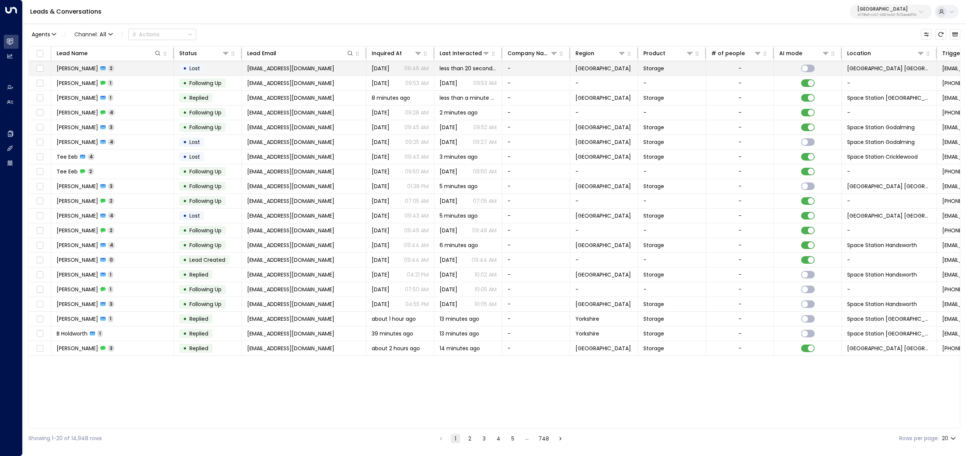
click at [135, 66] on td "[PERSON_NAME] 2" at bounding box center [112, 68] width 123 height 14
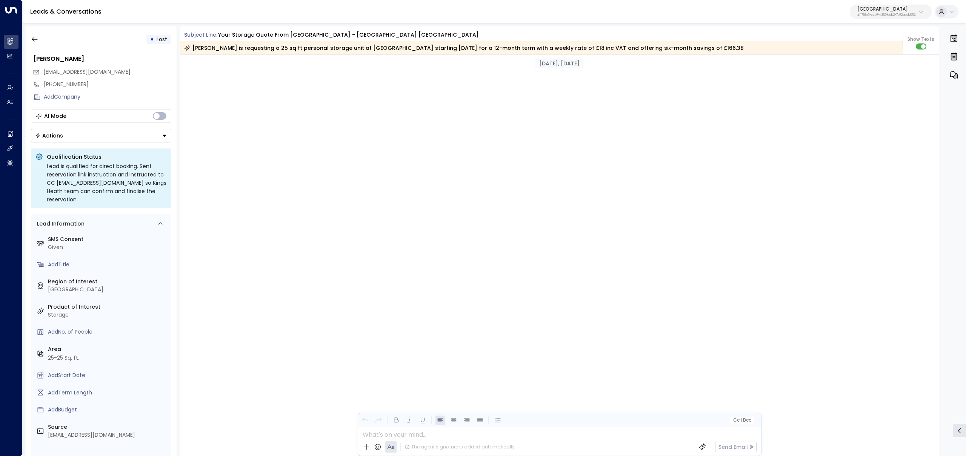
scroll to position [694, 0]
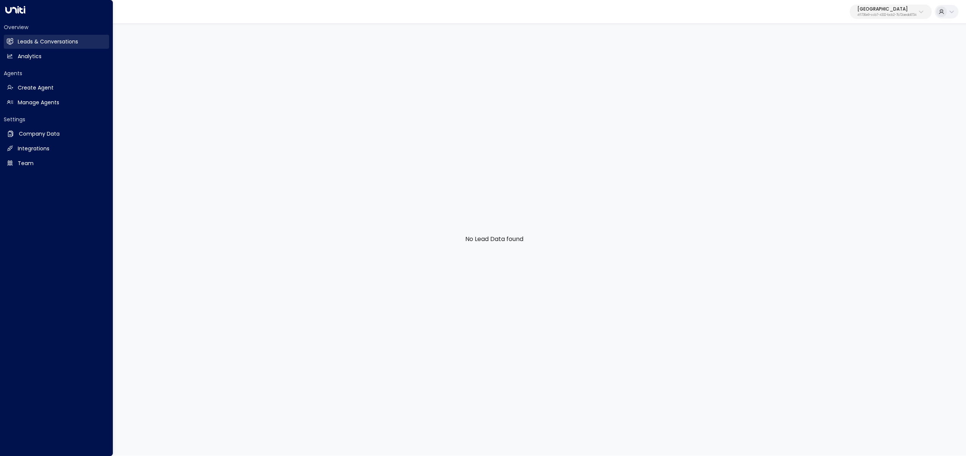
click at [14, 40] on link "Leads & Conversations Leads & Conversations" at bounding box center [56, 42] width 105 height 14
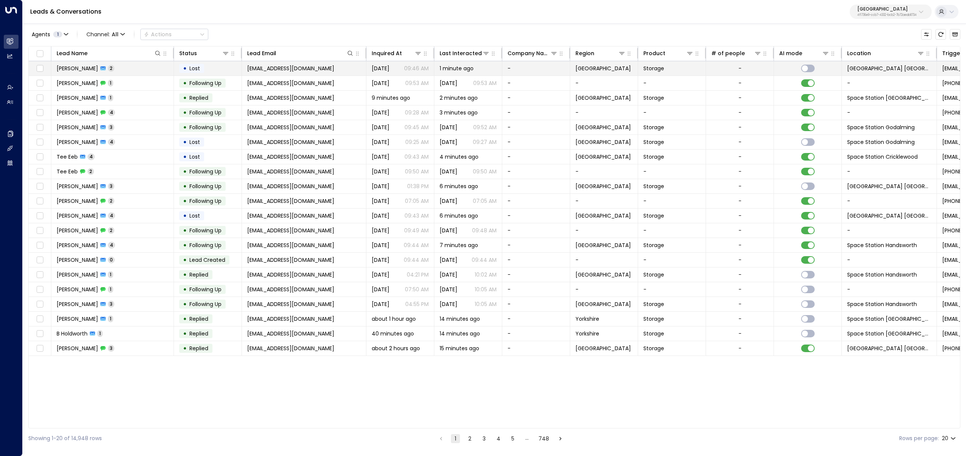
click at [305, 62] on td "[EMAIL_ADDRESS][DOMAIN_NAME]" at bounding box center [304, 68] width 125 height 14
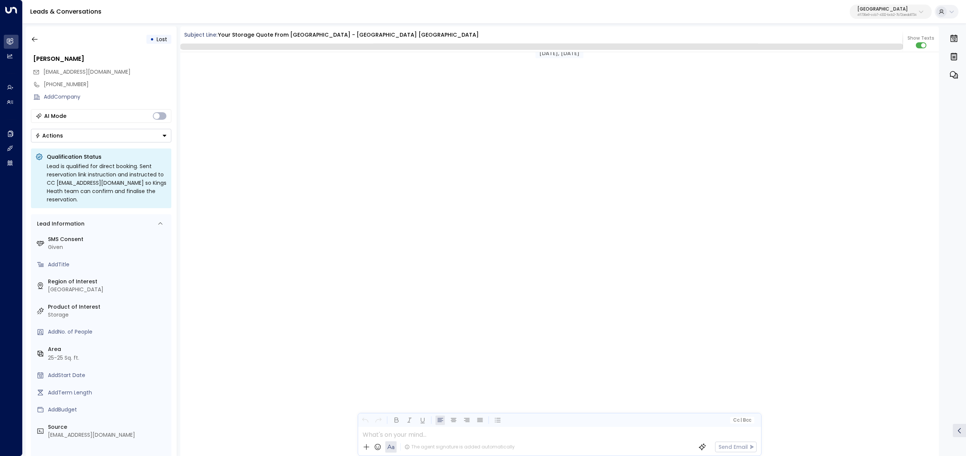
scroll to position [694, 0]
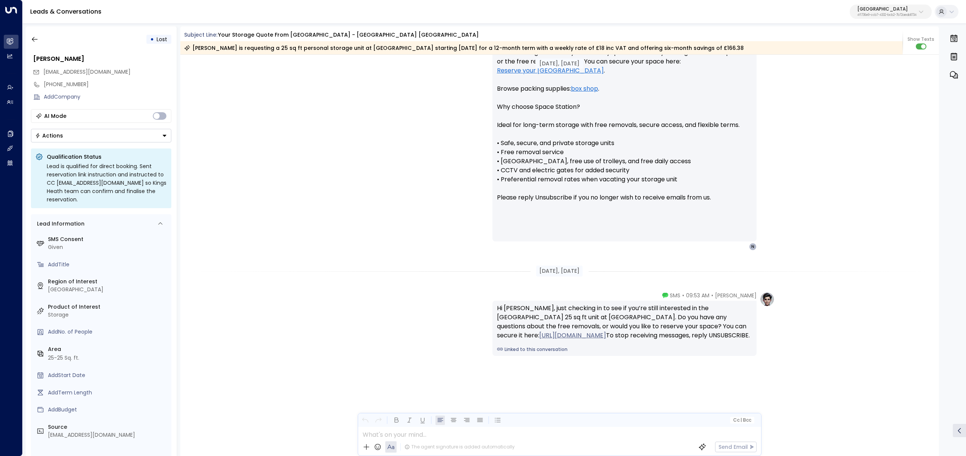
drag, startPoint x: 297, startPoint y: 134, endPoint x: 204, endPoint y: 76, distance: 109.7
click at [297, 134] on div "Olivia Parker • 09:53 AM • Email Hi Nicola, Just checking in to see if you have…" at bounding box center [559, 134] width 759 height 232
click at [35, 35] on button "button" at bounding box center [35, 39] width 14 height 14
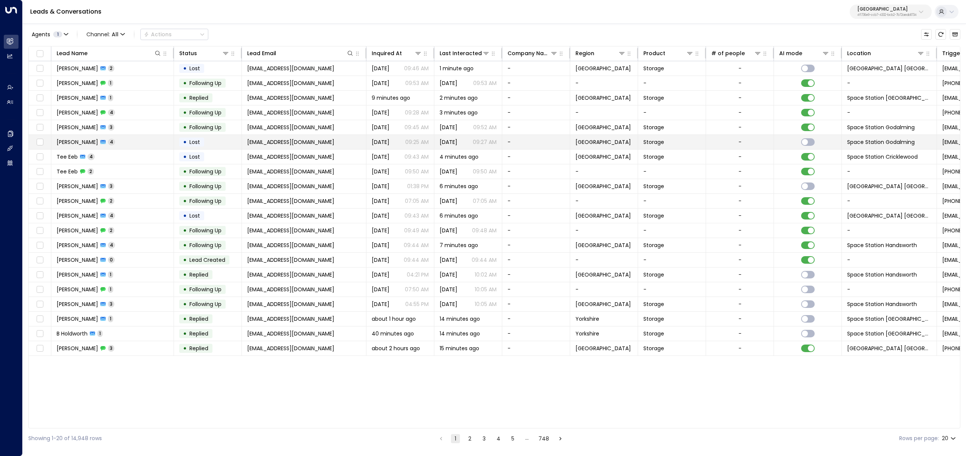
click at [217, 141] on td "• Lost" at bounding box center [208, 142] width 68 height 14
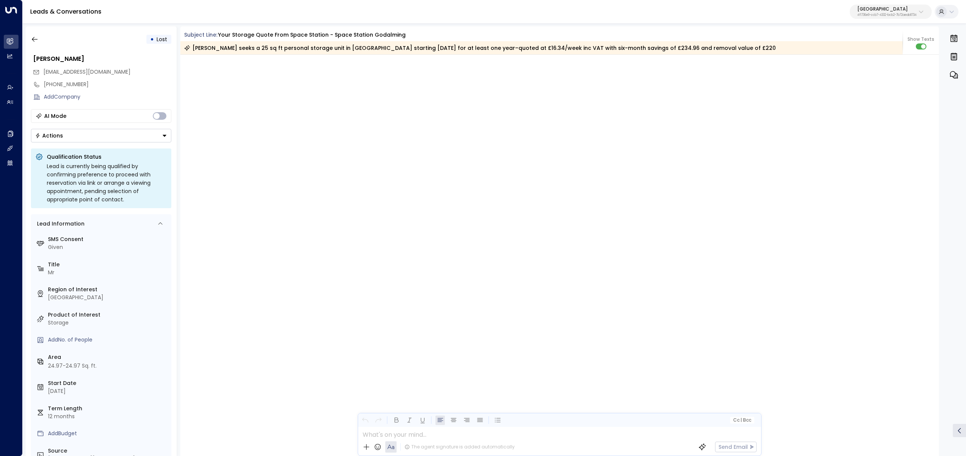
scroll to position [1813, 0]
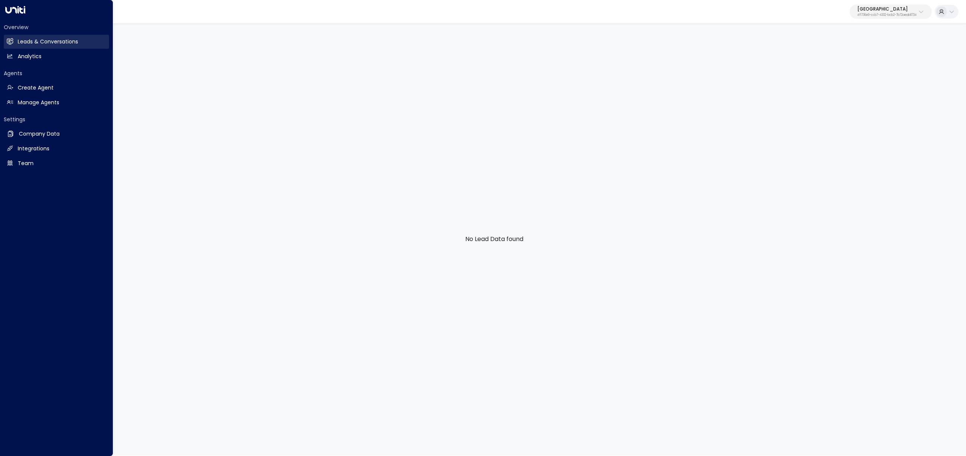
click at [12, 42] on icon at bounding box center [10, 41] width 6 height 5
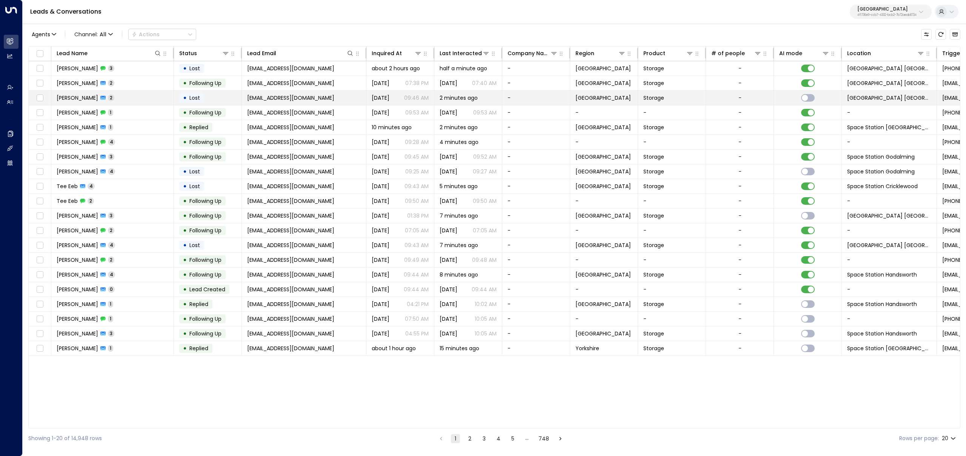
click at [294, 101] on span "[EMAIL_ADDRESS][DOMAIN_NAME]" at bounding box center [290, 98] width 87 height 8
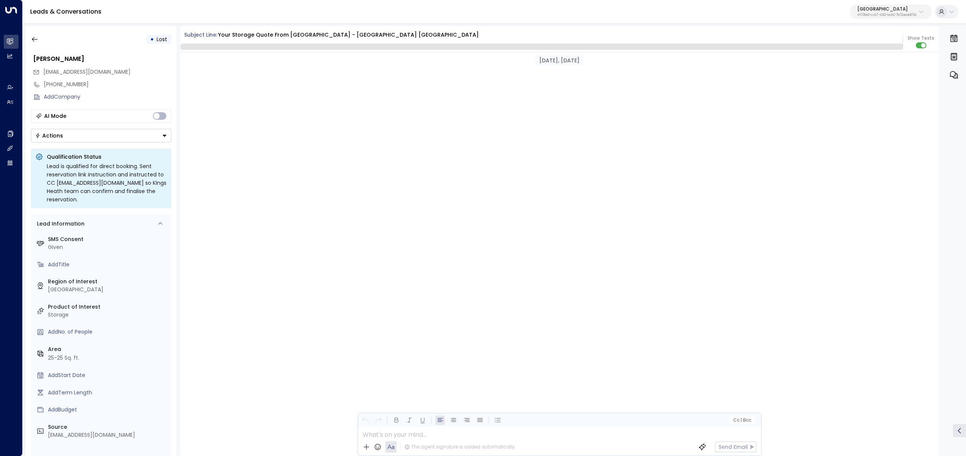
scroll to position [694, 0]
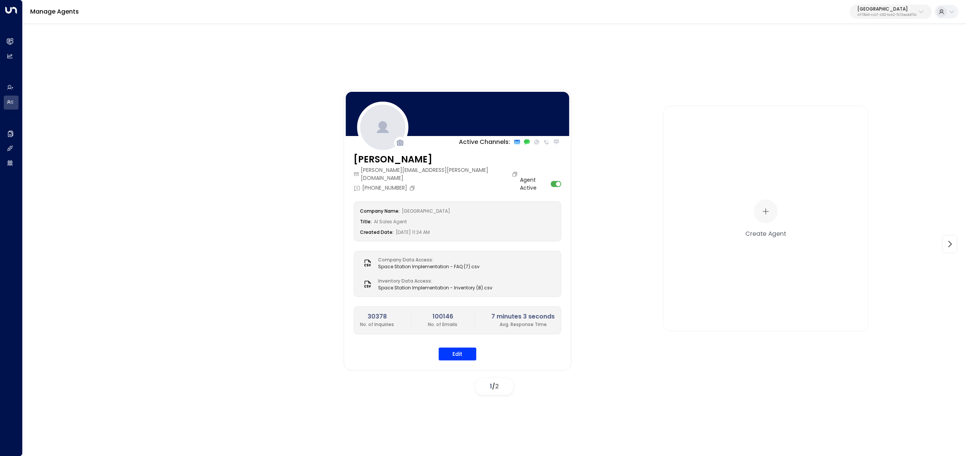
click at [893, 17] on p "4f1736e9-ccb7-4332-bcb2-7b72aeab8734" at bounding box center [886, 15] width 59 height 3
type input "***"
click at [863, 67] on span "ID: 85bcf151-53e1-49fd-8d4c-7708fbeee317" at bounding box center [866, 64] width 99 height 7
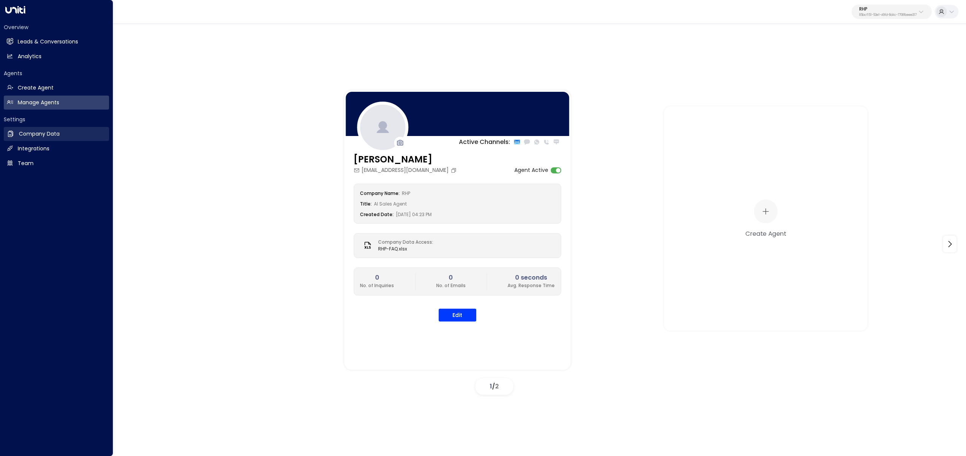
click at [22, 132] on h2 "Company Data" at bounding box center [39, 134] width 41 height 8
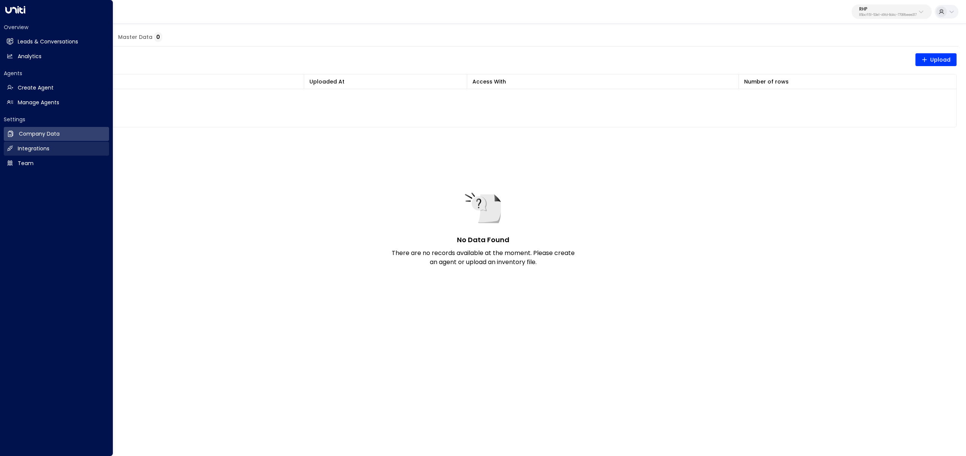
drag, startPoint x: 9, startPoint y: 149, endPoint x: 15, endPoint y: 149, distance: 6.0
click at [9, 149] on icon at bounding box center [10, 148] width 6 height 6
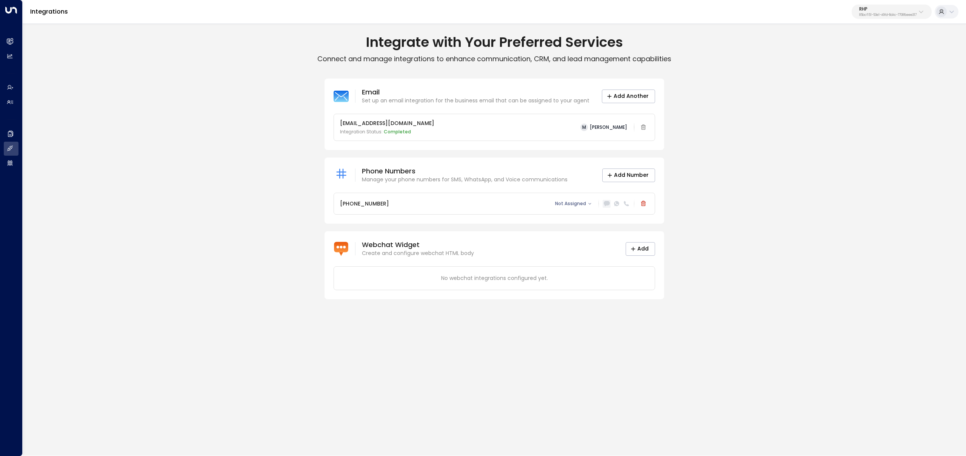
click at [605, 203] on icon at bounding box center [606, 203] width 6 height 5
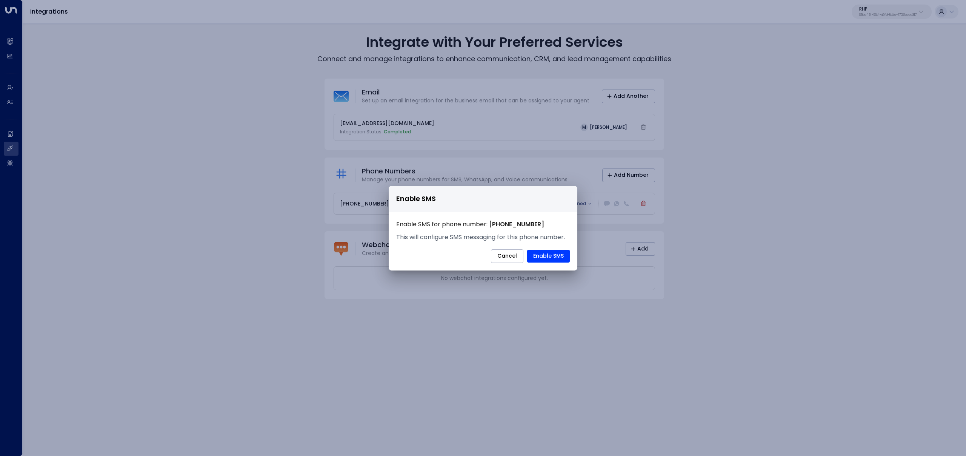
drag, startPoint x: 503, startPoint y: 255, endPoint x: 663, endPoint y: 106, distance: 219.0
click at [503, 255] on button "Cancel" at bounding box center [507, 256] width 32 height 14
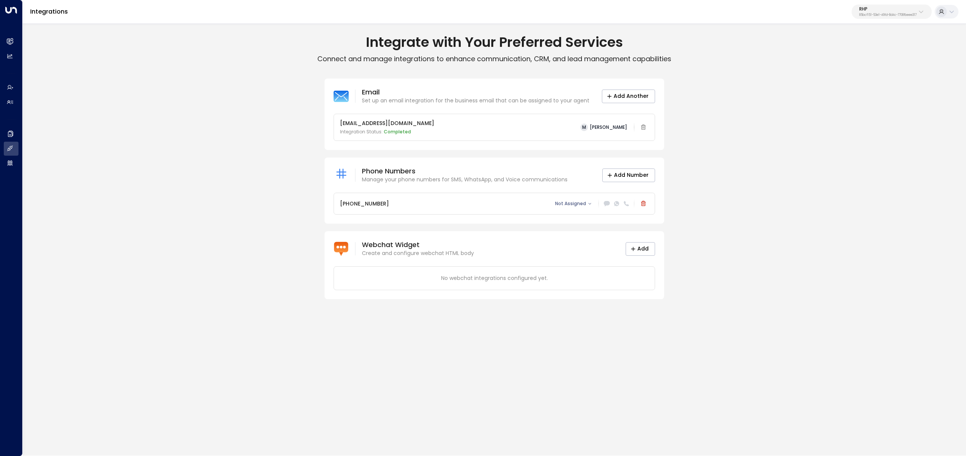
click at [855, 15] on button "RHP 85bcf151-53e1-49fd-8d4c-7708fbeee317" at bounding box center [892, 12] width 80 height 14
type input "***"
click at [841, 61] on span "ID: 33332e4c-23b5-45a2-9007-0d0a9f804fa6" at bounding box center [870, 64] width 107 height 7
click at [609, 203] on icon at bounding box center [607, 203] width 6 height 5
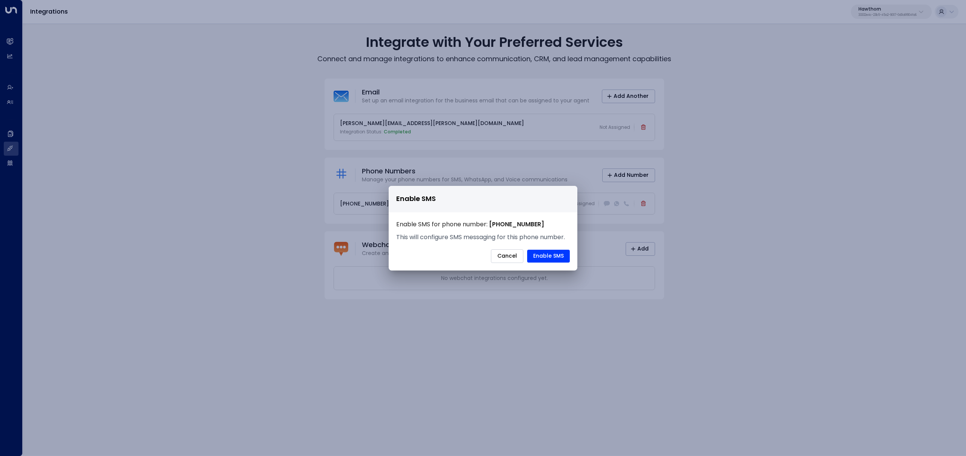
click at [506, 257] on button "Cancel" at bounding box center [507, 256] width 32 height 14
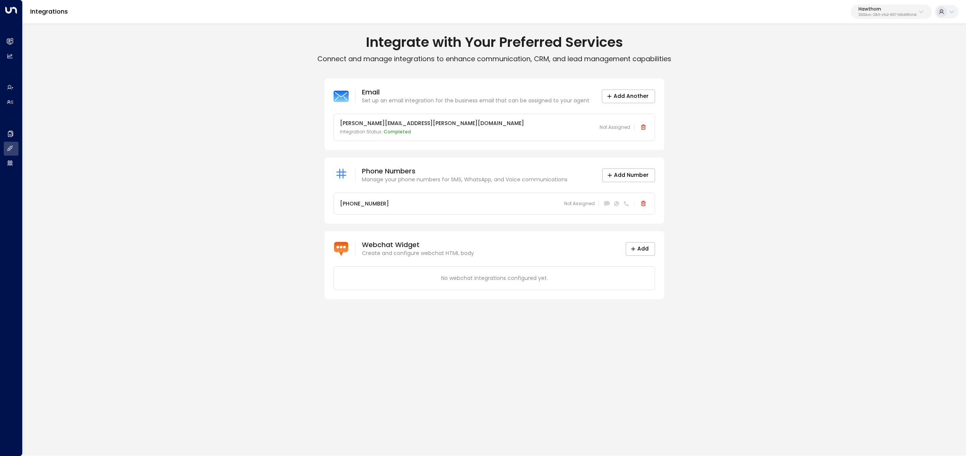
click at [886, 9] on p "Hawthorn" at bounding box center [888, 9] width 58 height 5
type input "***"
click at [889, 65] on span "ID: 85bcf151-53e1-49fd-8d4c-7708fbeee317" at bounding box center [900, 64] width 99 height 7
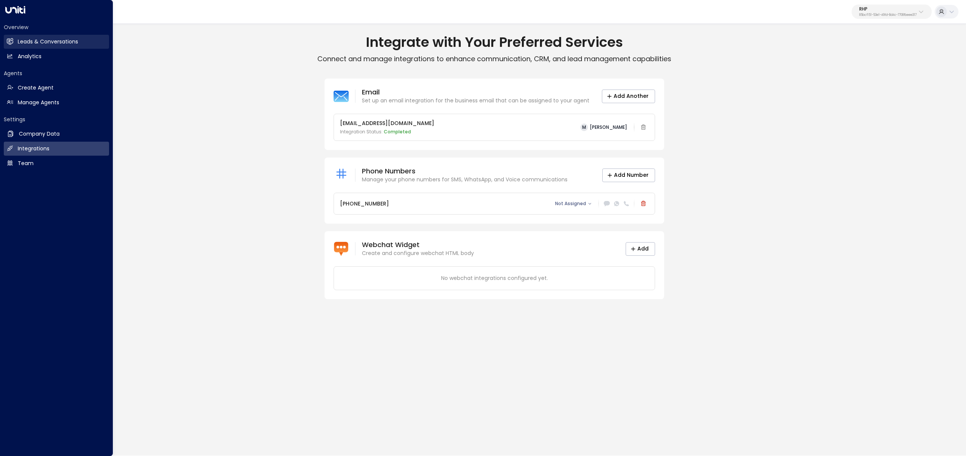
click at [57, 41] on h2 "Leads & Conversations" at bounding box center [48, 42] width 60 height 8
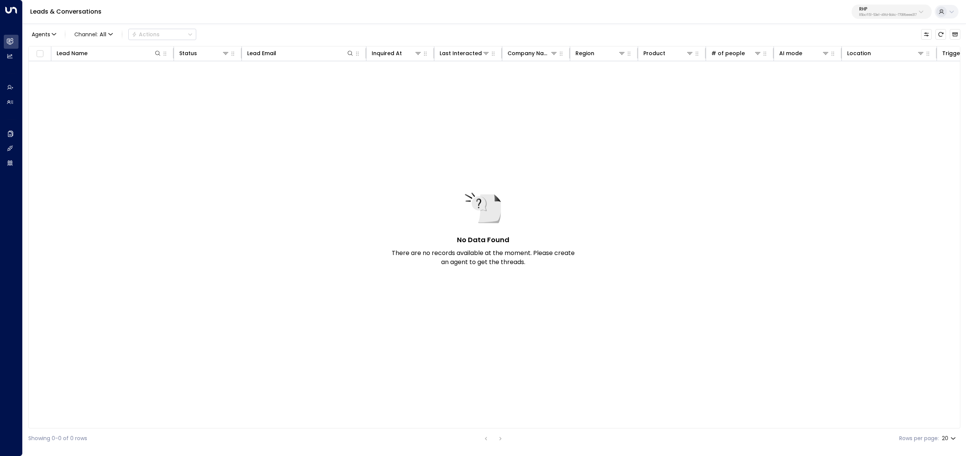
click at [864, 14] on p "85bcf151-53e1-49fd-8d4c-7708fbeee317" at bounding box center [887, 15] width 57 height 3
type input "****"
click at [865, 63] on span "ID: 34e1cd17-0f68-49af-bd32-3c48ce8611d1" at bounding box center [867, 64] width 101 height 7
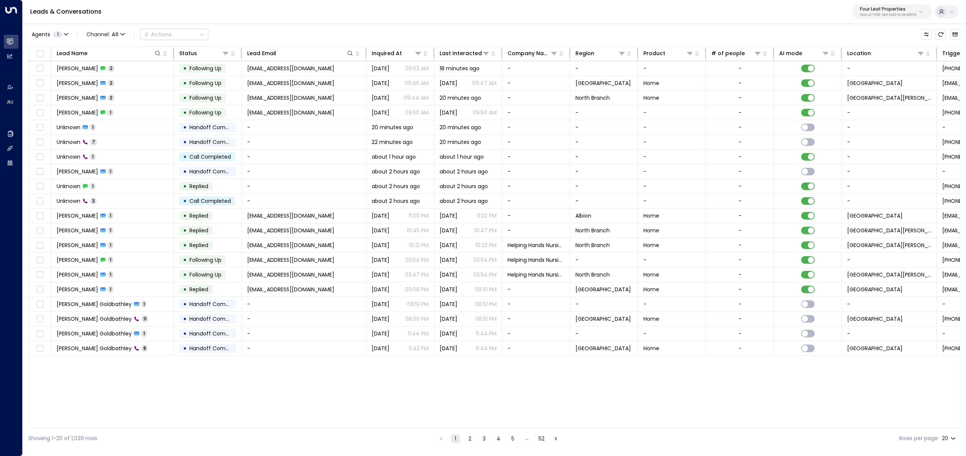
click at [374, 8] on div "Leads & Conversations Four Leaf Properties 34e1cd17-0f68-49af-bd32-3c48ce8611d1" at bounding box center [494, 12] width 943 height 24
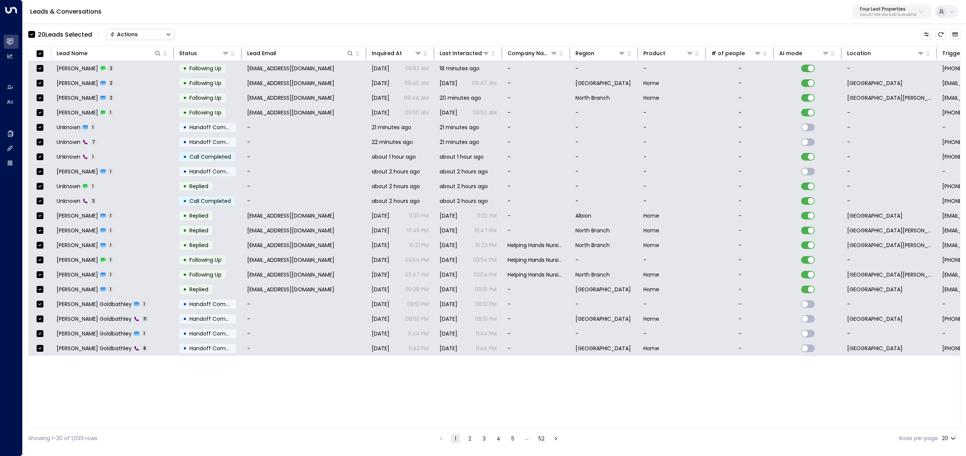
click at [147, 36] on button "Actions" at bounding box center [140, 34] width 68 height 11
click at [244, 32] on div "20 Lead s Selected Actions Status Changes Won Replied Offline Archive Lead On H…" at bounding box center [494, 34] width 932 height 16
click at [269, 25] on div "20 Lead s Selected Actions Lead Name Status Lead Email Inquired At Last Interac…" at bounding box center [494, 235] width 932 height 425
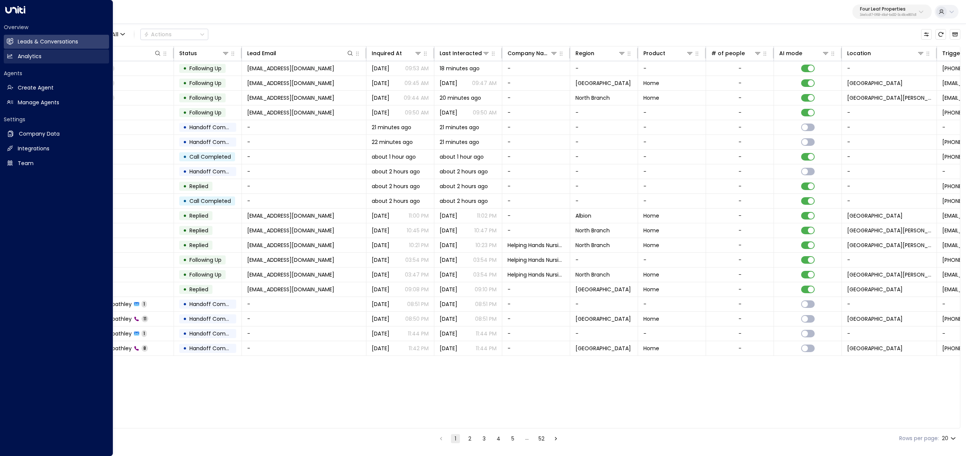
click at [30, 52] on h2 "Analytics" at bounding box center [30, 56] width 24 height 8
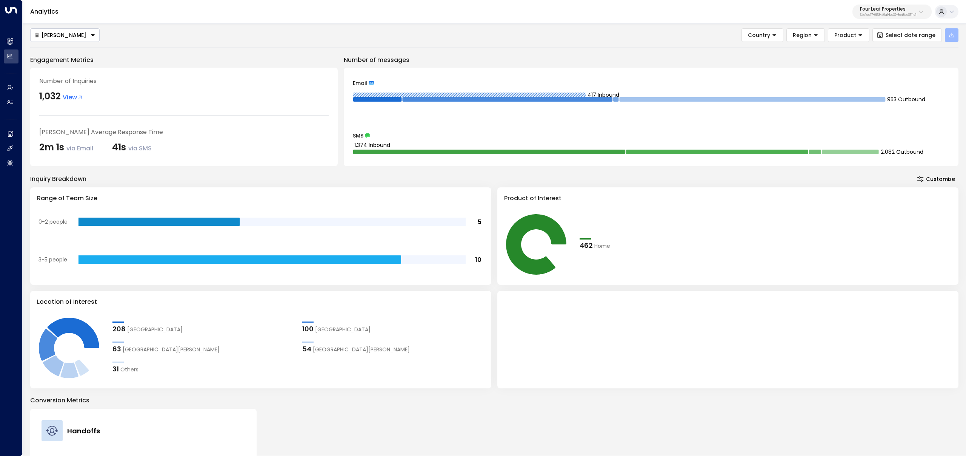
click at [953, 31] on button "button" at bounding box center [952, 35] width 14 height 14
click at [935, 48] on button "Export All Data" at bounding box center [926, 53] width 59 height 12
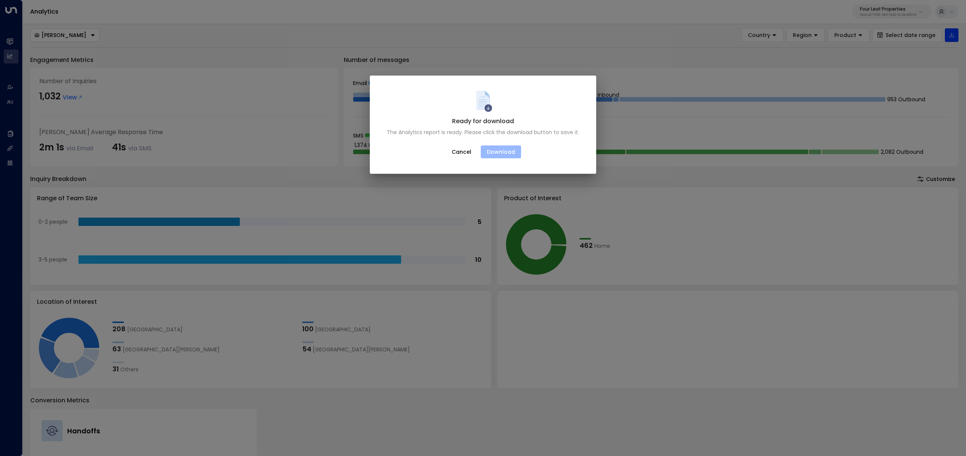
click at [508, 153] on button "Download" at bounding box center [501, 151] width 40 height 13
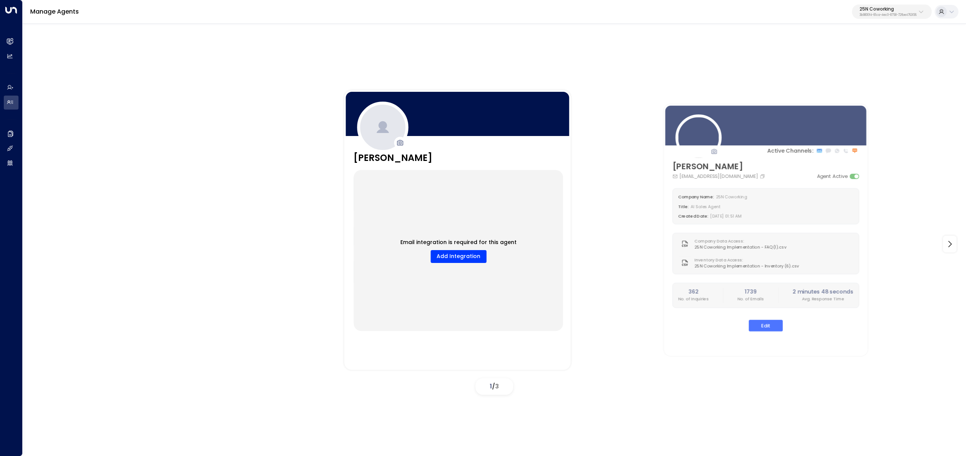
click at [891, 18] on button "25N Coworking 3b9800f4-81ca-4ec0-8758-72fbe4763f36" at bounding box center [892, 12] width 80 height 14
type input "*********"
click at [828, 64] on span "ID: 34e1cd17-0f68-49af-bd32-3c48ce8611d1" at bounding box center [867, 64] width 101 height 7
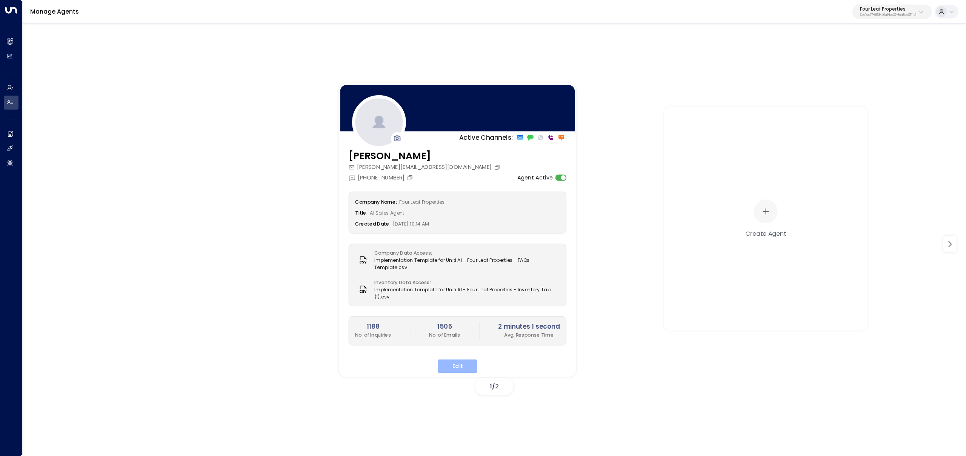
click at [461, 361] on button "Edit" at bounding box center [458, 366] width 40 height 14
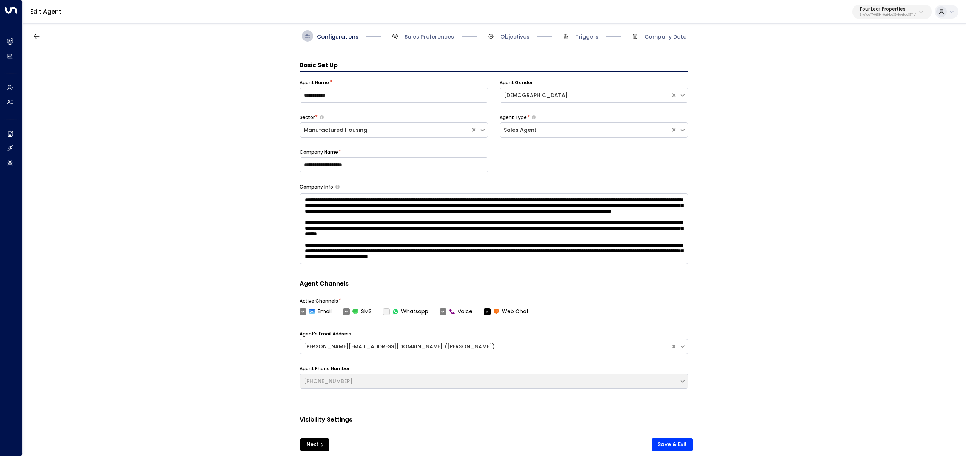
scroll to position [11, 0]
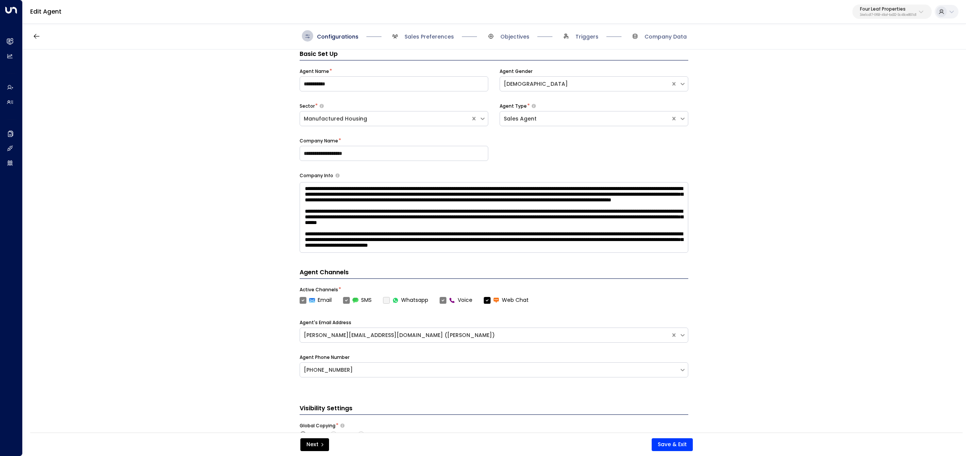
click at [574, 34] on span "Triggers" at bounding box center [579, 35] width 38 height 11
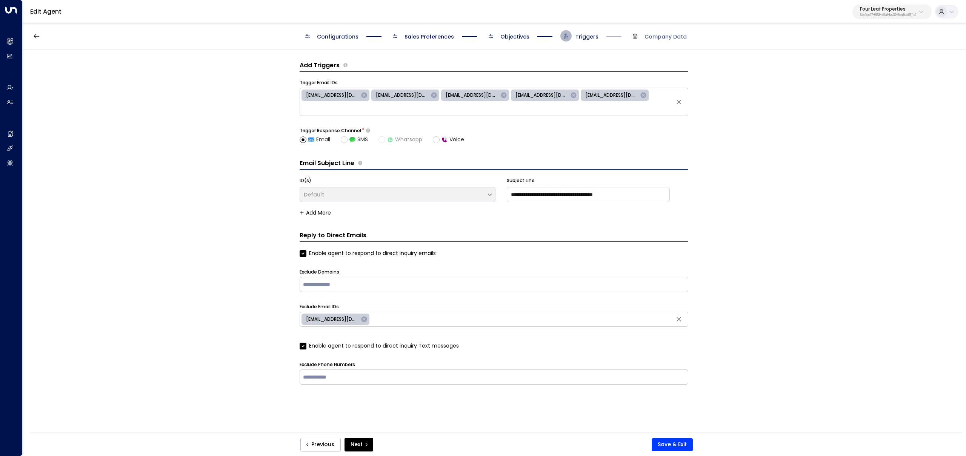
scroll to position [0, 0]
click at [519, 39] on span "Objectives" at bounding box center [514, 37] width 29 height 8
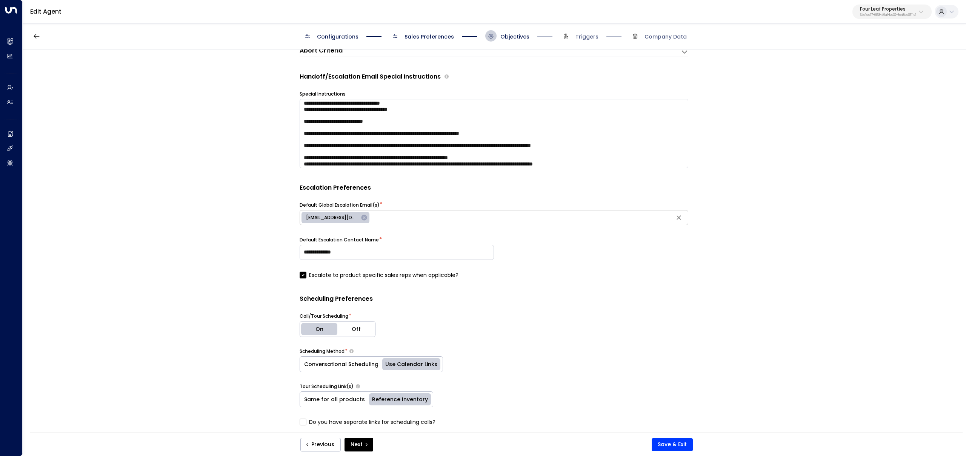
scroll to position [55, 0]
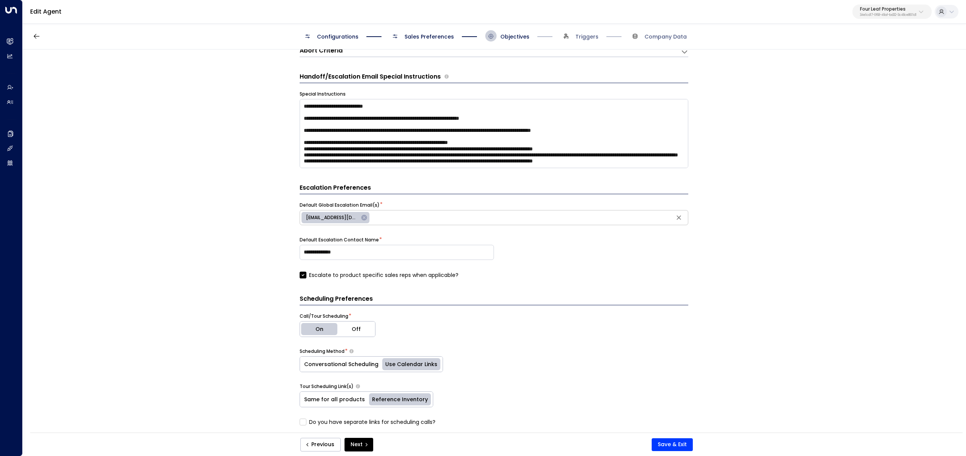
click at [440, 39] on span "Sales Preferences" at bounding box center [429, 37] width 49 height 8
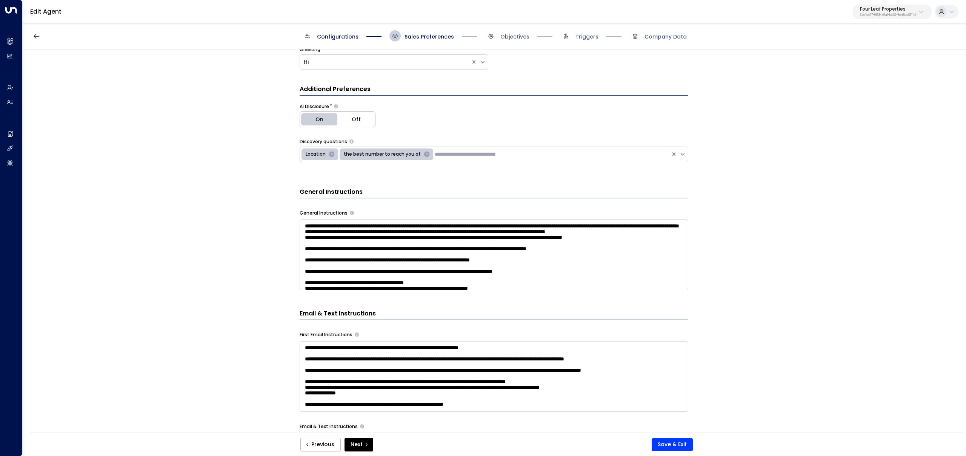
scroll to position [162, 0]
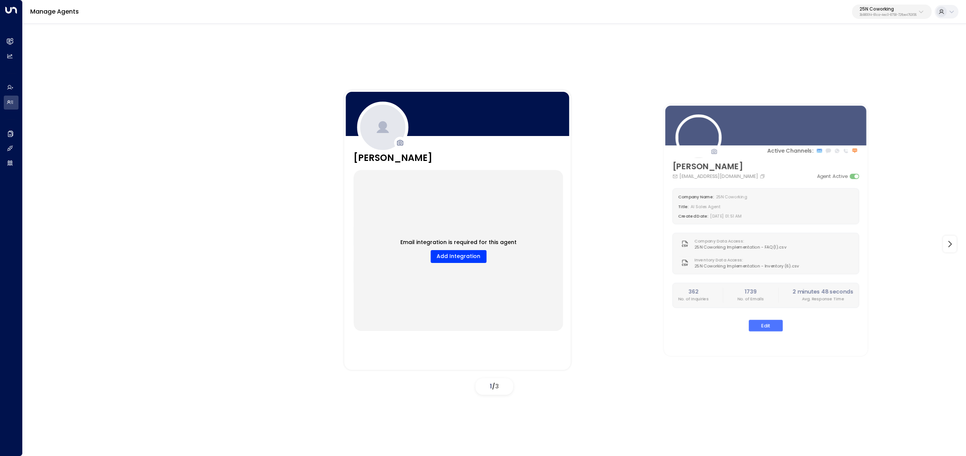
click at [876, 14] on p "3b9800f4-81ca-4ec0-8758-72fbe4763f36" at bounding box center [888, 15] width 57 height 3
type input "*********"
click at [819, 62] on span "ID: 0d57b456-76f9-434b-bc82-bf954502d602" at bounding box center [871, 64] width 108 height 7
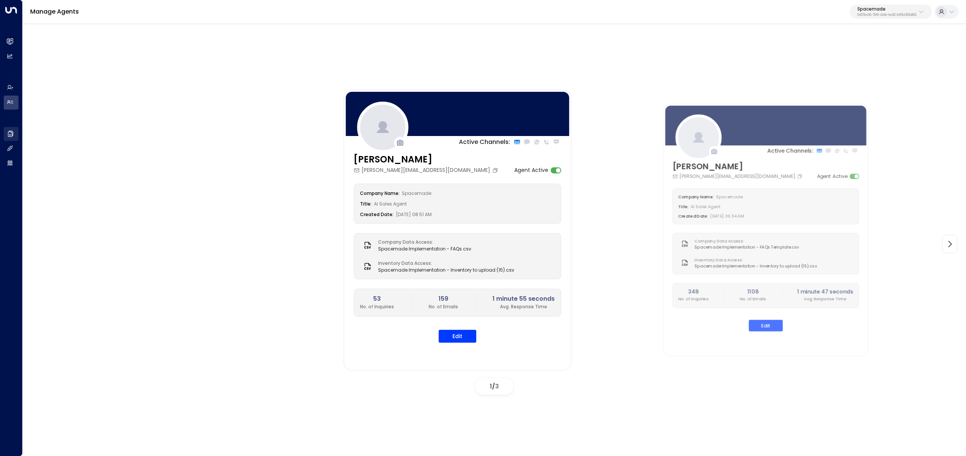
click at [14, 136] on icon at bounding box center [11, 134] width 8 height 8
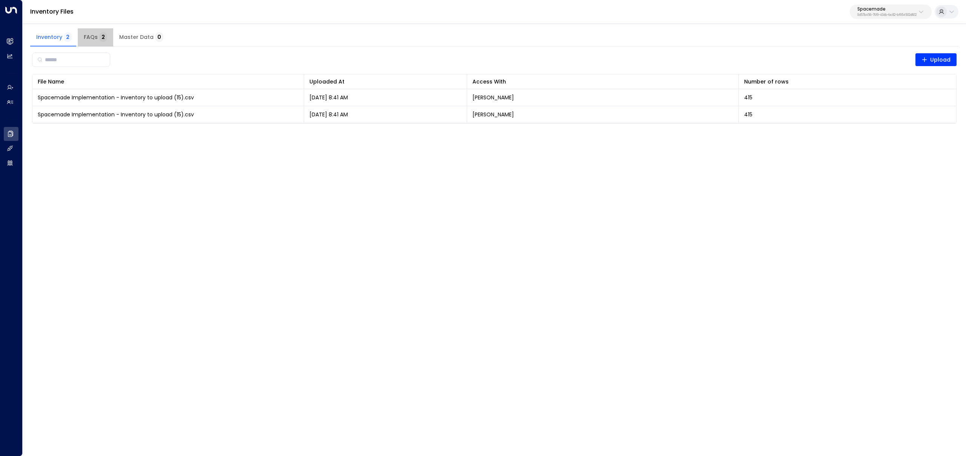
drag, startPoint x: 90, startPoint y: 31, endPoint x: 165, endPoint y: 43, distance: 75.2
click at [91, 31] on button "FAQs 2" at bounding box center [95, 37] width 35 height 18
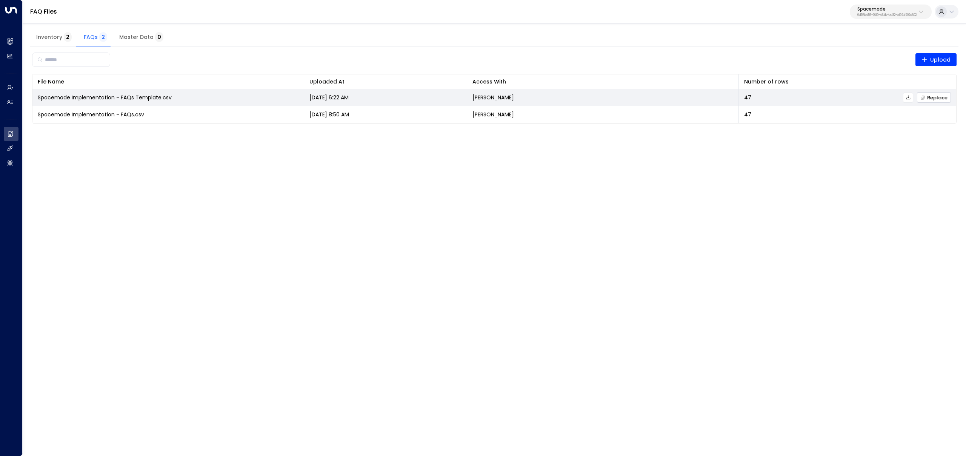
click at [931, 96] on span "Replace" at bounding box center [933, 97] width 27 height 5
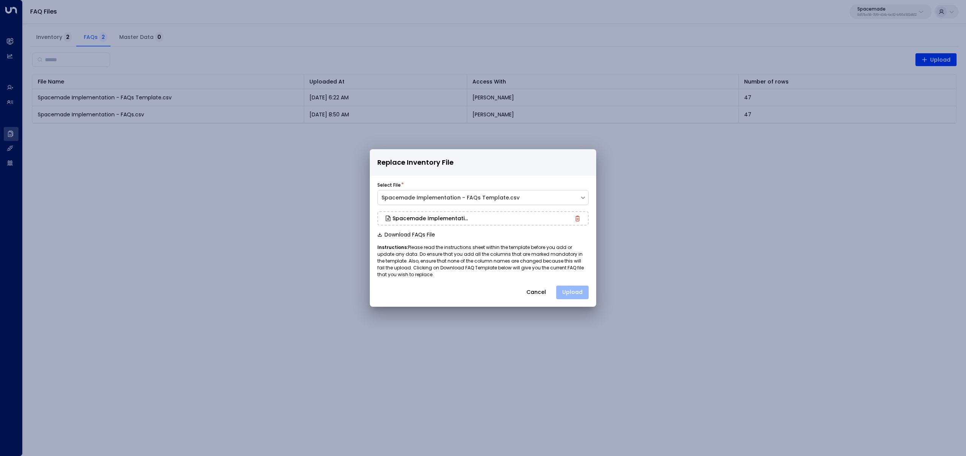
click at [583, 293] on button "Upload" at bounding box center [572, 292] width 32 height 14
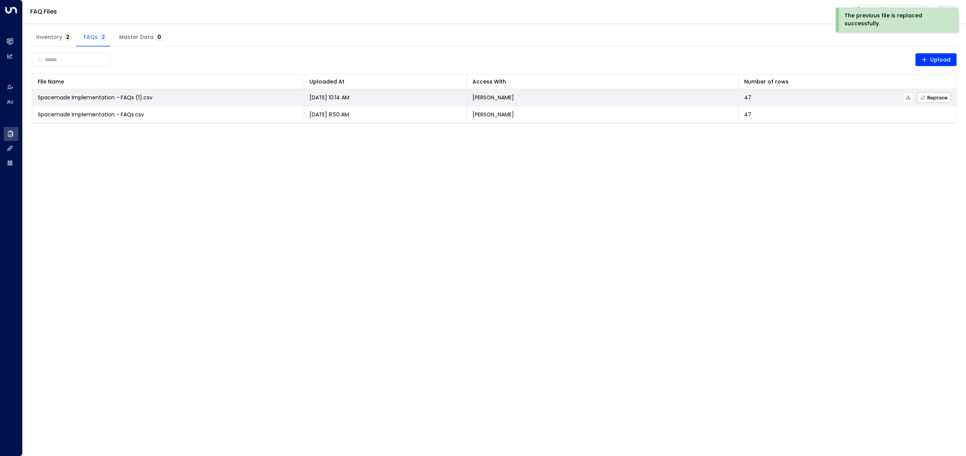
click at [535, 95] on td "Lana Smith" at bounding box center [603, 97] width 272 height 17
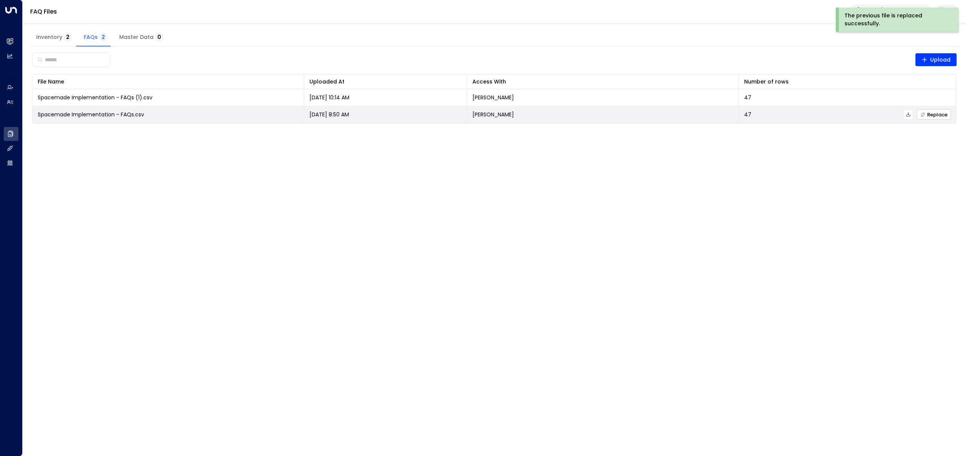
click at [935, 115] on span "Replace" at bounding box center [933, 114] width 27 height 5
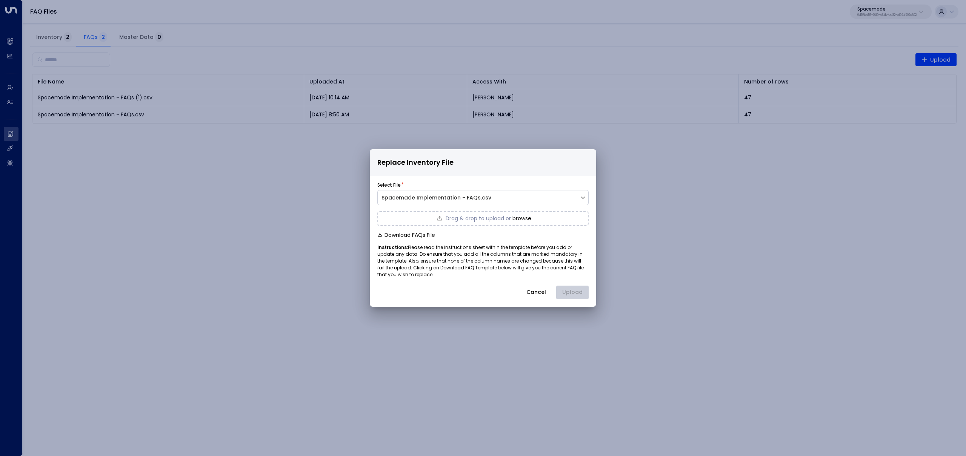
click at [529, 237] on div "Download FAQs File" at bounding box center [482, 235] width 211 height 6
click at [584, 291] on button "Upload" at bounding box center [572, 292] width 32 height 14
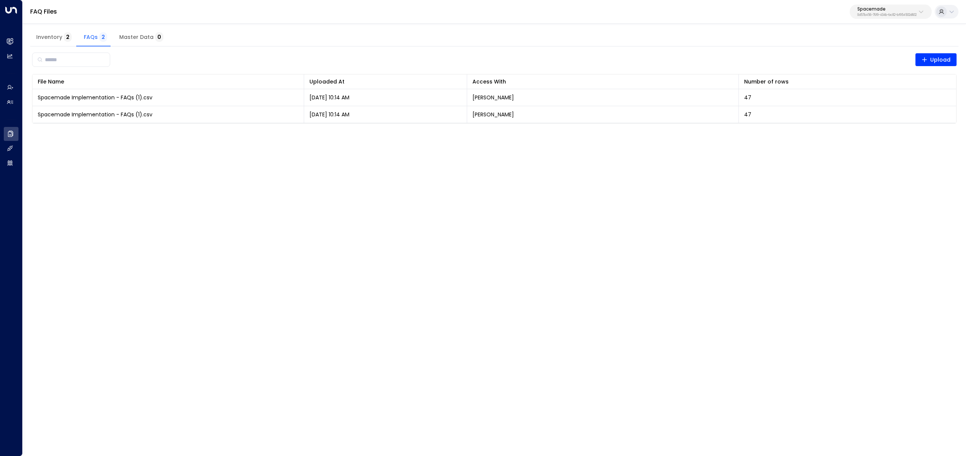
click at [894, 9] on p "Spacemade" at bounding box center [886, 9] width 59 height 5
type input "**********"
click at [870, 60] on div "Uniti Demos ID: 4c025b01-9fa0-46ff-ab3a-a620b886896e" at bounding box center [903, 59] width 106 height 15
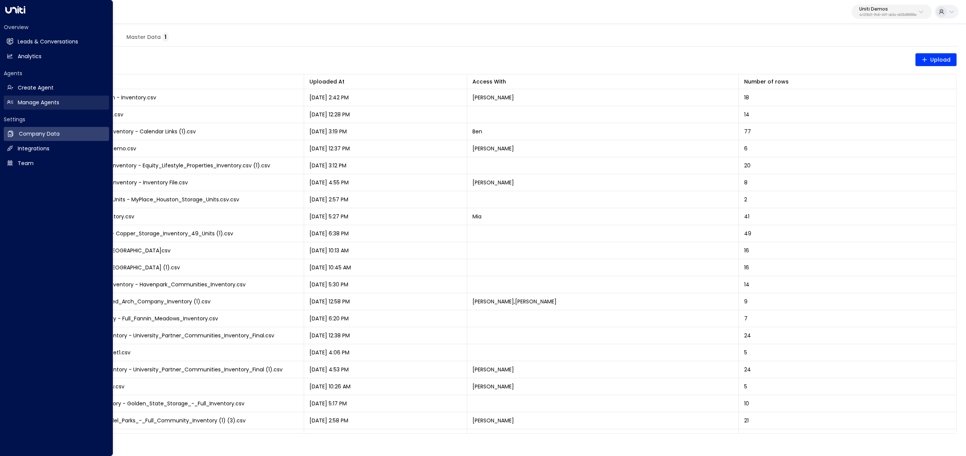
click at [13, 103] on link "Manage Agents Manage Agents" at bounding box center [56, 102] width 105 height 14
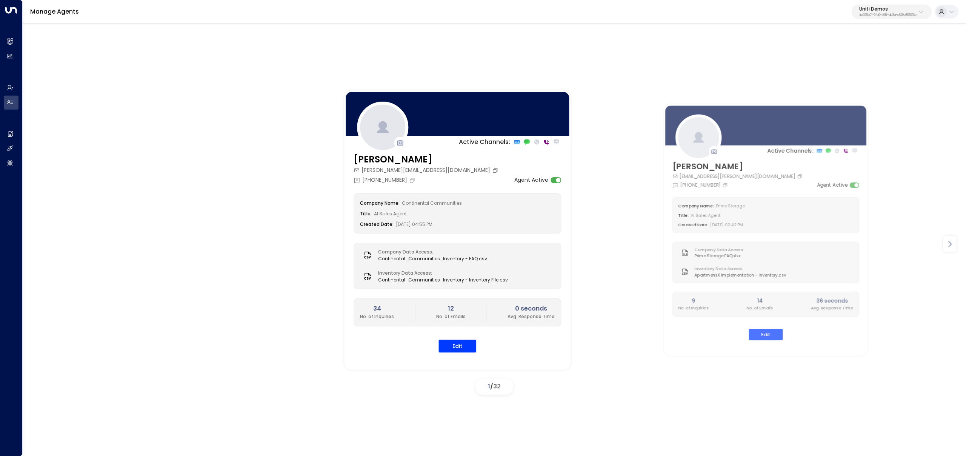
click at [949, 245] on icon at bounding box center [949, 243] width 9 height 9
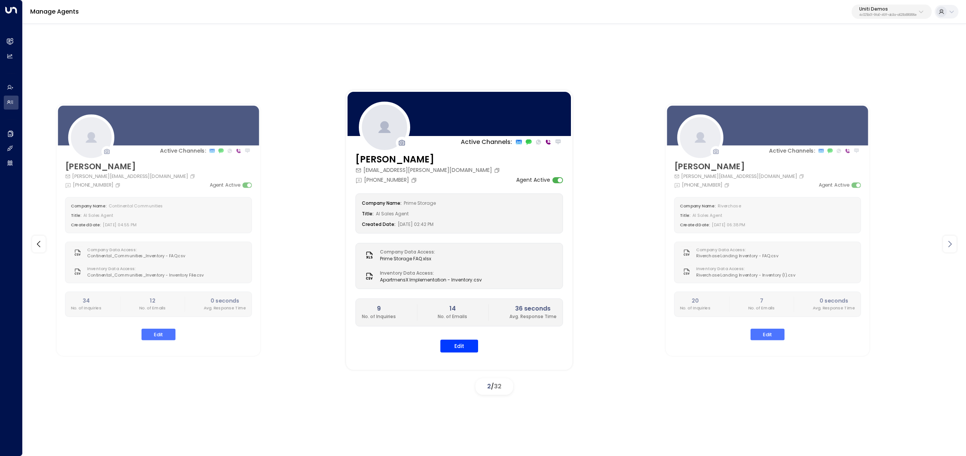
click at [949, 245] on icon at bounding box center [949, 243] width 9 height 9
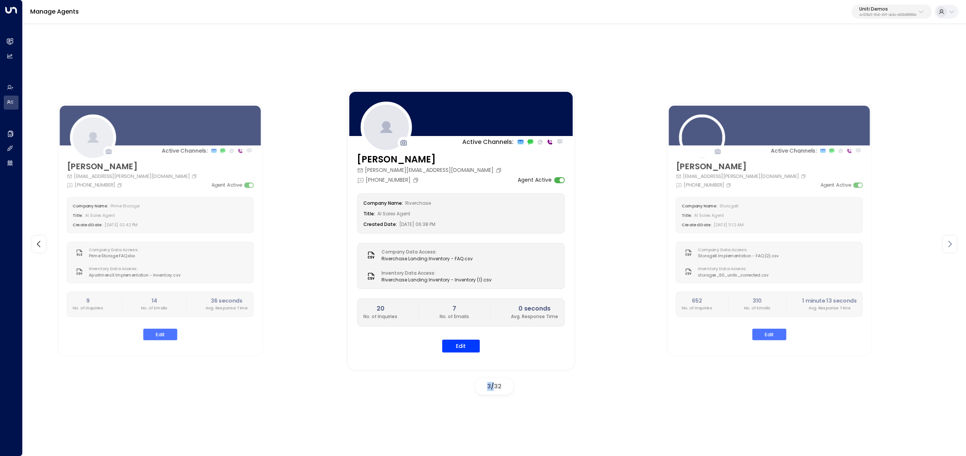
click at [949, 245] on icon at bounding box center [949, 243] width 9 height 9
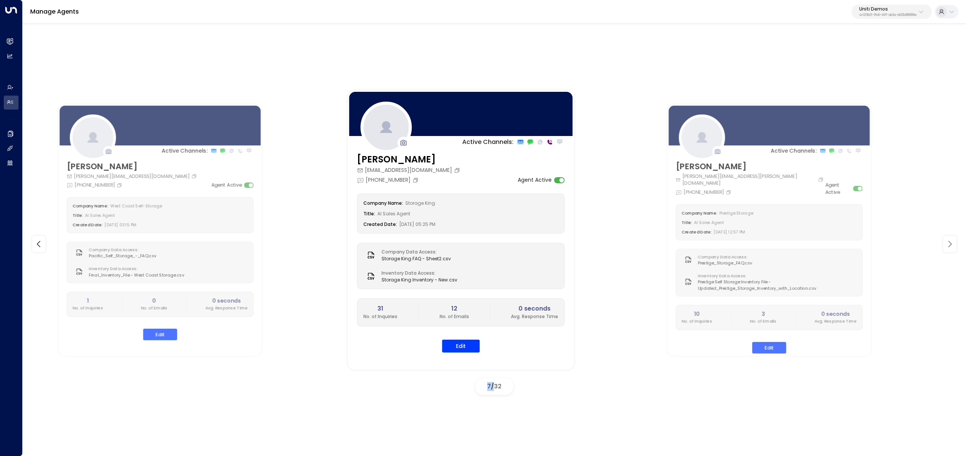
click at [949, 245] on icon at bounding box center [949, 243] width 9 height 9
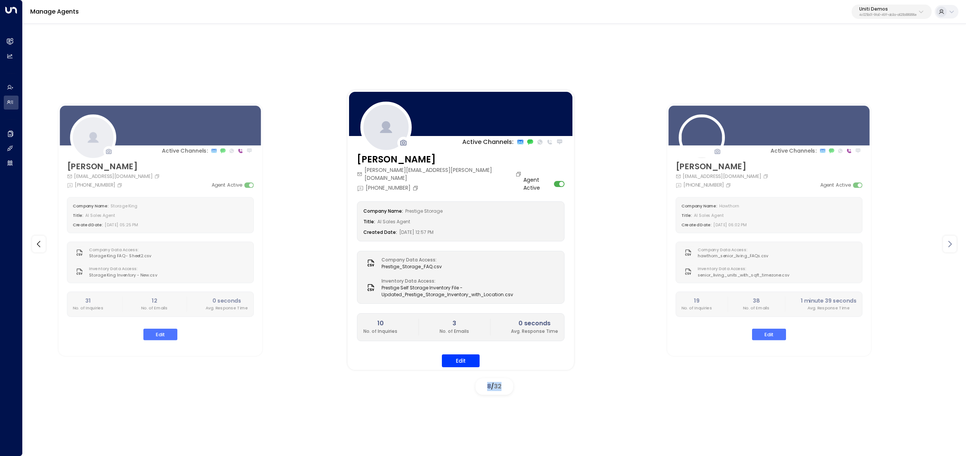
click at [949, 245] on icon at bounding box center [949, 243] width 9 height 9
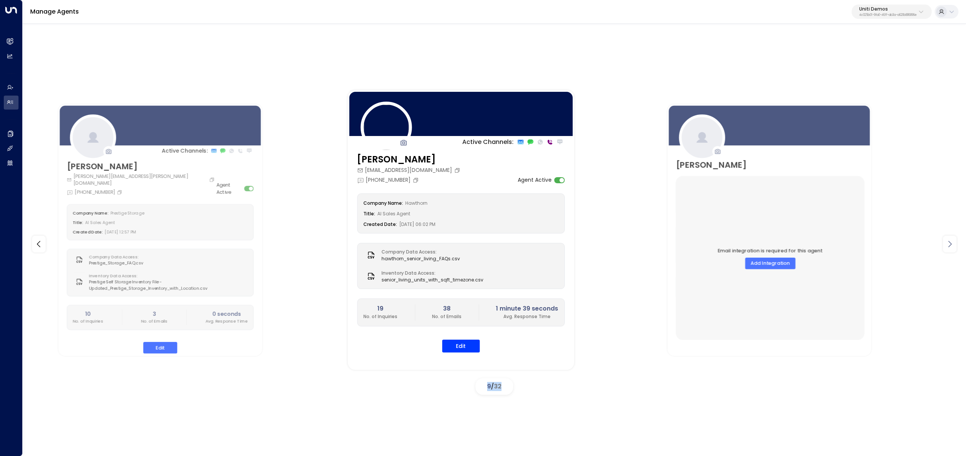
click at [949, 245] on icon at bounding box center [949, 243] width 9 height 9
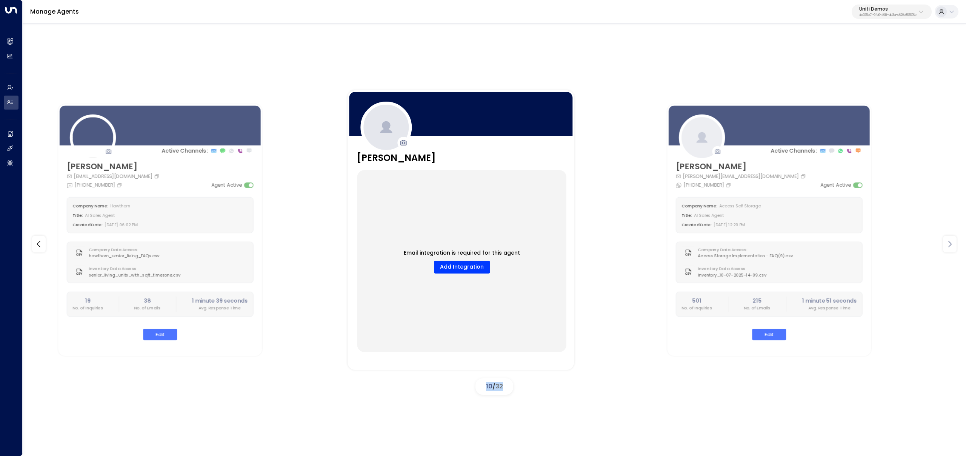
click at [949, 245] on icon at bounding box center [949, 243] width 9 height 9
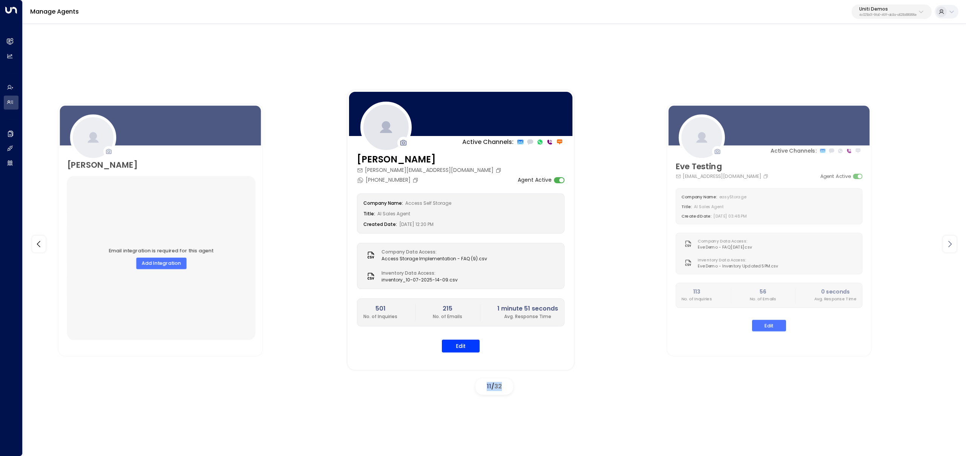
click at [949, 245] on icon at bounding box center [949, 243] width 9 height 9
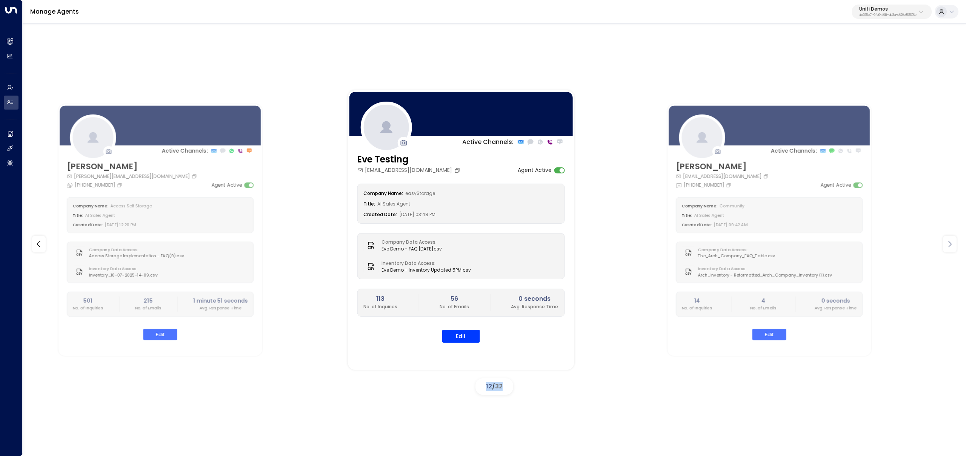
click at [949, 245] on icon at bounding box center [949, 243] width 9 height 9
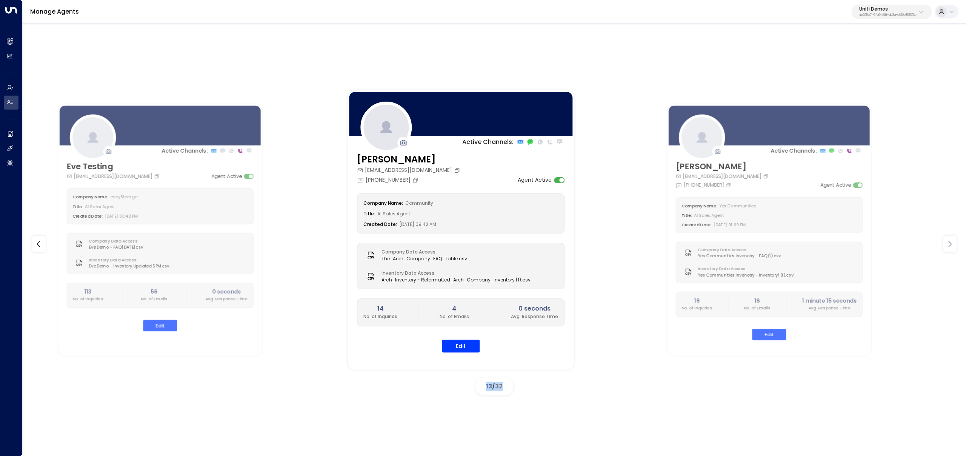
click at [949, 245] on icon at bounding box center [949, 243] width 9 height 9
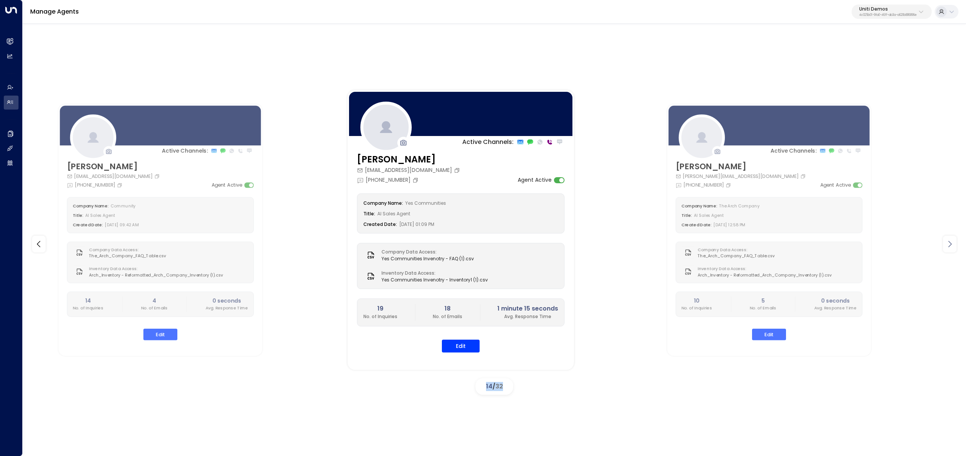
click at [949, 245] on icon at bounding box center [949, 243] width 9 height 9
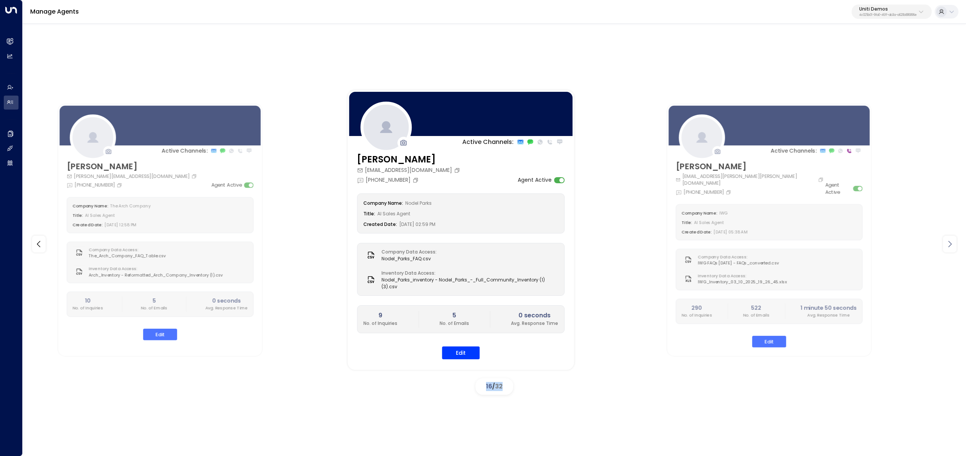
click at [949, 245] on icon at bounding box center [949, 243] width 9 height 9
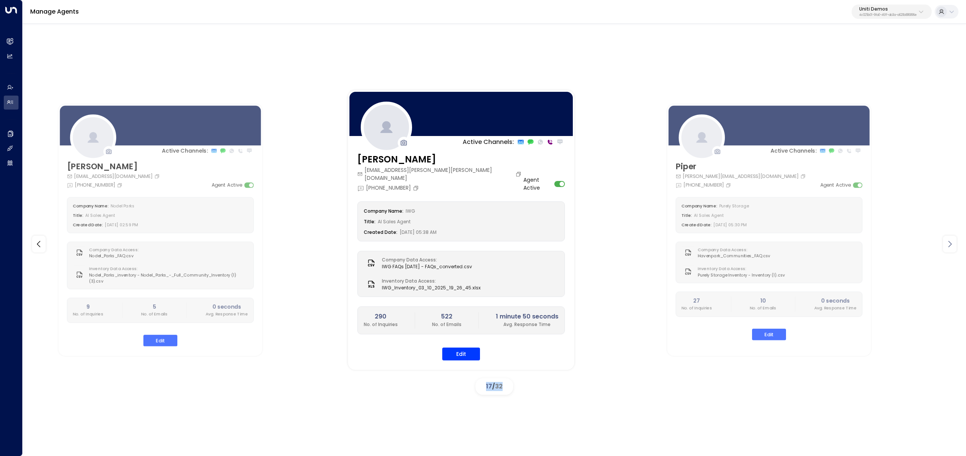
click at [949, 245] on icon at bounding box center [949, 243] width 9 height 9
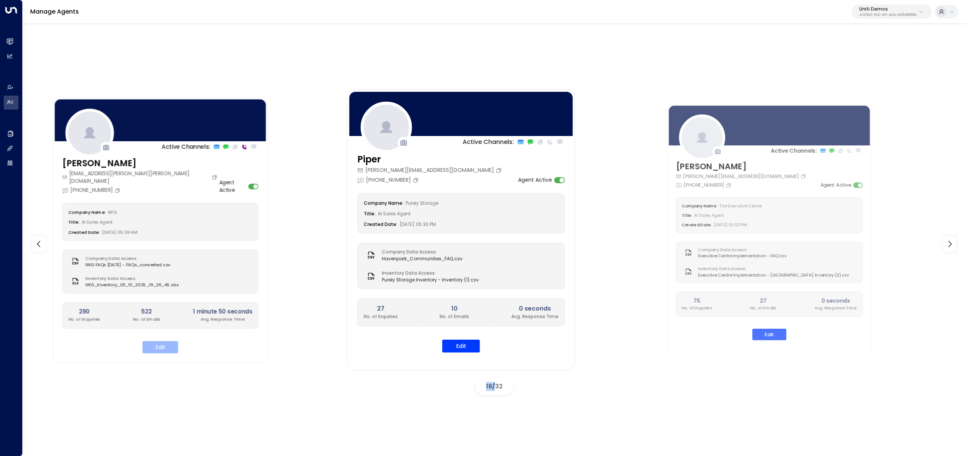
click at [163, 341] on button "Edit" at bounding box center [160, 347] width 36 height 12
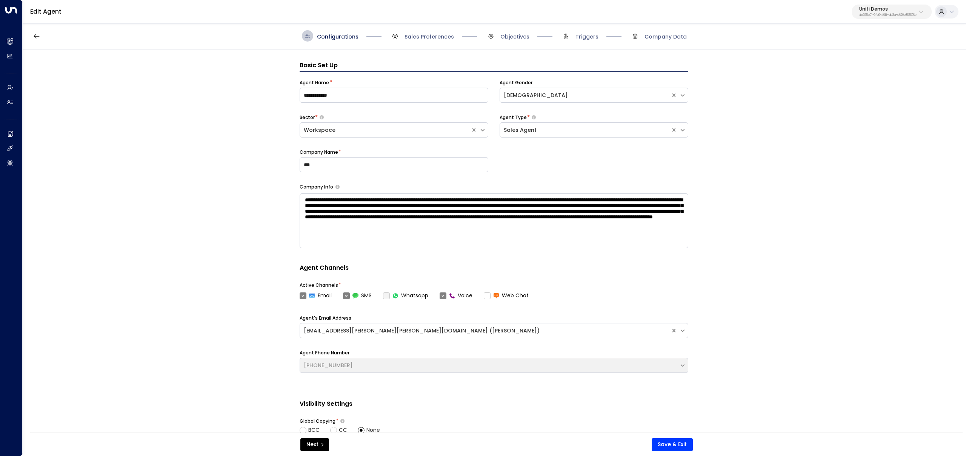
scroll to position [11, 0]
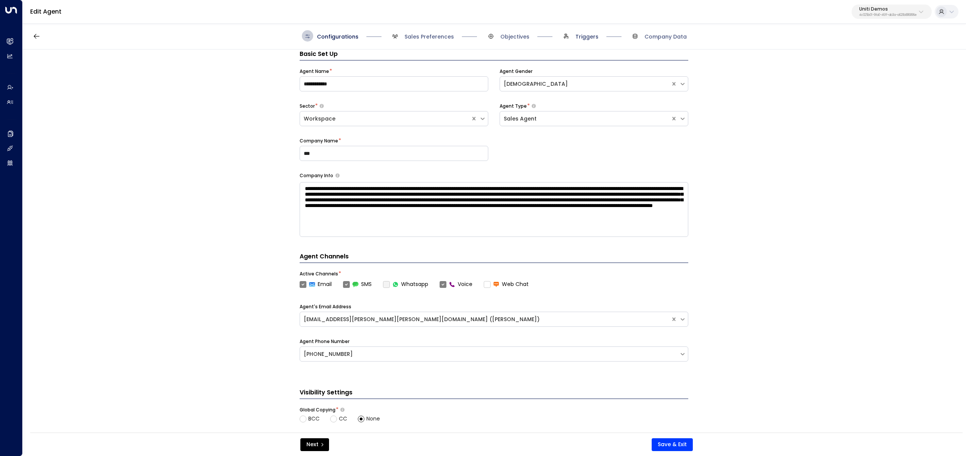
drag, startPoint x: 588, startPoint y: 39, endPoint x: 563, endPoint y: 36, distance: 25.5
click at [588, 39] on span "Triggers" at bounding box center [587, 37] width 23 height 8
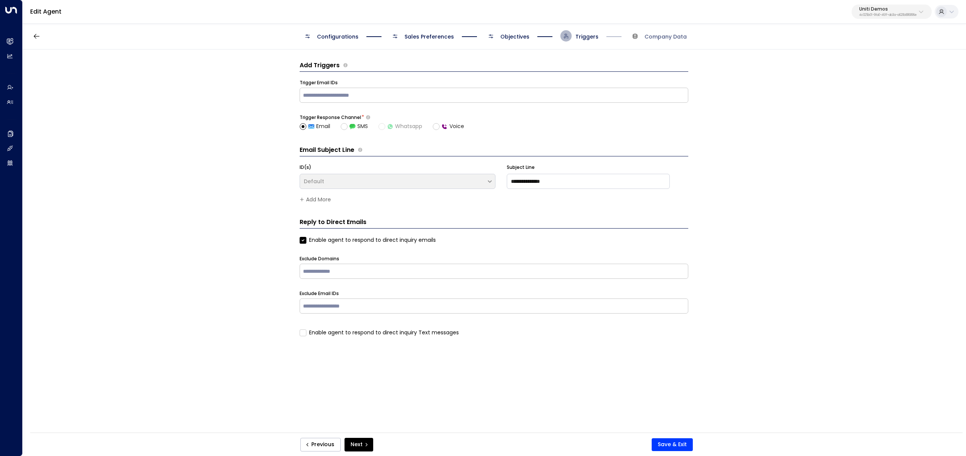
scroll to position [0, 0]
click at [515, 35] on span "Objectives" at bounding box center [514, 37] width 29 height 8
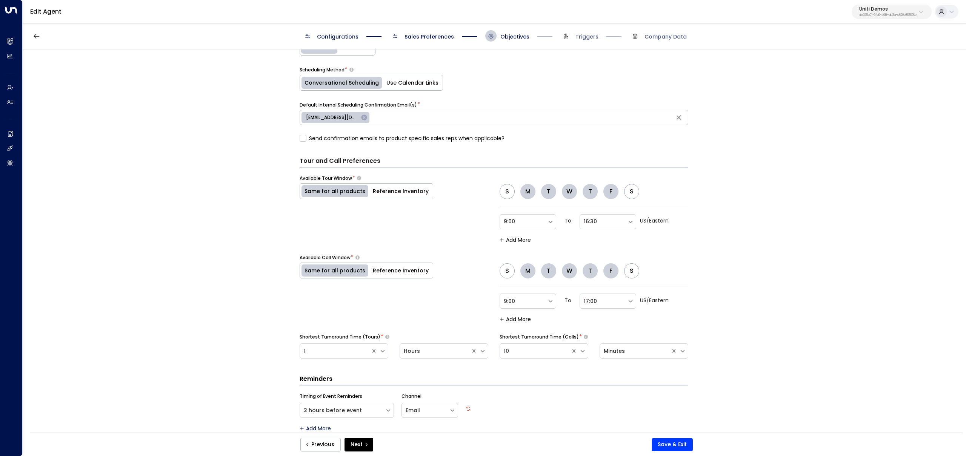
scroll to position [396, 0]
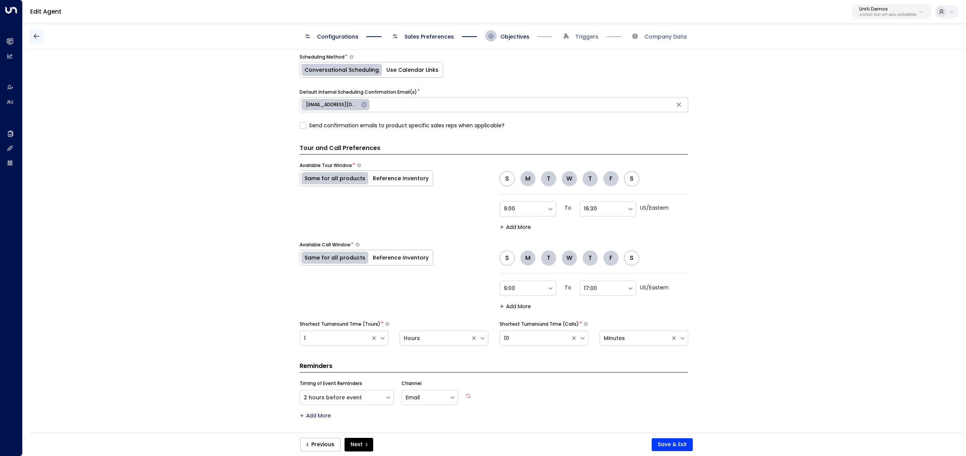
click at [34, 33] on icon "button" at bounding box center [37, 36] width 8 height 8
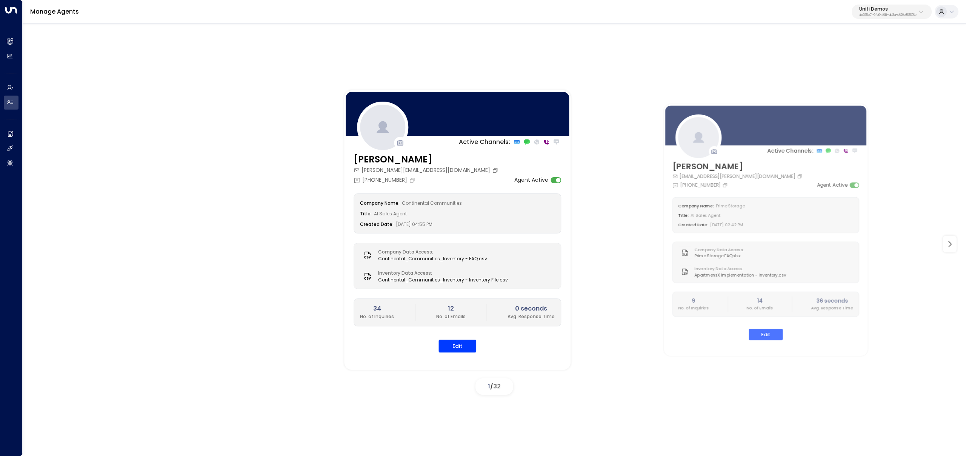
click at [959, 241] on div "Active Channels: Carey carey.continentalcommunities@gmail.com +1 (630) 656-9076…" at bounding box center [797, 229] width 906 height 279
click at [954, 242] on div at bounding box center [950, 243] width 14 height 17
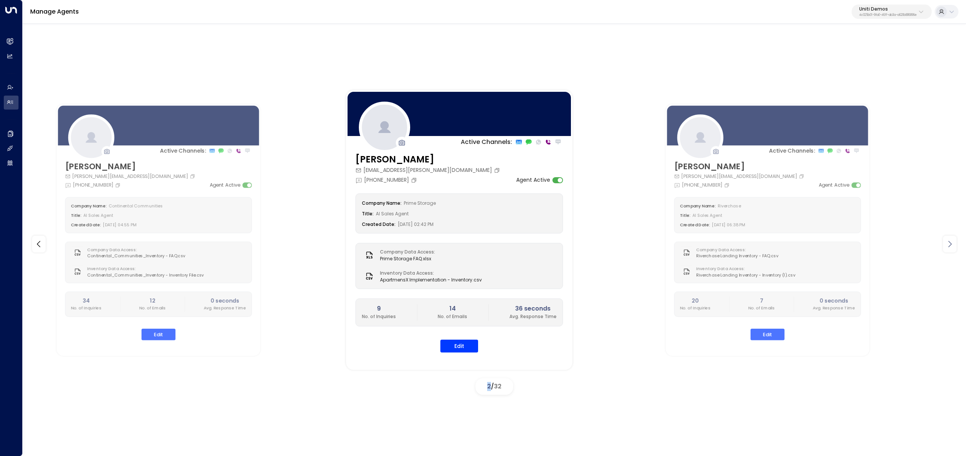
click at [954, 242] on icon at bounding box center [949, 243] width 9 height 9
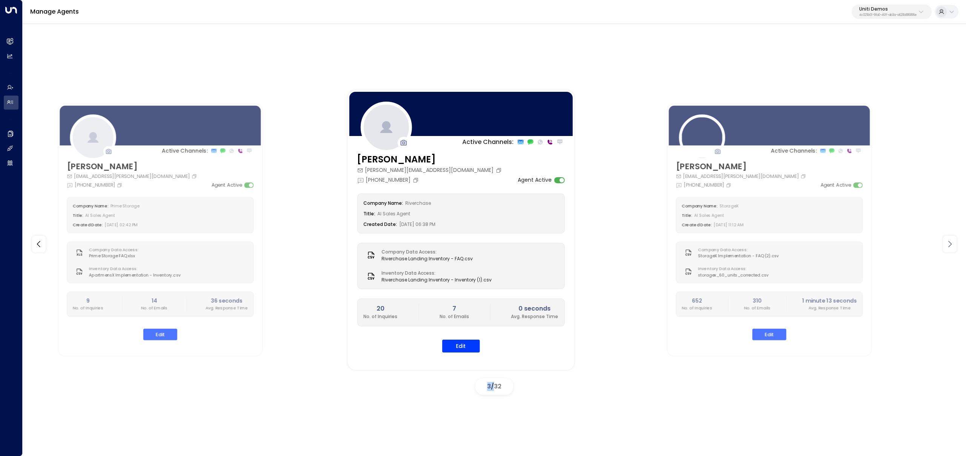
click at [954, 242] on icon at bounding box center [949, 243] width 9 height 9
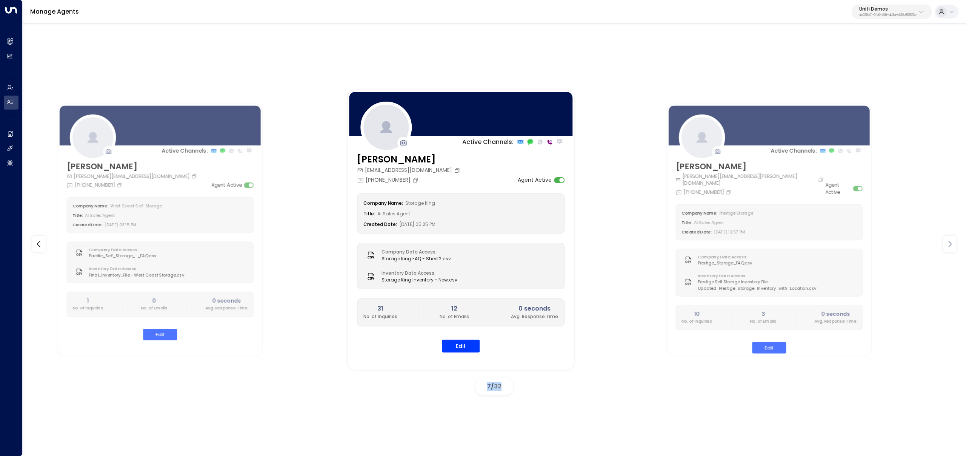
click at [954, 242] on icon at bounding box center [949, 243] width 9 height 9
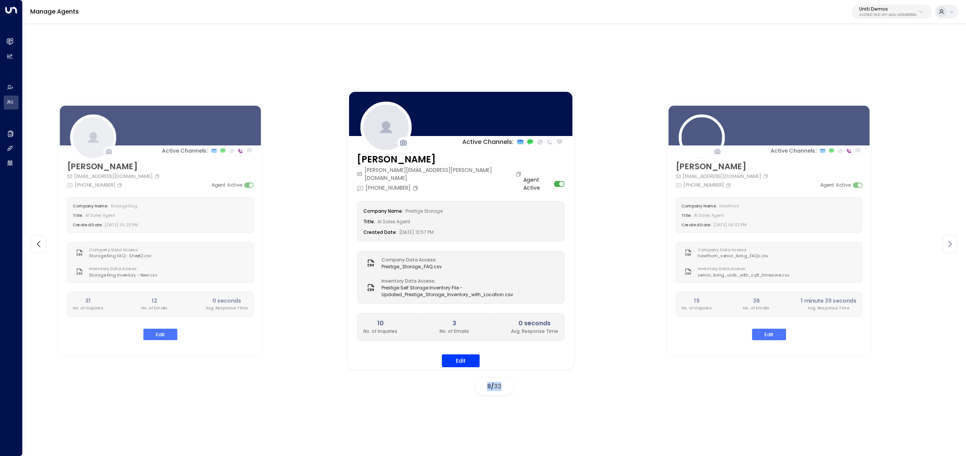
click at [954, 242] on icon at bounding box center [949, 243] width 9 height 9
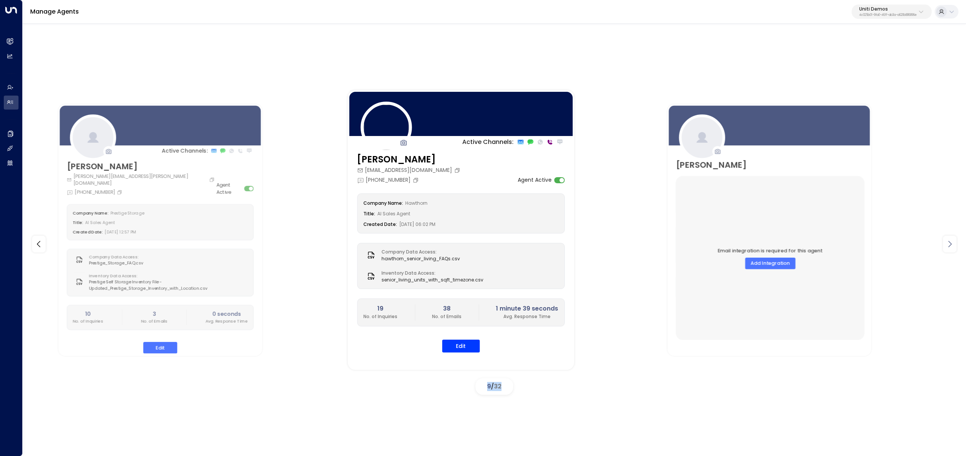
click at [954, 242] on icon at bounding box center [949, 243] width 9 height 9
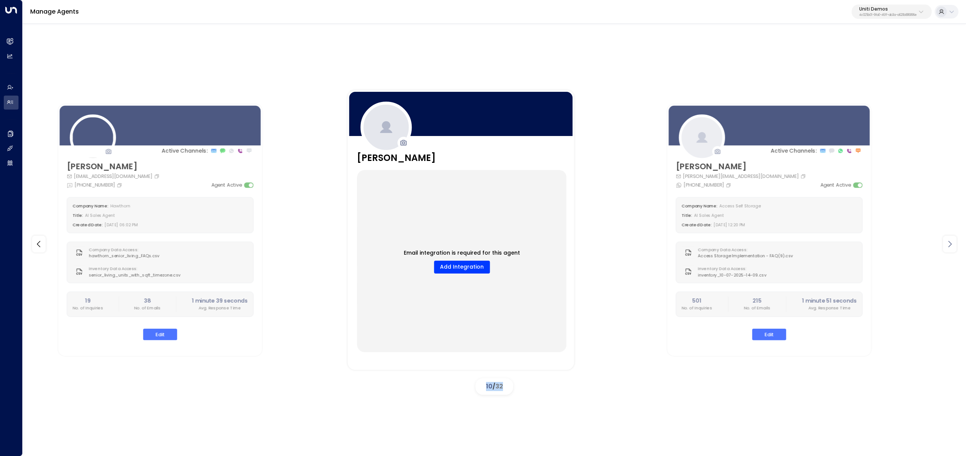
click at [954, 242] on icon at bounding box center [949, 243] width 9 height 9
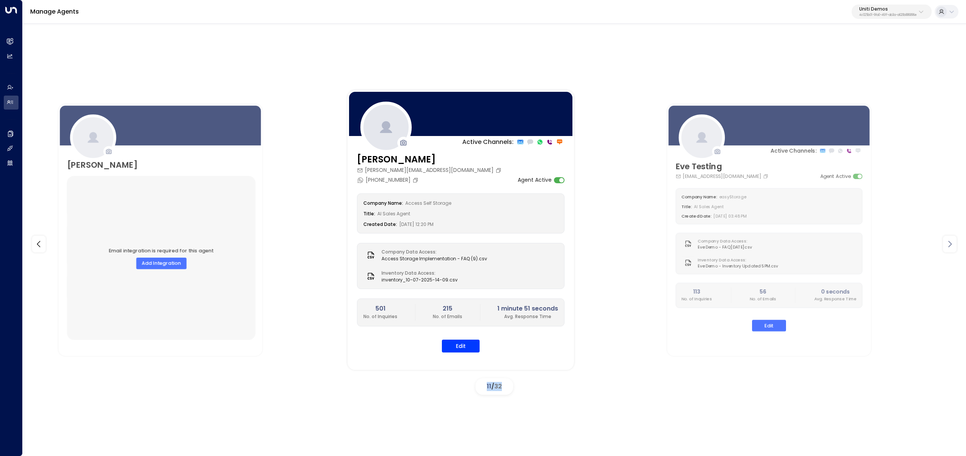
click at [954, 242] on icon at bounding box center [949, 243] width 9 height 9
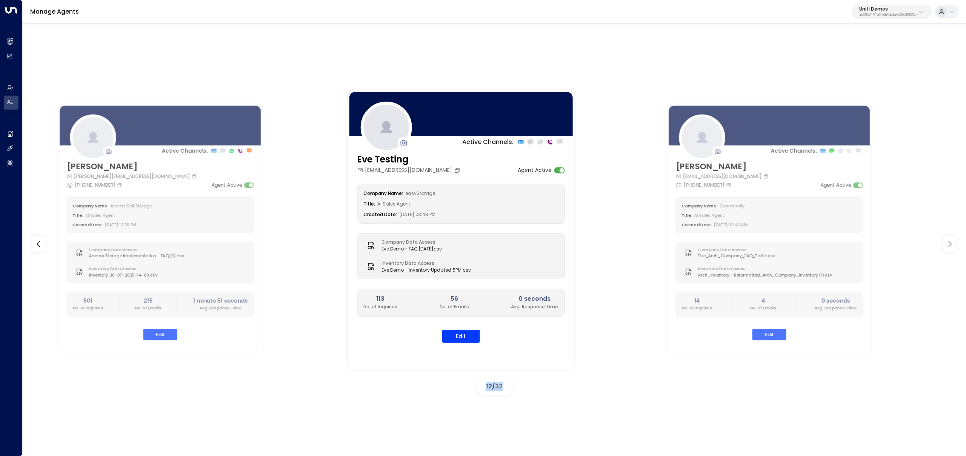
click at [954, 242] on icon at bounding box center [949, 243] width 9 height 9
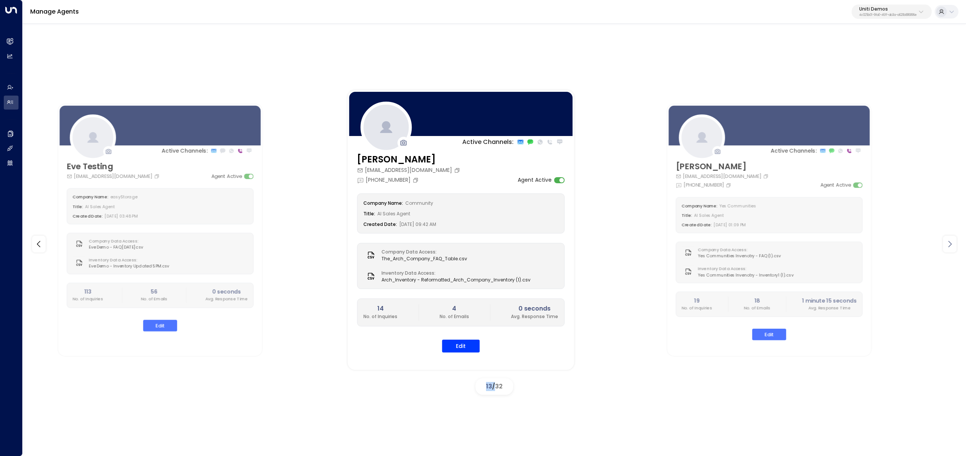
click at [954, 242] on icon at bounding box center [949, 243] width 9 height 9
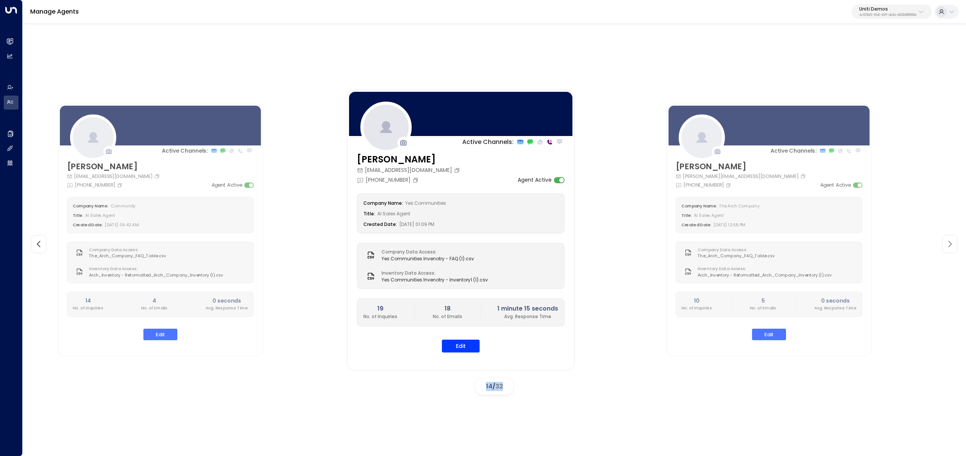
click at [954, 242] on icon at bounding box center [949, 243] width 9 height 9
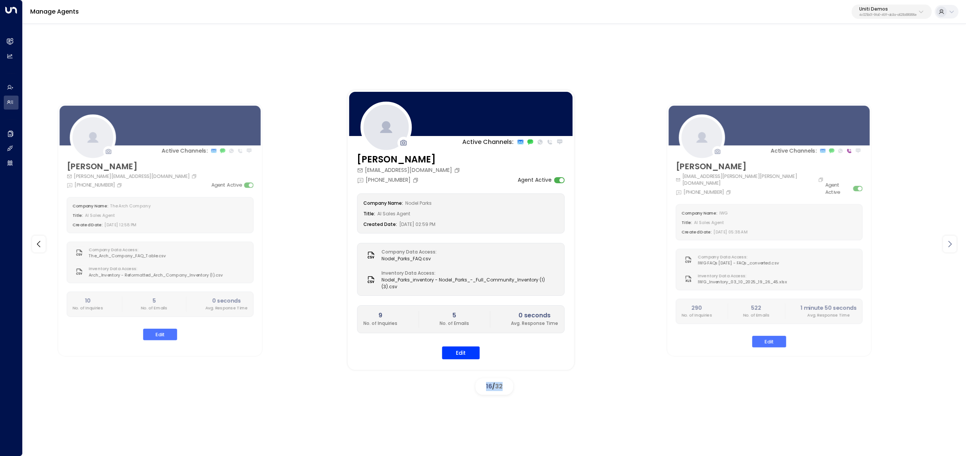
click at [954, 242] on icon at bounding box center [949, 243] width 9 height 9
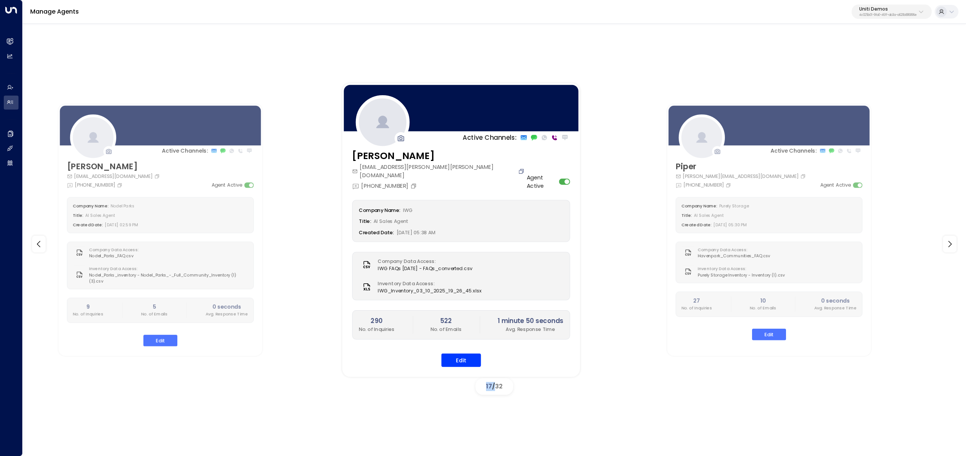
click at [518, 169] on icon "Copy" at bounding box center [521, 171] width 6 height 6
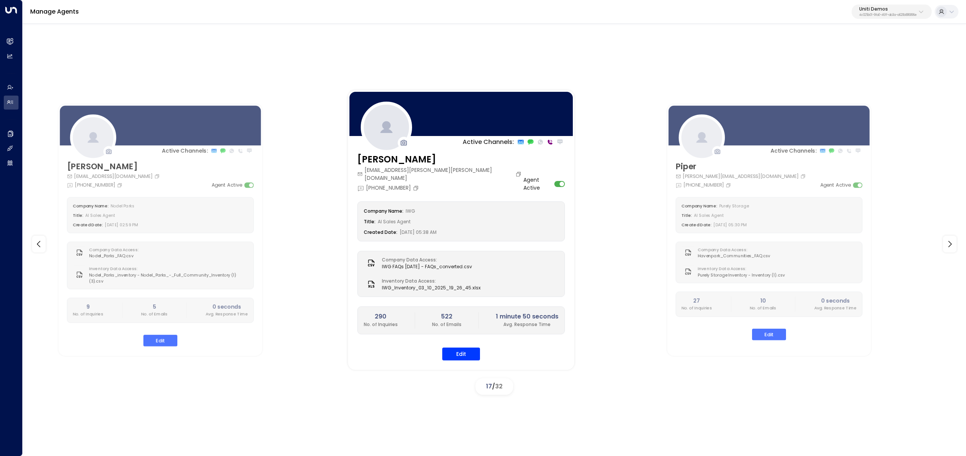
click at [670, 43] on div "Active Channels: Archie archie.thearchco@gmail.com +1 (914) 341-6906 Agent Acti…" at bounding box center [494, 238] width 943 height 431
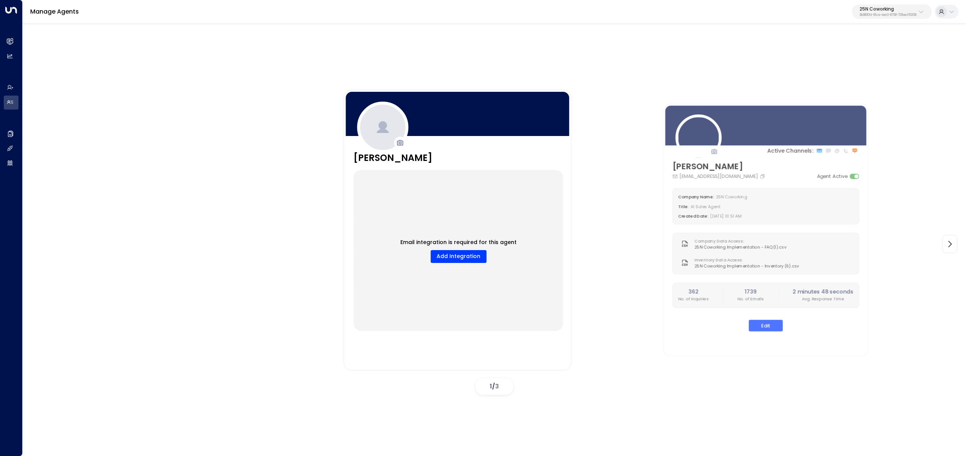
click at [876, 25] on div at bounding box center [494, 28] width 943 height 11
click at [877, 14] on p "3b9800f4-81ca-4ec0-8758-72fbe4763f36" at bounding box center [888, 15] width 57 height 3
type input "*******"
click at [856, 62] on span "ID: 5907e685-ac3d-4b15-8777-6be708435e94" at bounding box center [871, 64] width 108 height 7
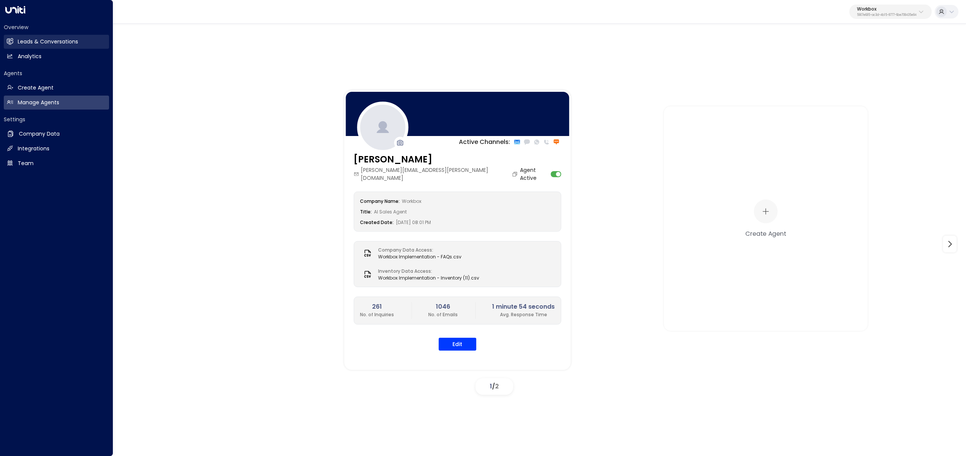
click at [64, 44] on h2 "Leads & Conversations" at bounding box center [48, 42] width 60 height 8
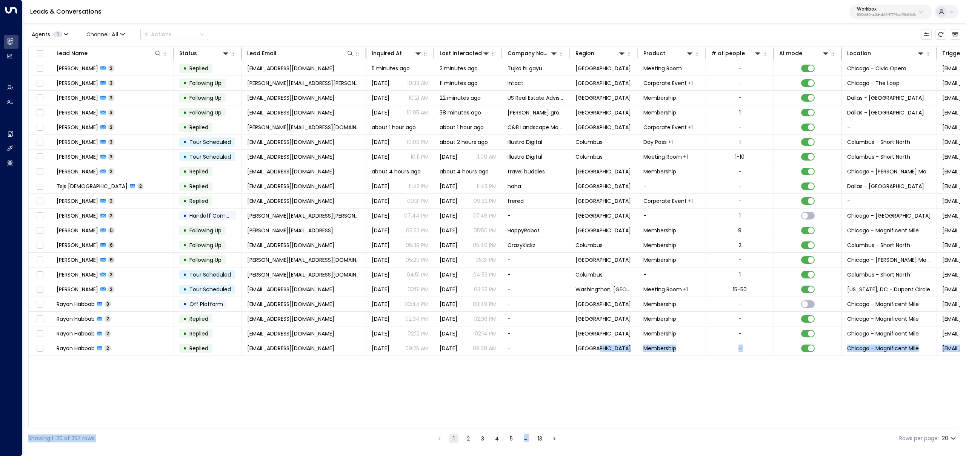
drag, startPoint x: 572, startPoint y: 425, endPoint x: 602, endPoint y: 429, distance: 30.5
click at [602, 429] on div "Agents 1 Channel: All Actions Lead Name Status Lead Email Inquired At Last Inte…" at bounding box center [494, 235] width 932 height 425
click at [947, 441] on body "Overview Leads & Conversations Leads & Conversations Analytics Analytics Agents…" at bounding box center [483, 224] width 966 height 448
click at [948, 441] on li "100" at bounding box center [949, 440] width 22 height 14
type input "***"
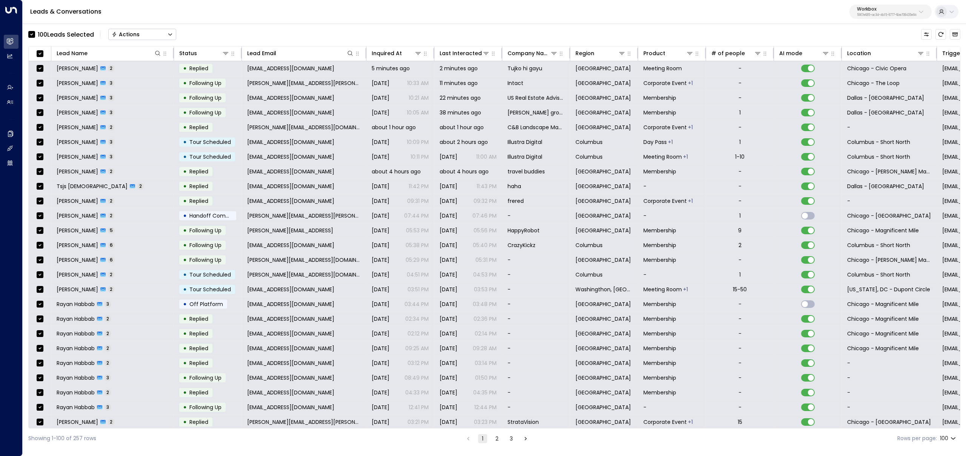
click at [129, 36] on div "Actions" at bounding box center [126, 34] width 28 height 7
click at [153, 83] on li "Archive Lead" at bounding box center [142, 84] width 67 height 12
click at [159, 33] on button "Actions" at bounding box center [142, 34] width 68 height 11
click at [144, 82] on span "Archive Lead" at bounding box center [129, 84] width 35 height 8
click at [214, 39] on div "100 Lead s Selected Actions Status Changes Won Replied Offline Archive Lead On …" at bounding box center [494, 34] width 932 height 16
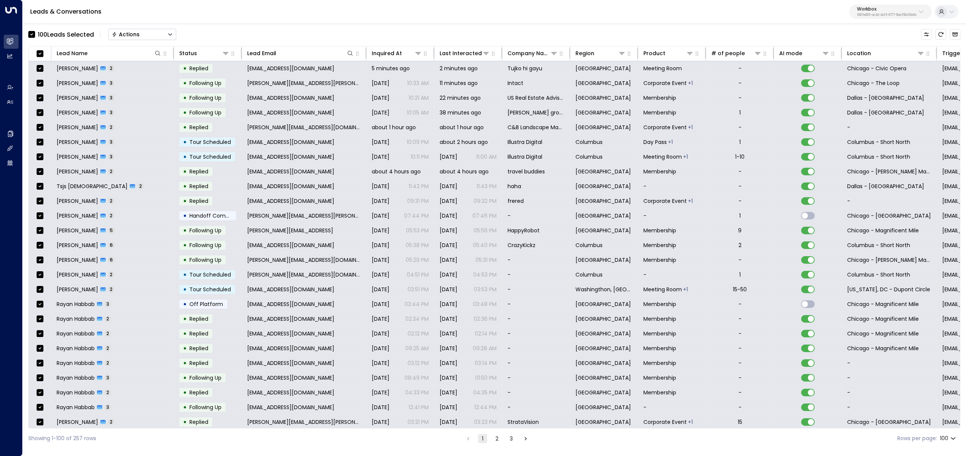
click at [156, 34] on button "Actions" at bounding box center [142, 34] width 68 height 11
click at [146, 80] on span "Archive Lead" at bounding box center [129, 84] width 35 height 8
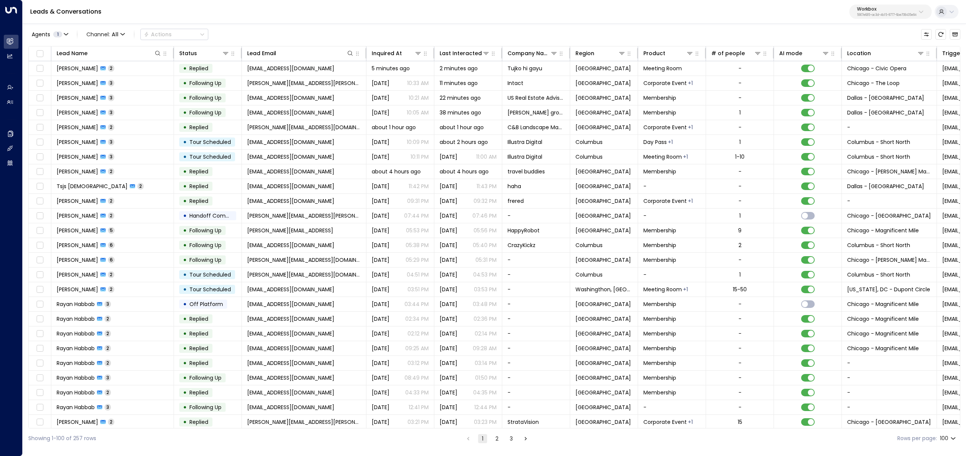
click at [230, 31] on div "Agents 1 Channel: All Actions" at bounding box center [494, 34] width 932 height 16
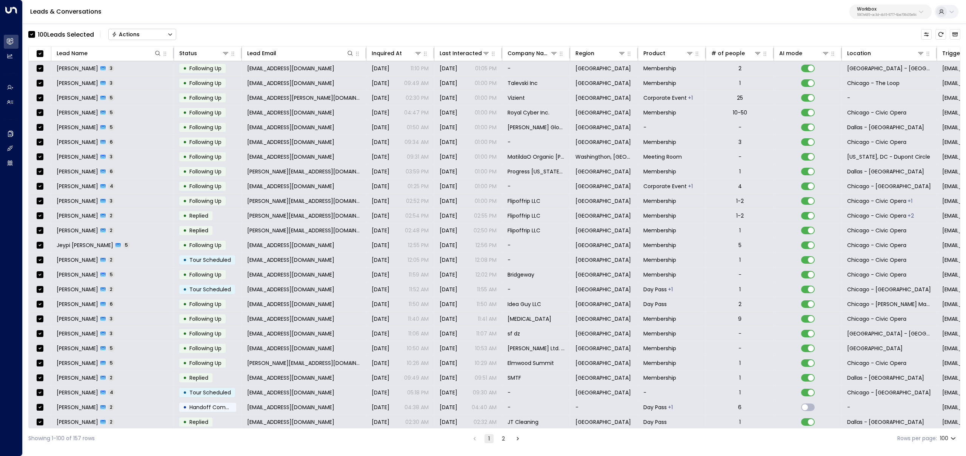
click at [120, 35] on div "Actions" at bounding box center [126, 34] width 28 height 7
click at [122, 83] on span "Archive Lead" at bounding box center [129, 84] width 35 height 8
click at [128, 36] on div "Actions" at bounding box center [126, 34] width 28 height 7
click at [144, 84] on span "Archive Lead" at bounding box center [129, 84] width 35 height 8
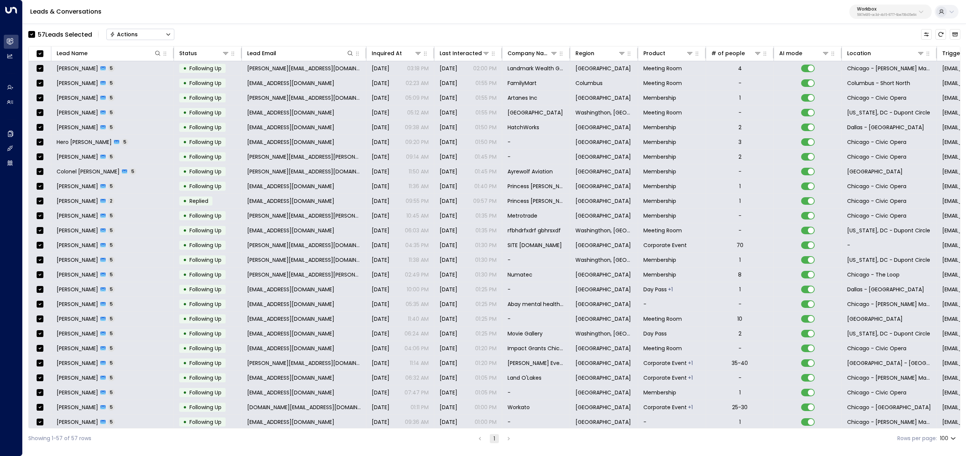
click at [153, 34] on button "Actions" at bounding box center [140, 34] width 68 height 11
click at [154, 84] on li "Archive Lead" at bounding box center [140, 84] width 67 height 12
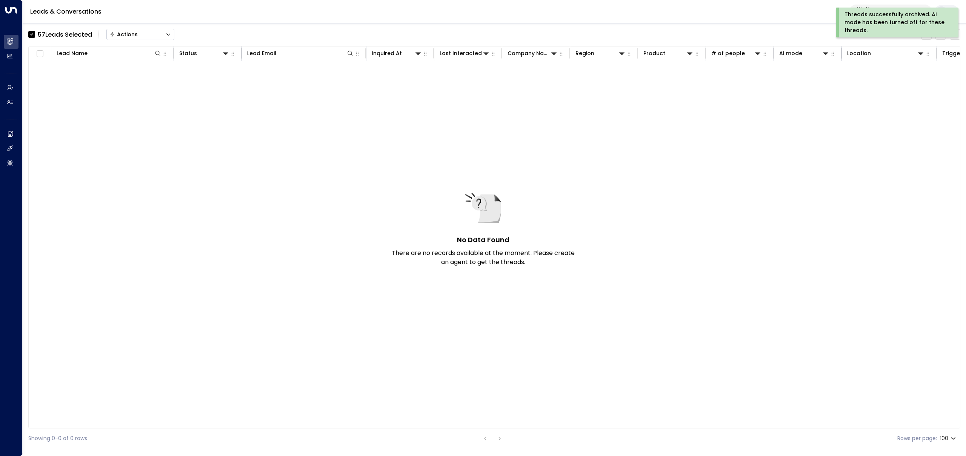
click at [123, 33] on div "Actions" at bounding box center [124, 34] width 28 height 7
click at [223, 28] on div "57 Lead s Selected Actions Status Changes Won Replied Offline Archive Lead On H…" at bounding box center [494, 34] width 932 height 16
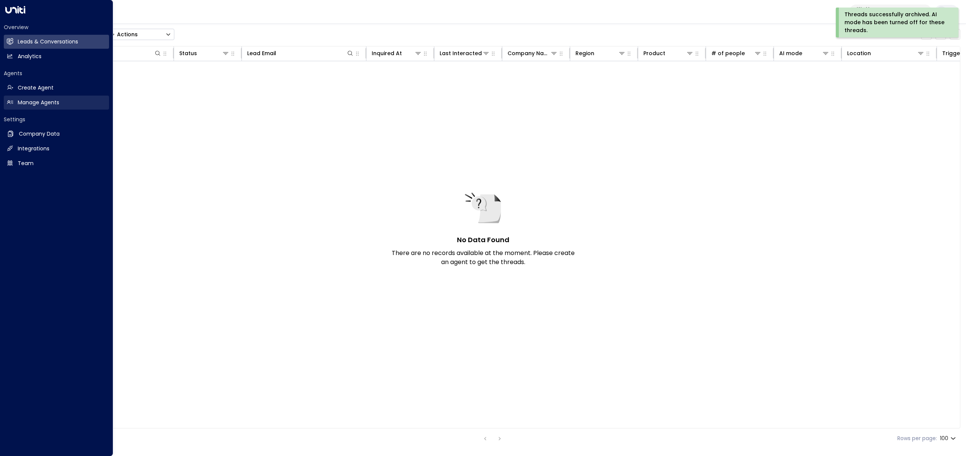
click at [39, 101] on h2 "Manage Agents" at bounding box center [39, 103] width 42 height 8
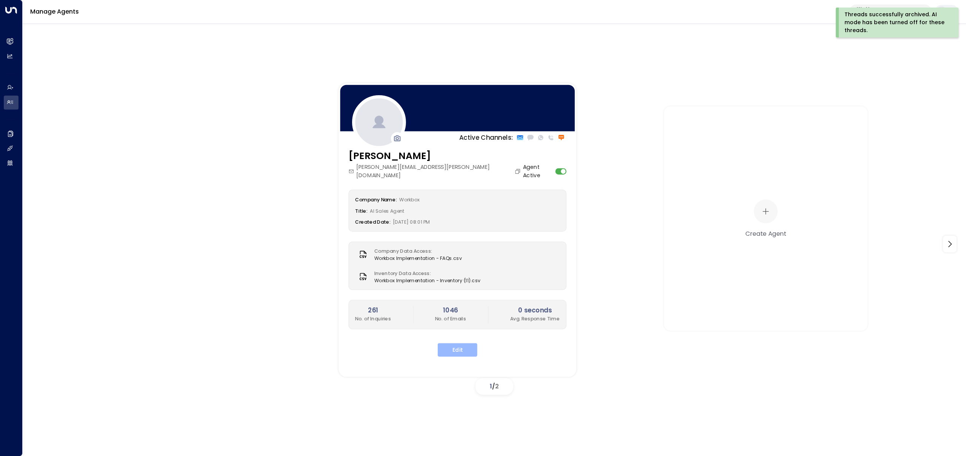
click at [471, 343] on button "Edit" at bounding box center [458, 350] width 40 height 14
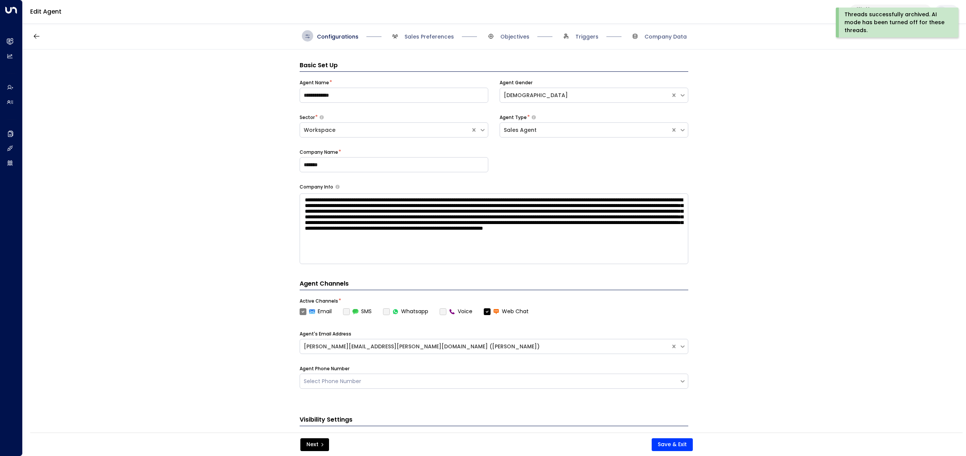
scroll to position [11, 0]
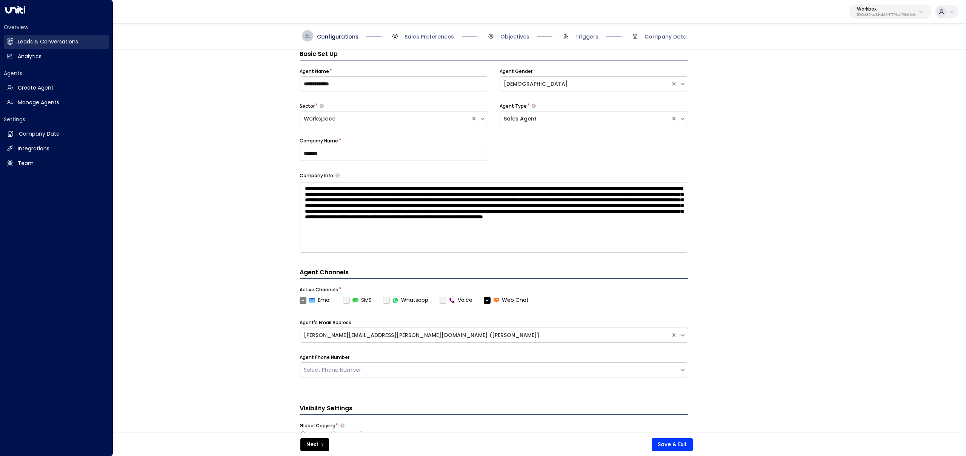
click at [10, 43] on icon at bounding box center [10, 40] width 6 height 5
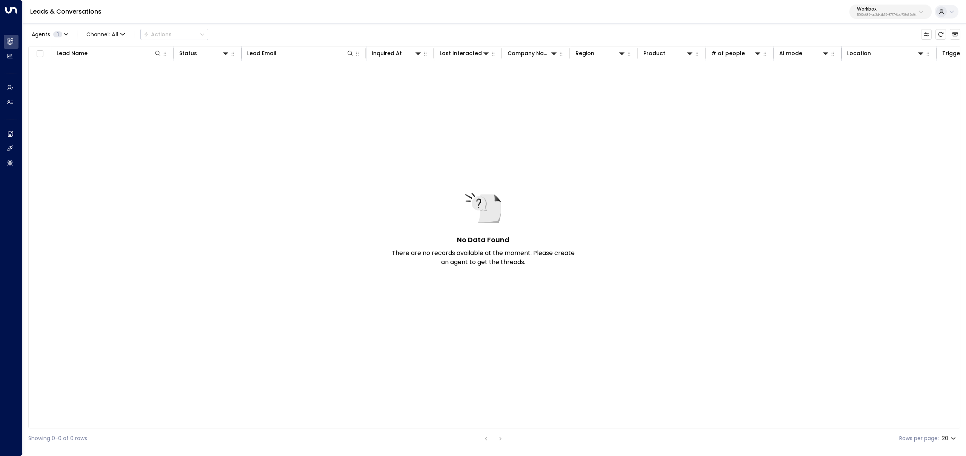
click at [962, 37] on div "Agents 1 Channel: All Actions Lead Name Status Lead Email Inquired At Last Inte…" at bounding box center [494, 235] width 943 height 425
click at [958, 35] on button "Archived Leads" at bounding box center [955, 34] width 11 height 11
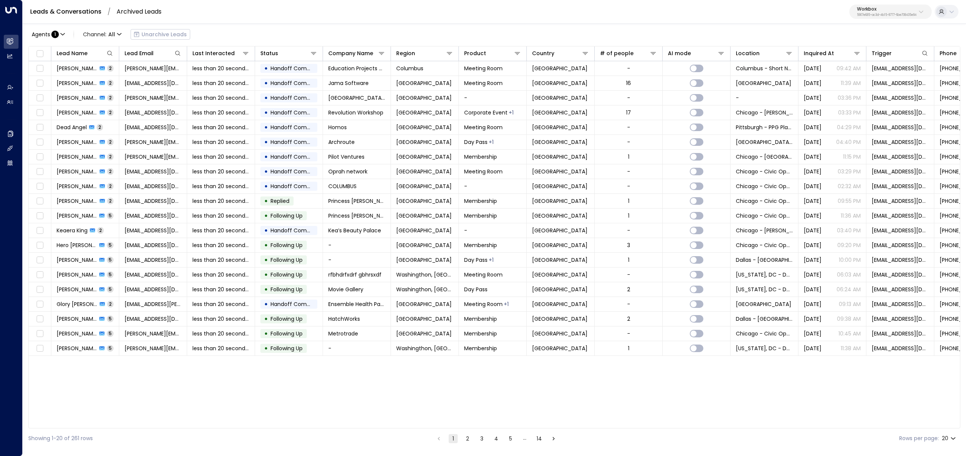
scroll to position [0, 42]
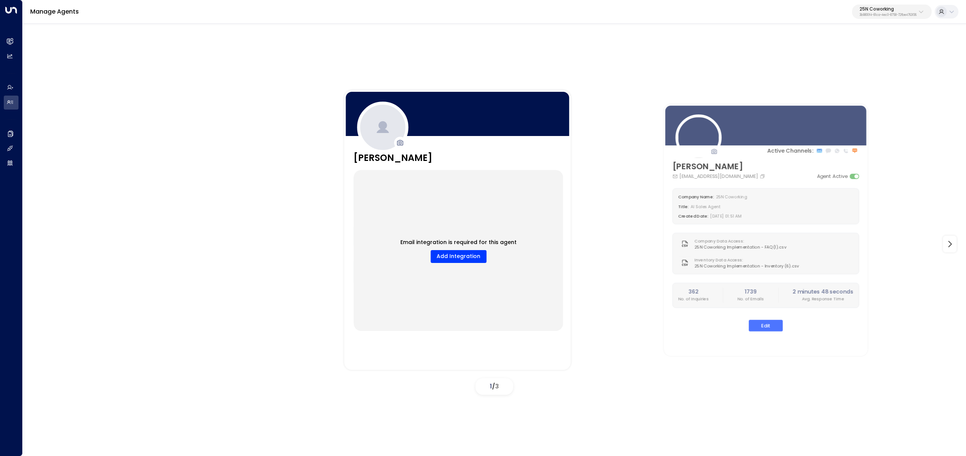
click at [891, 14] on p "3b9800f4-81ca-4ec0-8758-72fbe4763f36" at bounding box center [888, 15] width 57 height 3
type input "*****"
click at [840, 61] on span "ID: 413dacf9-5485-402c-a519-14108c614857" at bounding box center [868, 64] width 103 height 7
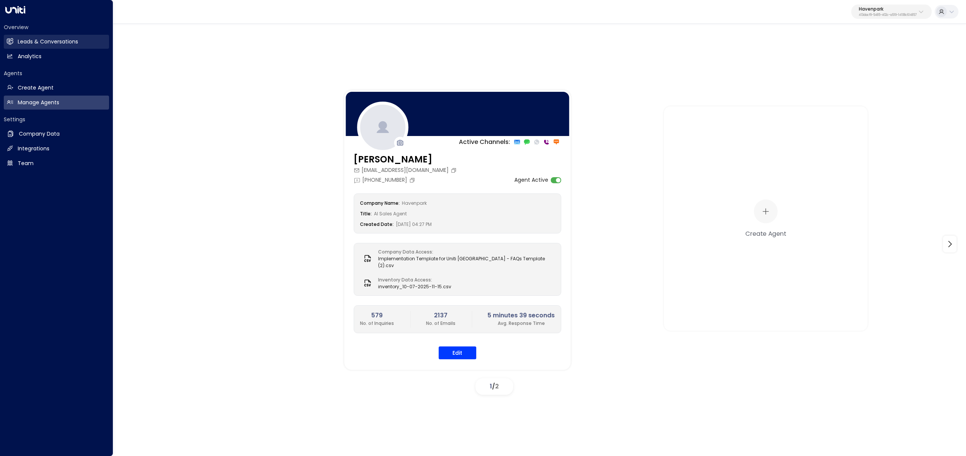
click at [20, 42] on h2 "Leads & Conversations" at bounding box center [48, 42] width 60 height 8
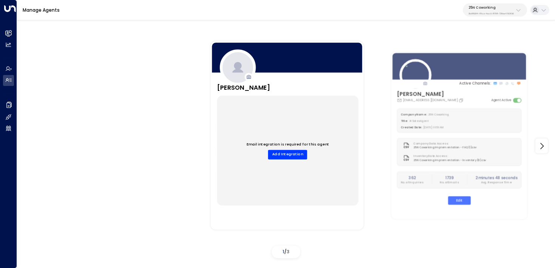
click at [493, 8] on p "25N Coworking" at bounding box center [490, 7] width 45 height 5
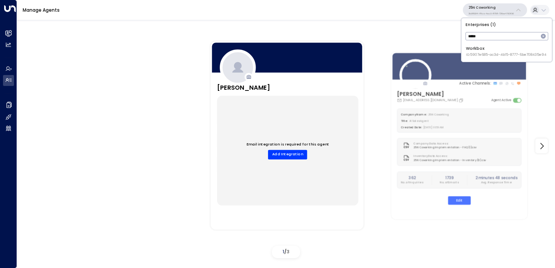
type input "*****"
click at [475, 51] on div "Workbox ID: 5907e685-ac3d-4b15-8777-6be708435e94" at bounding box center [506, 52] width 80 height 12
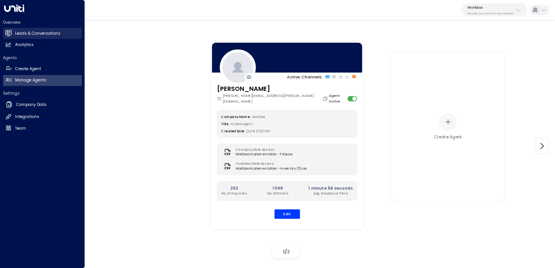
click at [15, 34] on h2 "Leads & Conversations" at bounding box center [37, 34] width 45 height 6
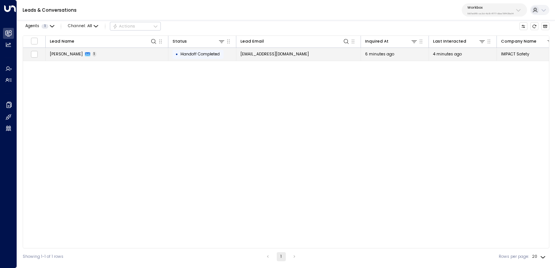
click at [152, 55] on td "[PERSON_NAME] 1" at bounding box center [107, 54] width 123 height 13
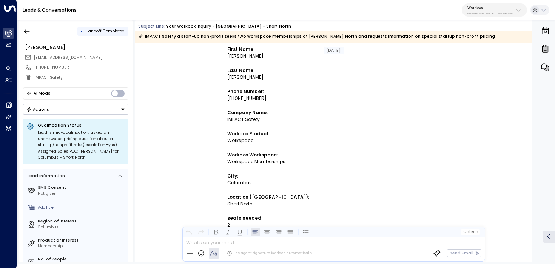
scroll to position [181, 0]
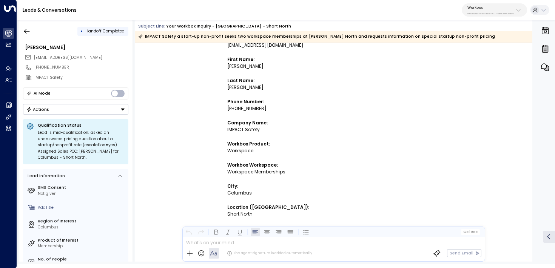
click at [243, 149] on div "Workspace" at bounding box center [321, 151] width 189 height 7
click at [272, 171] on div "Workspace Memberships" at bounding box center [321, 172] width 189 height 7
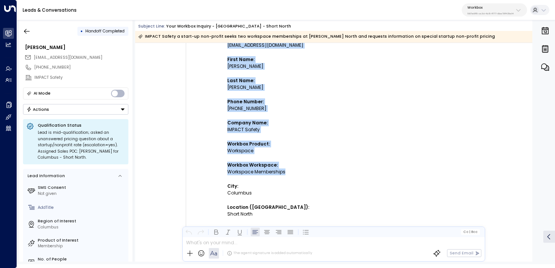
drag, startPoint x: 272, startPoint y: 171, endPoint x: 220, endPoint y: 173, distance: 52.1
click at [220, 173] on td "Contact reconversion by submitting on HubSpot Form "Get more info - Workspace -…" at bounding box center [321, 180] width 264 height 559
click at [248, 168] on strong "Workbox Workspace:" at bounding box center [252, 165] width 51 height 6
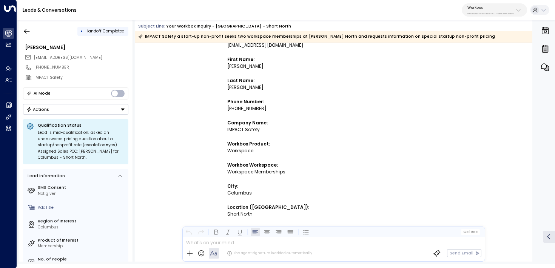
click at [272, 172] on div "Workspace Memberships" at bounding box center [321, 172] width 189 height 7
drag, startPoint x: 272, startPoint y: 172, endPoint x: 236, endPoint y: 171, distance: 35.5
click at [236, 171] on div "Workspace Memberships" at bounding box center [321, 172] width 189 height 7
copy div "Workspace Memberships"
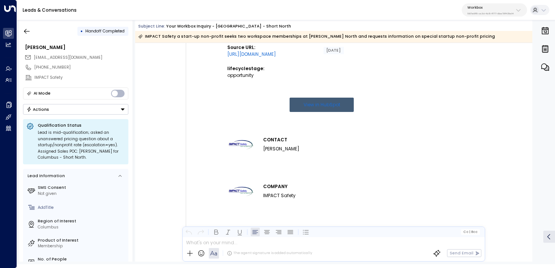
scroll to position [365, 0]
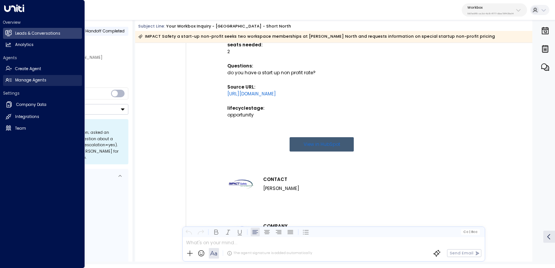
click at [12, 78] on link "Manage Agents Manage Agents" at bounding box center [42, 80] width 79 height 11
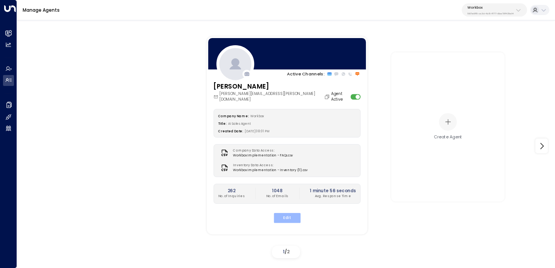
click at [285, 213] on button "Edit" at bounding box center [286, 218] width 27 height 10
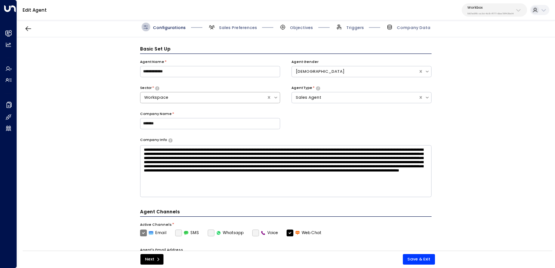
scroll to position [8, 0]
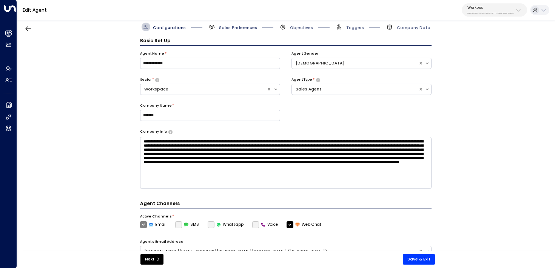
click at [238, 27] on span "Sales Preferences" at bounding box center [238, 28] width 38 height 6
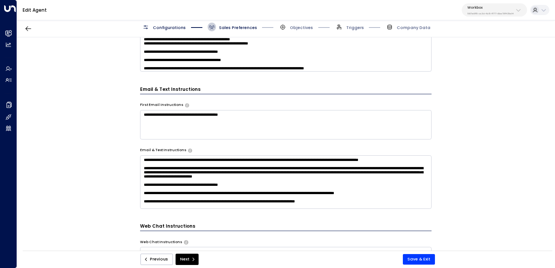
scroll to position [285, 0]
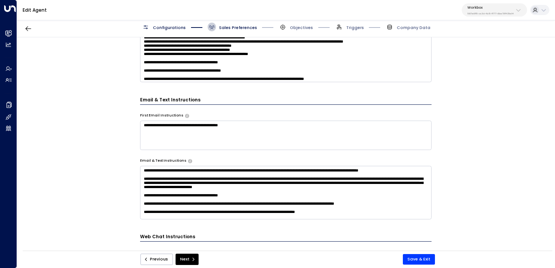
click at [252, 68] on textarea "**********" at bounding box center [286, 56] width 292 height 54
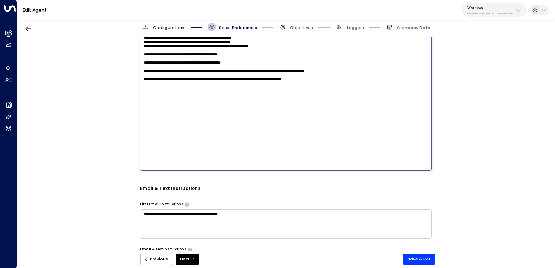
scroll to position [294, 0]
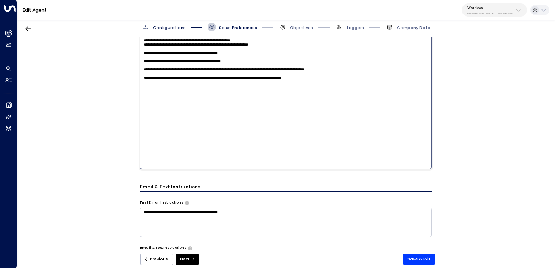
drag, startPoint x: 351, startPoint y: 105, endPoint x: 109, endPoint y: 97, distance: 241.7
click at [109, 97] on div "**********" at bounding box center [285, 145] width 537 height 217
click at [188, 261] on button "Next" at bounding box center [186, 259] width 23 height 11
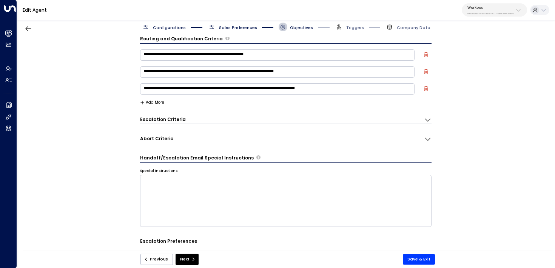
scroll to position [8, 0]
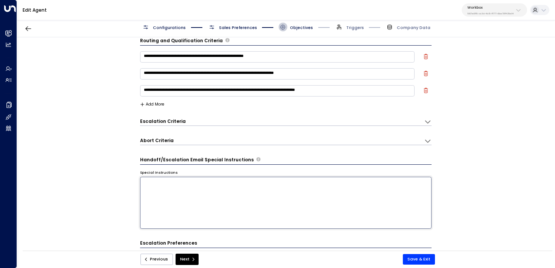
click at [239, 197] on textarea at bounding box center [286, 203] width 292 height 52
paste textarea "**********"
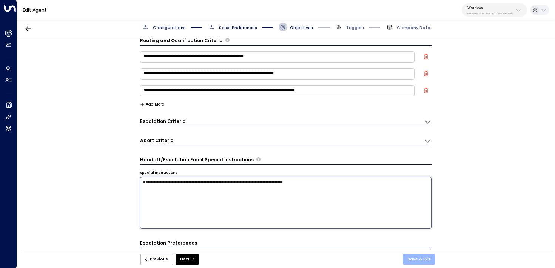
type textarea "**********"
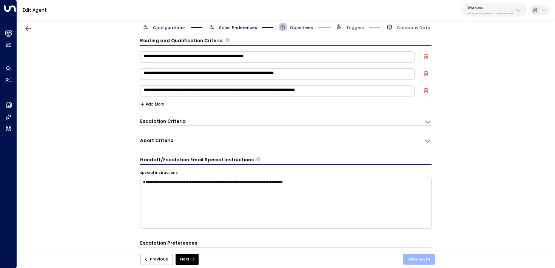
click at [419, 260] on button "Save & Exit" at bounding box center [419, 259] width 32 height 11
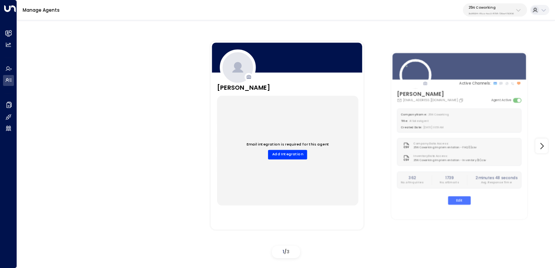
click at [476, 3] on button "25N Coworking 3b9800f4-81ca-4ec0-8758-72fbe4763f36" at bounding box center [495, 9] width 64 height 13
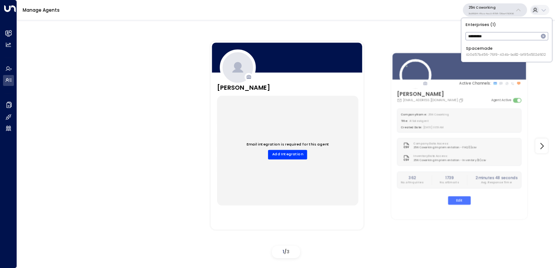
type input "*********"
click at [491, 50] on div "Spacemade ID: 0d57b456-76f9-434b-bc82-bf954502d602" at bounding box center [506, 52] width 80 height 12
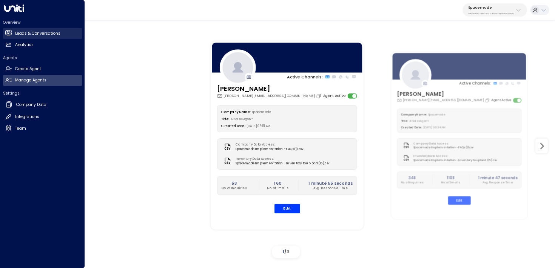
click at [14, 29] on link "Leads & Conversations Leads & Conversations" at bounding box center [42, 33] width 79 height 11
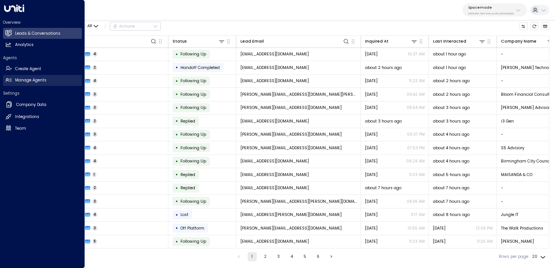
click at [25, 82] on h2 "Manage Agents" at bounding box center [30, 80] width 31 height 6
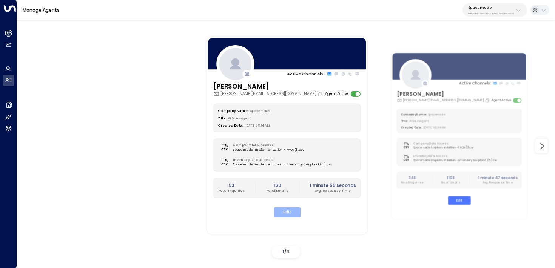
click at [297, 212] on button "Edit" at bounding box center [286, 213] width 27 height 10
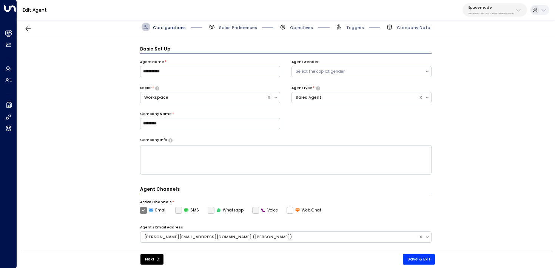
scroll to position [8, 0]
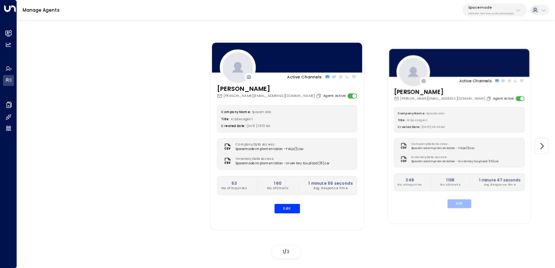
click at [453, 207] on button "Edit" at bounding box center [459, 204] width 24 height 9
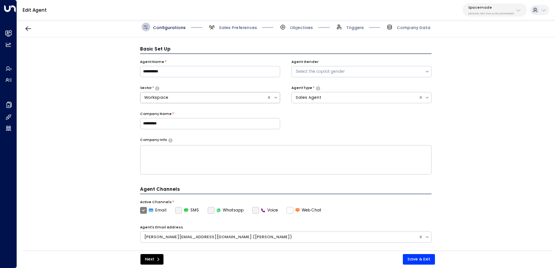
scroll to position [8, 0]
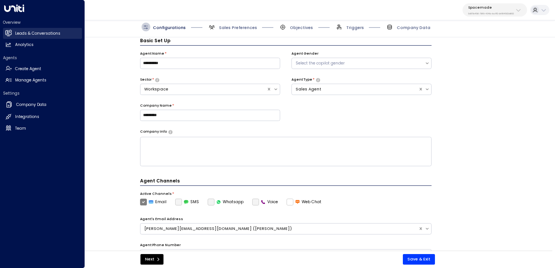
click at [10, 34] on icon at bounding box center [8, 33] width 6 height 5
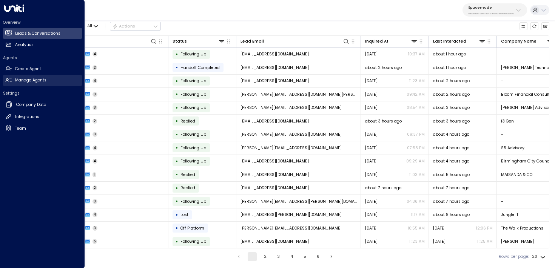
click at [14, 79] on link "Manage Agents Manage Agents" at bounding box center [42, 80] width 79 height 11
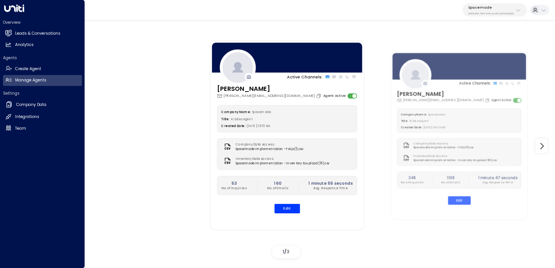
click at [6, 28] on div "Overview Leads & Conversations Leads & Conversations Analytics Analytics" at bounding box center [42, 35] width 79 height 31
click at [24, 31] on h2 "Leads & Conversations" at bounding box center [37, 34] width 45 height 6
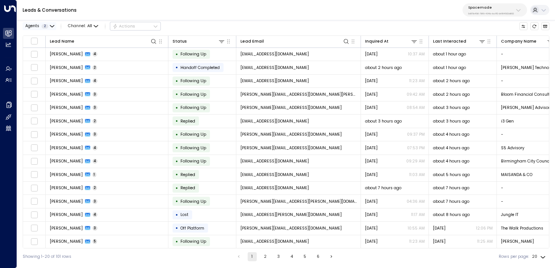
click at [52, 28] on icon "button" at bounding box center [52, 26] width 5 height 5
click at [45, 38] on div "[PERSON_NAME]" at bounding box center [48, 38] width 33 height 6
click at [96, 61] on button "Apply" at bounding box center [97, 61] width 17 height 8
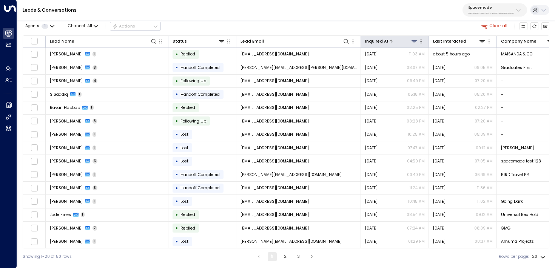
click at [397, 44] on div at bounding box center [402, 41] width 29 height 7
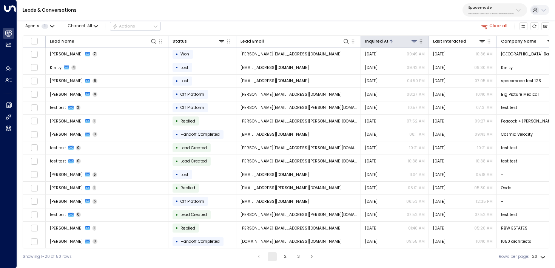
click at [397, 44] on div at bounding box center [402, 41] width 29 height 7
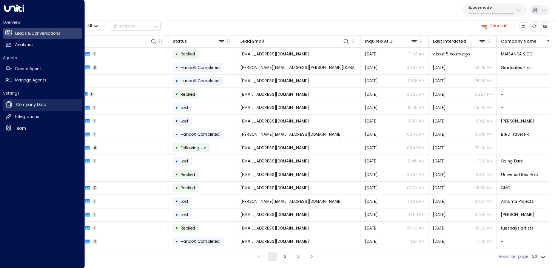
click at [6, 102] on icon at bounding box center [9, 105] width 8 height 8
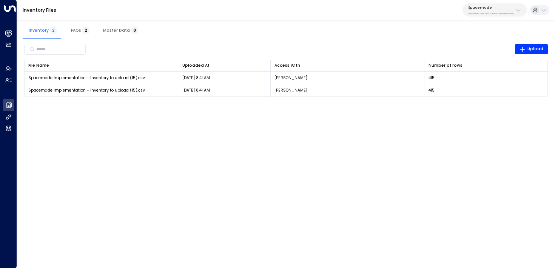
click at [492, 15] on button "Spacemade 0d57b456-76f9-434b-bc82-bf954502d602" at bounding box center [494, 9] width 65 height 13
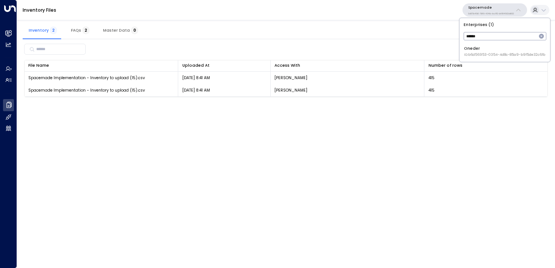
type input "******"
click at [506, 53] on span "ID: b6d56953-0354-4d8c-85a9-b9f5de32c6fb" at bounding box center [504, 54] width 81 height 5
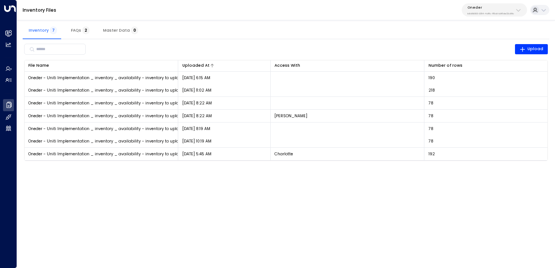
drag, startPoint x: 177, startPoint y: 64, endPoint x: 202, endPoint y: 68, distance: 25.6
click at [202, 68] on tr "File Name 0 Uploaded At 0 Access With Number of rows 0" at bounding box center [286, 65] width 523 height 11
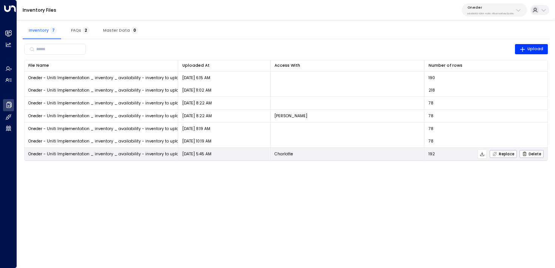
click at [114, 151] on td "Oneder - Uniti Implementation _ inventory _ availability - inventory to upload …" at bounding box center [102, 154] width 154 height 12
drag, startPoint x: 107, startPoint y: 154, endPoint x: 182, endPoint y: 159, distance: 74.9
click at [182, 159] on tr "Oneder - Uniti Implementation _ inventory _ availability - inventory to upload …" at bounding box center [286, 154] width 523 height 13
click at [162, 153] on span "Oneder - Uniti Implementation _ inventory _ availability - inventory to upload …" at bounding box center [113, 154] width 170 height 6
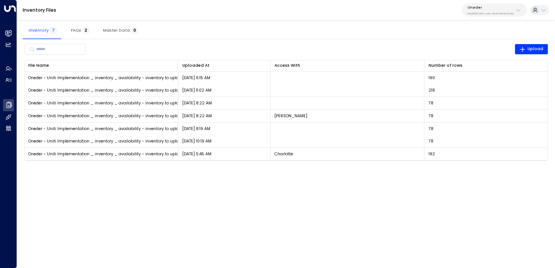
click at [199, 168] on html "Overview Leads & Conversations Leads & Conversations Analytics Analytics Agents…" at bounding box center [277, 84] width 555 height 168
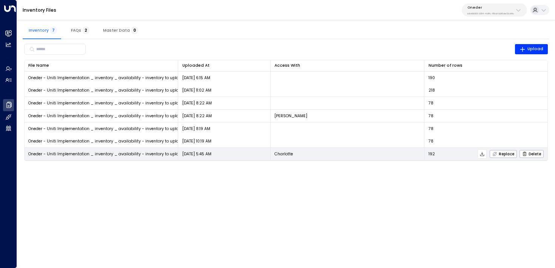
click at [483, 156] on icon at bounding box center [481, 154] width 5 height 5
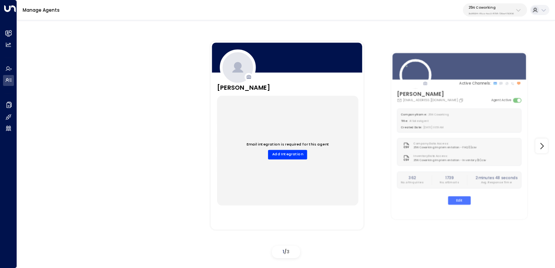
click at [488, 8] on p "25N Coworking" at bounding box center [490, 7] width 45 height 5
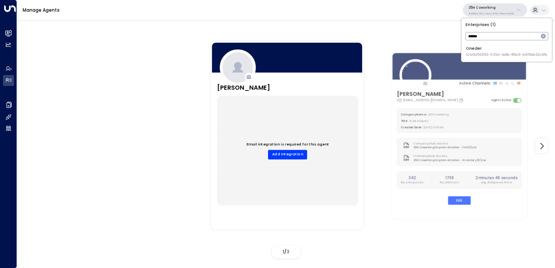
type input "******"
click at [474, 48] on div "Oneder ID: b6d56953-0354-4d8c-85a9-b9f5de32c6fb" at bounding box center [506, 52] width 81 height 12
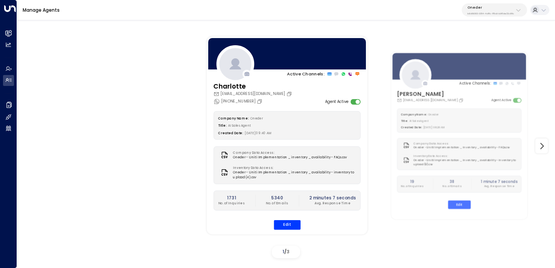
click at [288, 228] on div "[PERSON_NAME] [PERSON_NAME][EMAIL_ADDRESS][DOMAIN_NAME] [PHONE_NUMBER] Agent Ac…" at bounding box center [286, 159] width 160 height 155
click at [290, 225] on button "Edit" at bounding box center [286, 225] width 27 height 10
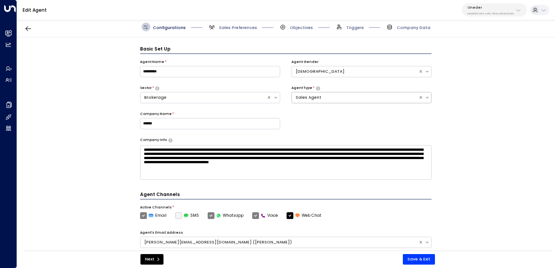
scroll to position [8, 0]
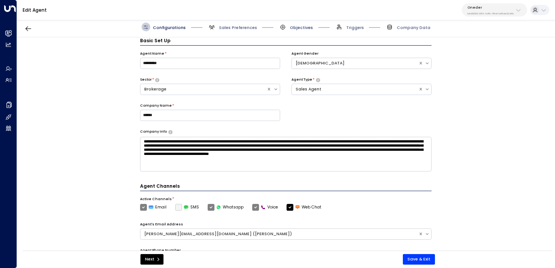
click at [306, 28] on span "Objectives" at bounding box center [301, 28] width 23 height 6
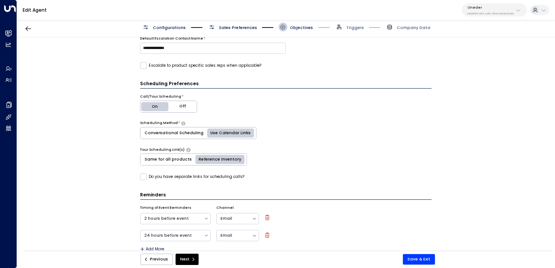
scroll to position [326, 0]
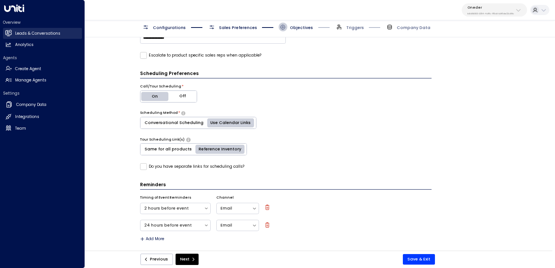
click at [11, 34] on link "Leads & Conversations Leads & Conversations" at bounding box center [42, 33] width 79 height 11
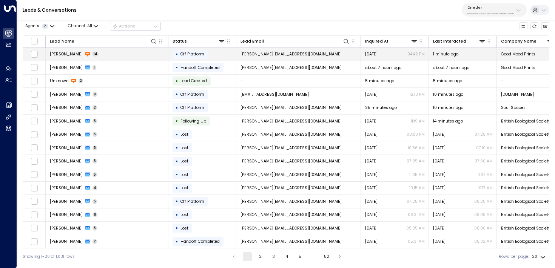
click at [106, 50] on td "[PERSON_NAME] 14" at bounding box center [107, 54] width 123 height 13
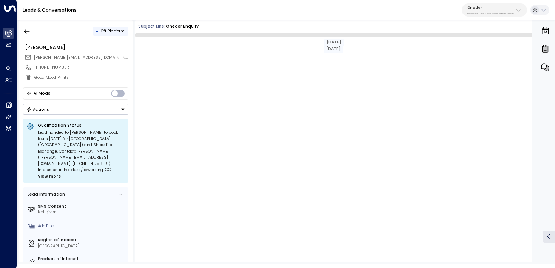
scroll to position [917, 0]
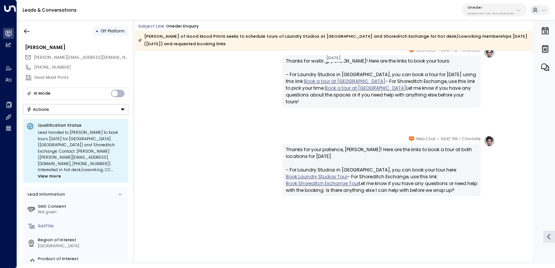
click at [318, 82] on link "Book a tour at [GEOGRAPHIC_DATA]" at bounding box center [345, 81] width 82 height 7
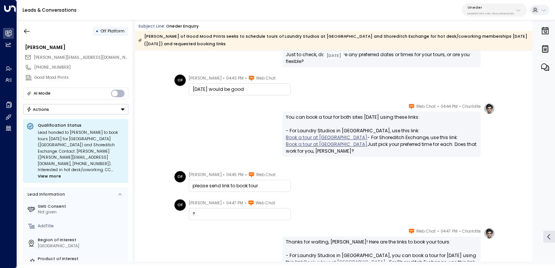
scroll to position [271, 0]
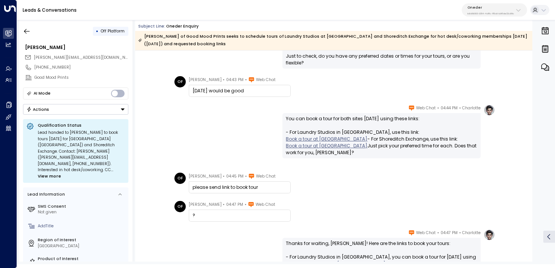
click at [367, 136] on link "Book a tour at Laundry Studios" at bounding box center [327, 139] width 82 height 7
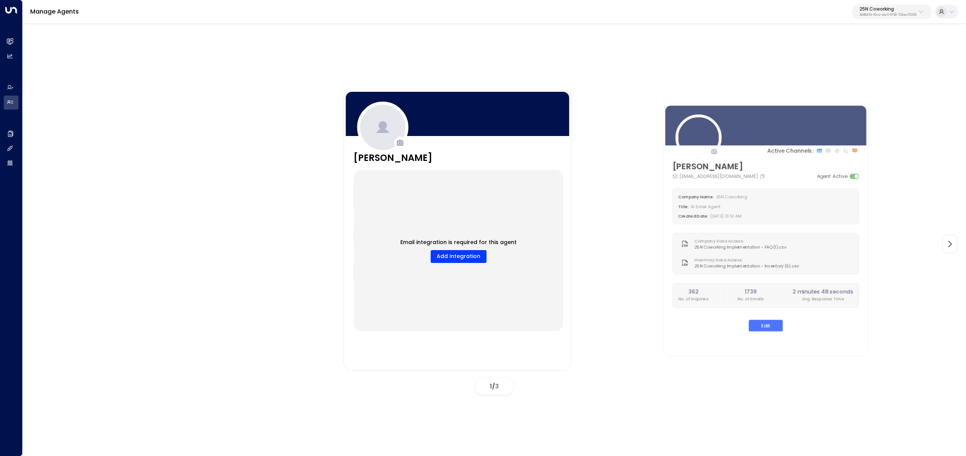
click at [890, 14] on p "3b9800f4-81ca-4ec0-8758-72fbe4763f36" at bounding box center [888, 15] width 57 height 3
type input "*********"
click at [866, 54] on div "Four Leaf Properties ID: 34e1cd17-0f68-49af-bd32-3c48ce8611d1" at bounding box center [867, 59] width 101 height 15
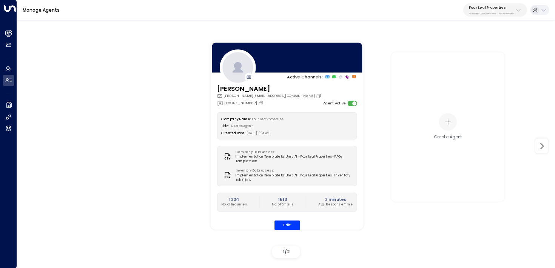
click at [497, 7] on p "Four Leaf Properties" at bounding box center [491, 7] width 45 height 5
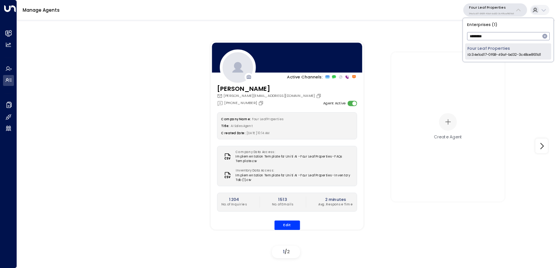
type input "********"
click at [503, 46] on div "Four Leaf Properties ID: 34e1cd17-0f68-49af-bd32-3c48ce8611d1" at bounding box center [504, 52] width 74 height 12
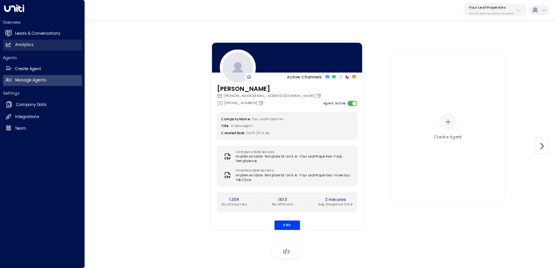
click at [28, 44] on h2 "Analytics" at bounding box center [24, 45] width 18 height 6
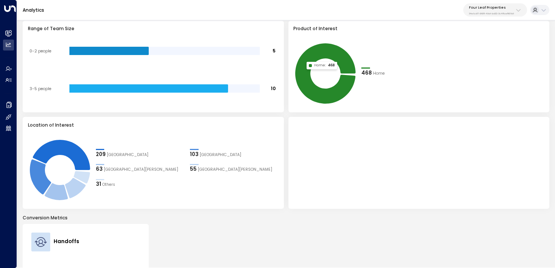
scroll to position [209, 0]
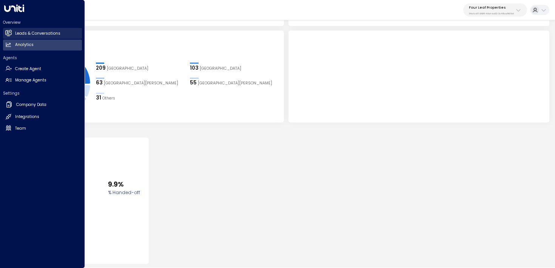
click at [22, 34] on h2 "Leads & Conversations" at bounding box center [37, 34] width 45 height 6
